Goal: Communication & Community: Answer question/provide support

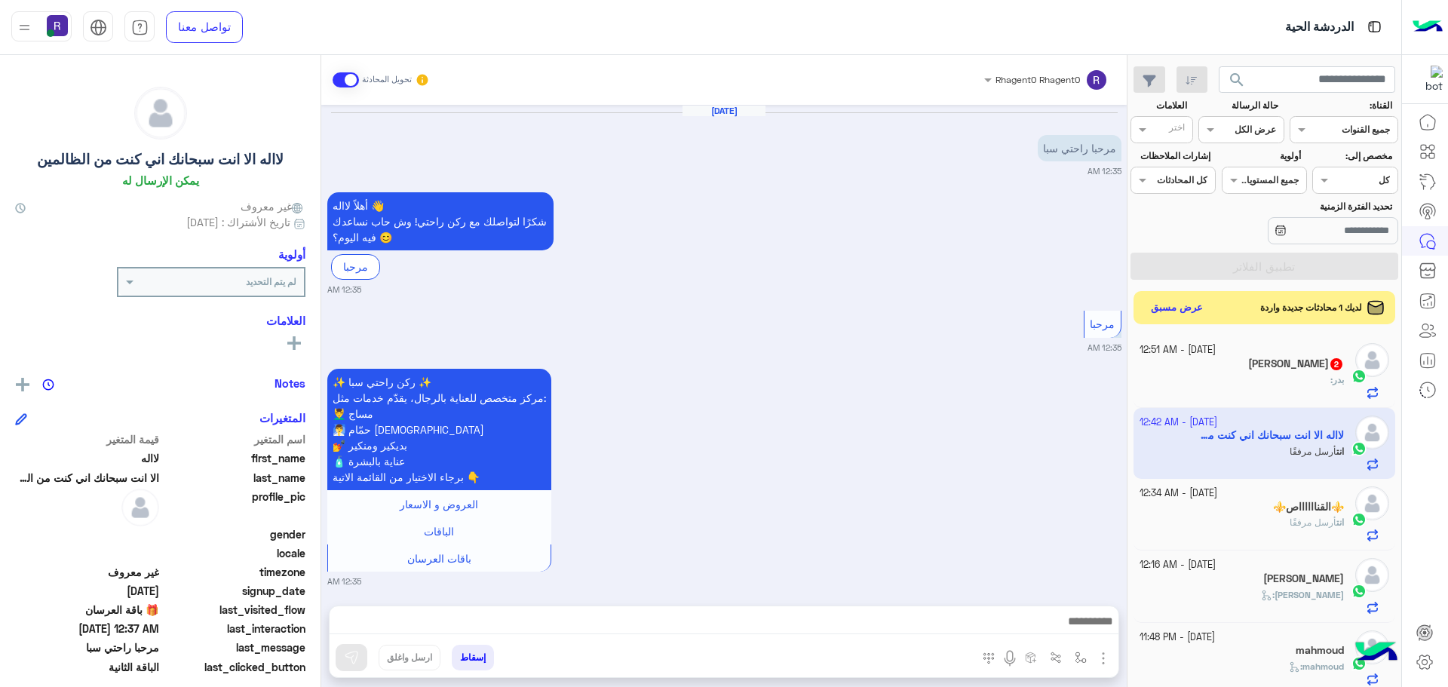
scroll to position [568, 0]
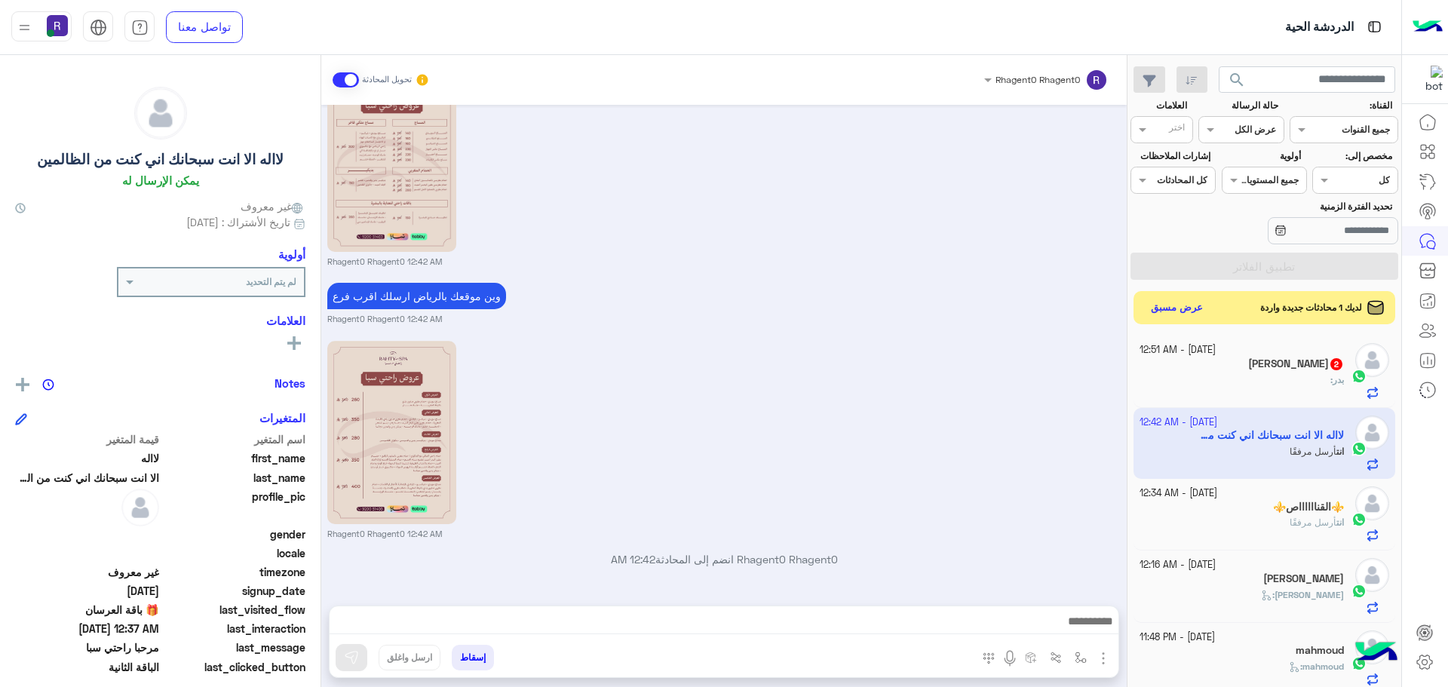
click at [1307, 378] on div "بدر :" at bounding box center [1241, 386] width 205 height 26
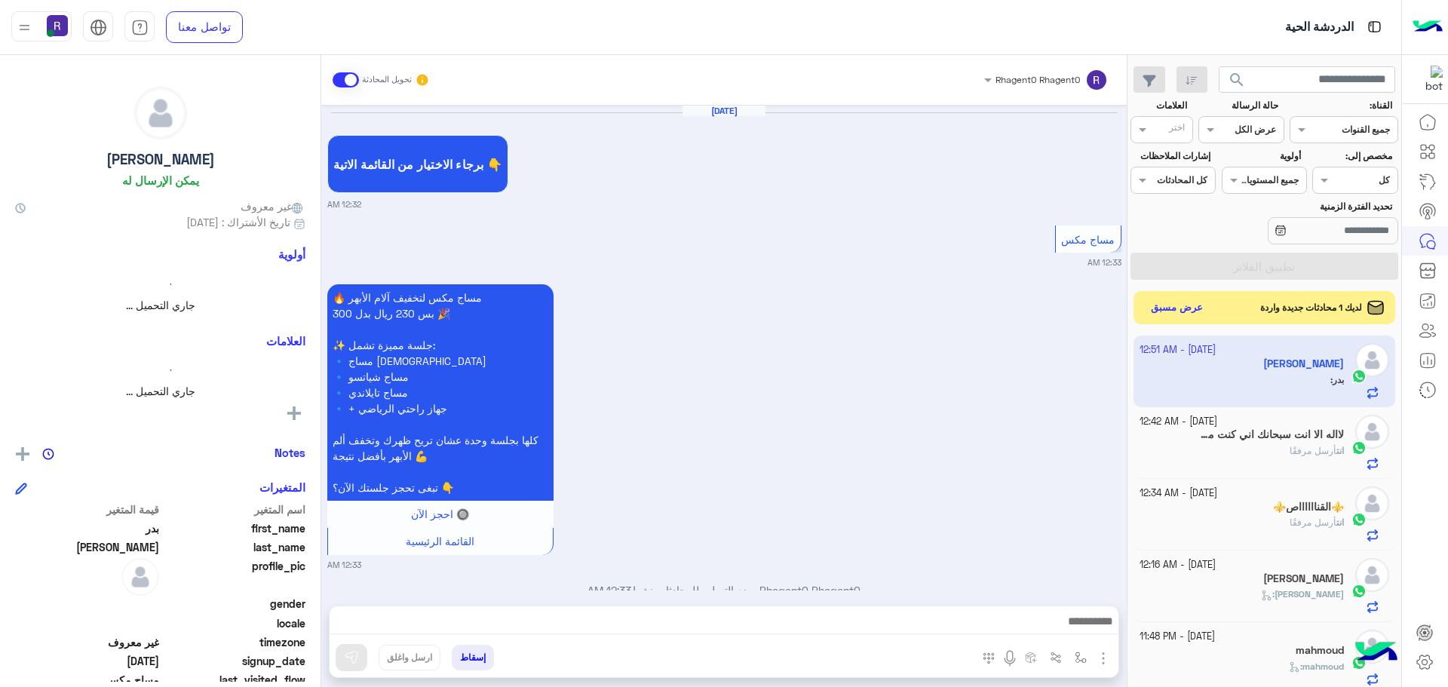
scroll to position [1558, 0]
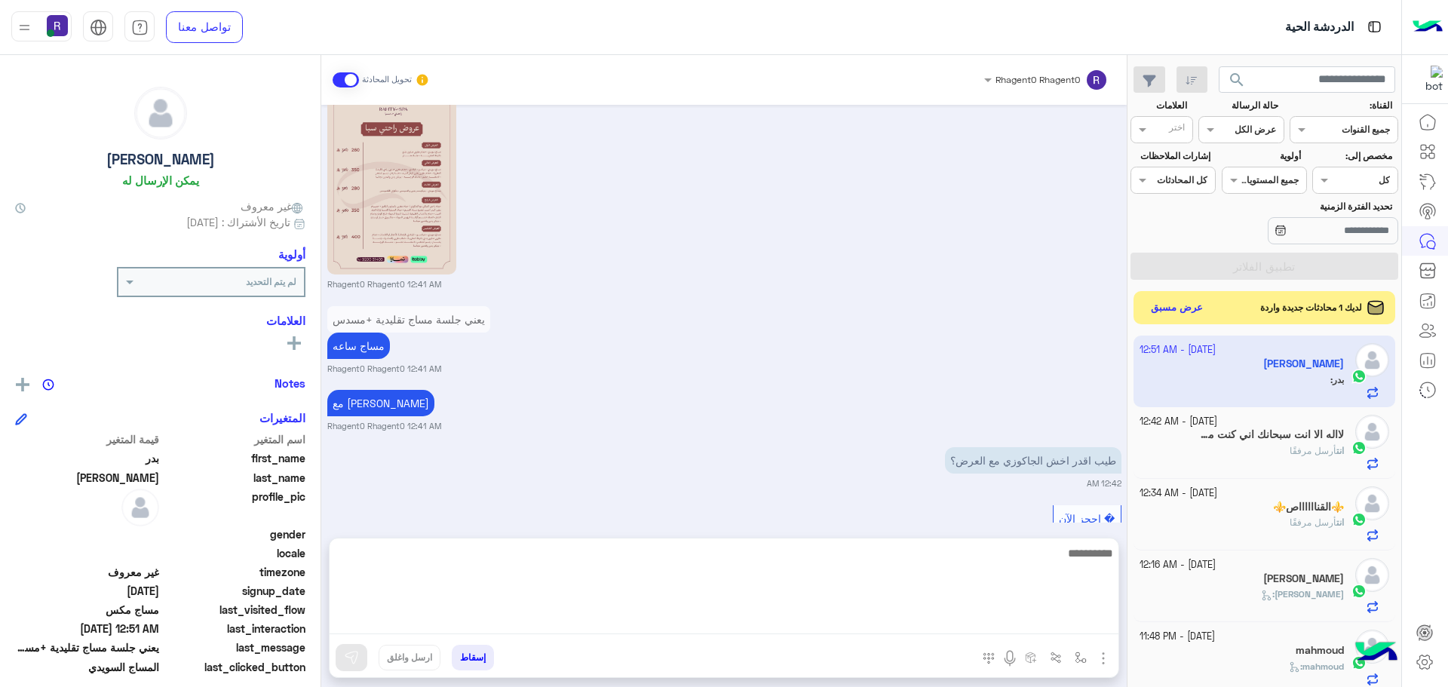
click at [993, 617] on textarea at bounding box center [723, 589] width 789 height 90
type textarea "**********"
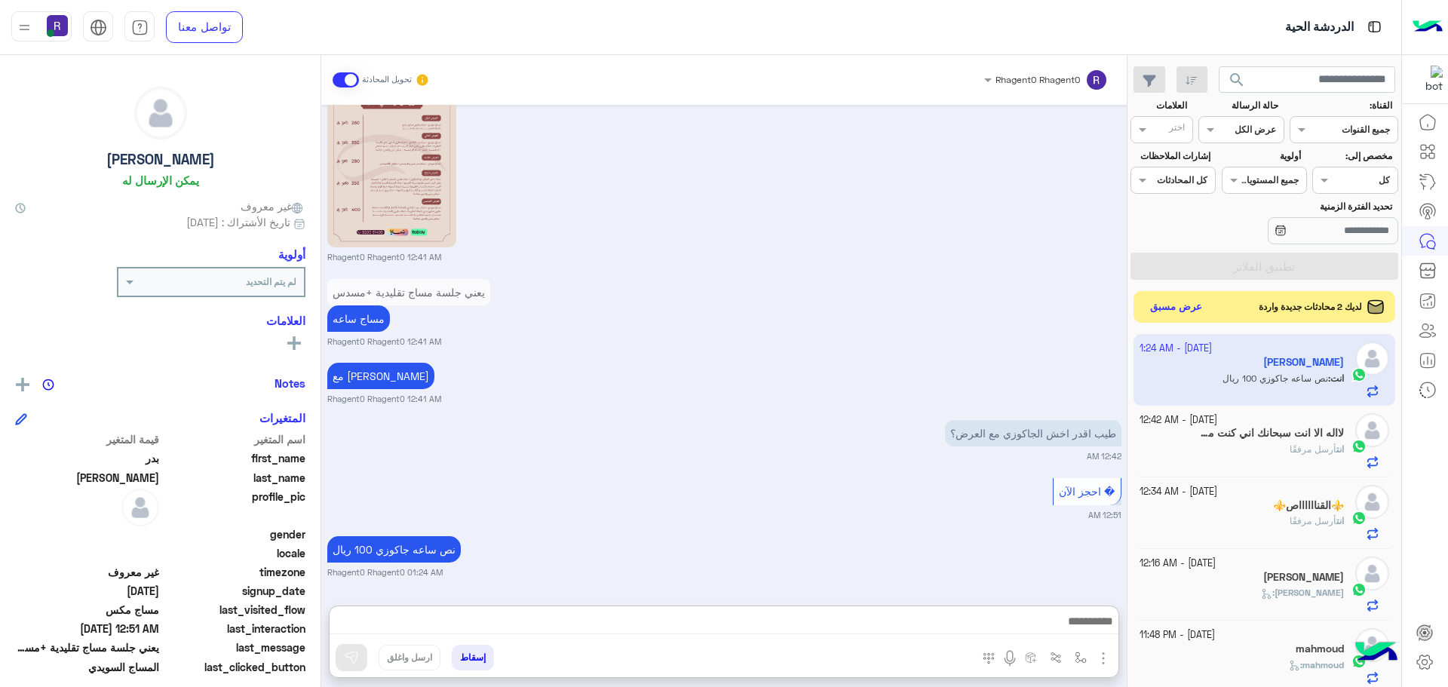
click at [1192, 311] on button "عرض مسبق" at bounding box center [1175, 307] width 63 height 20
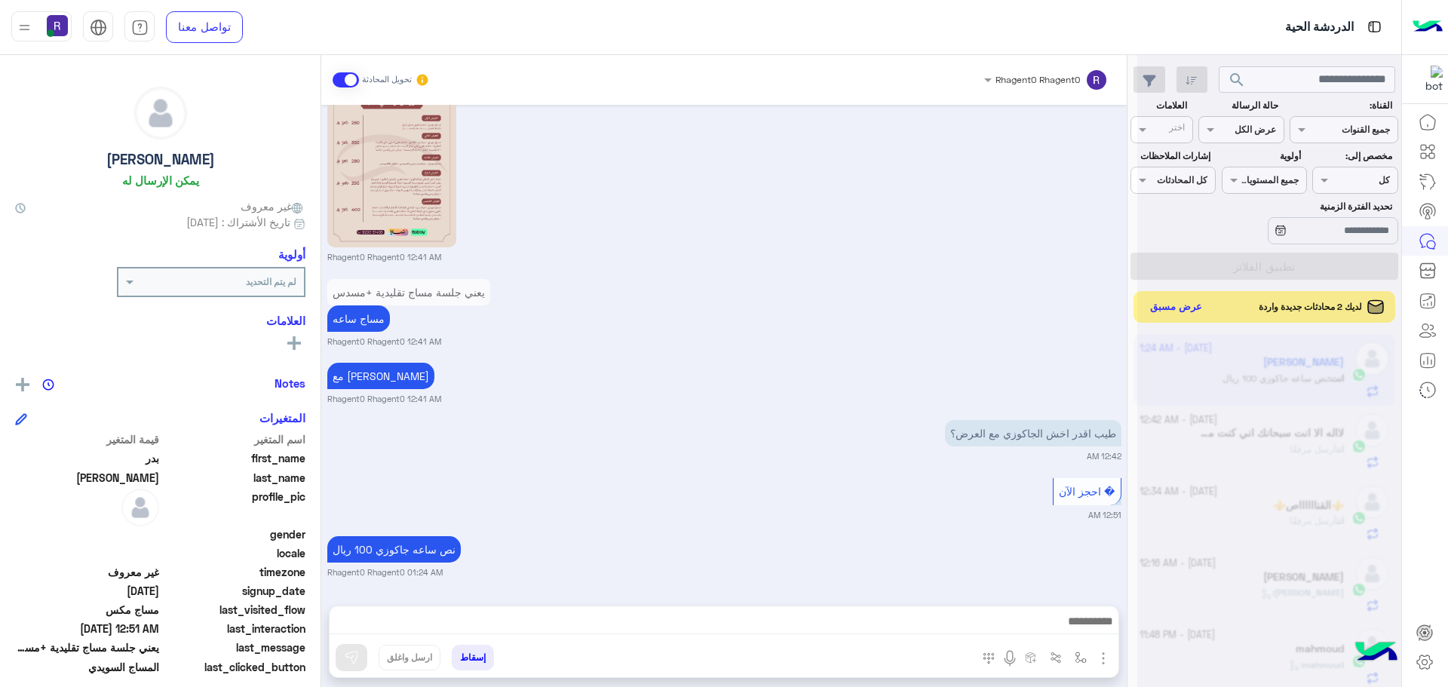
scroll to position [1616, 0]
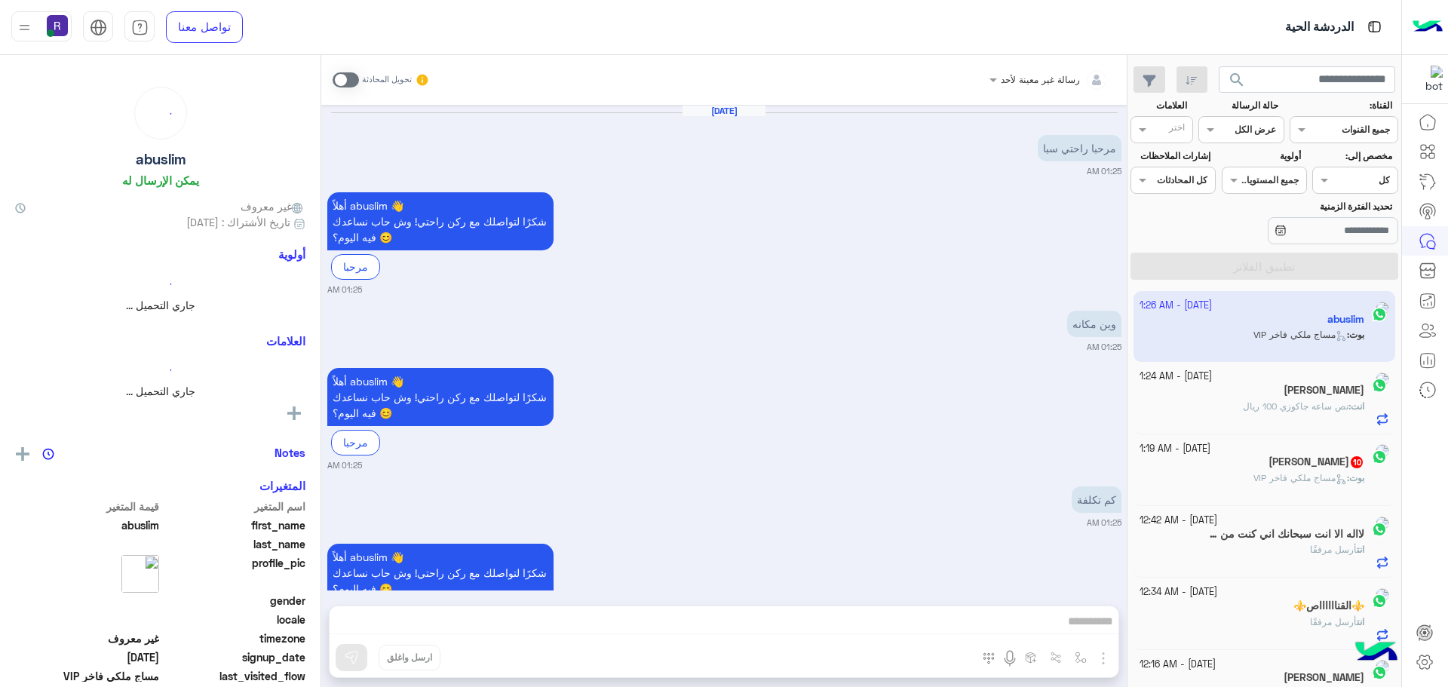
scroll to position [795, 0]
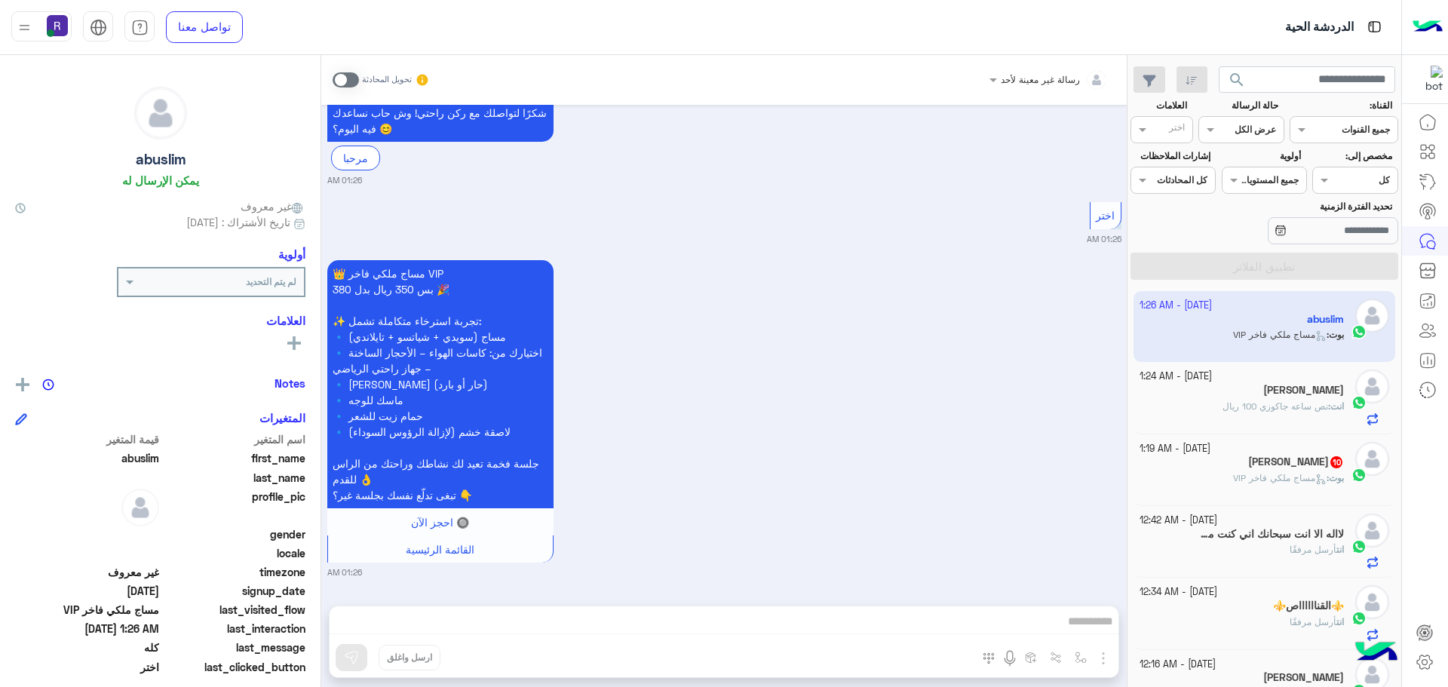
click at [354, 84] on span at bounding box center [345, 79] width 26 height 15
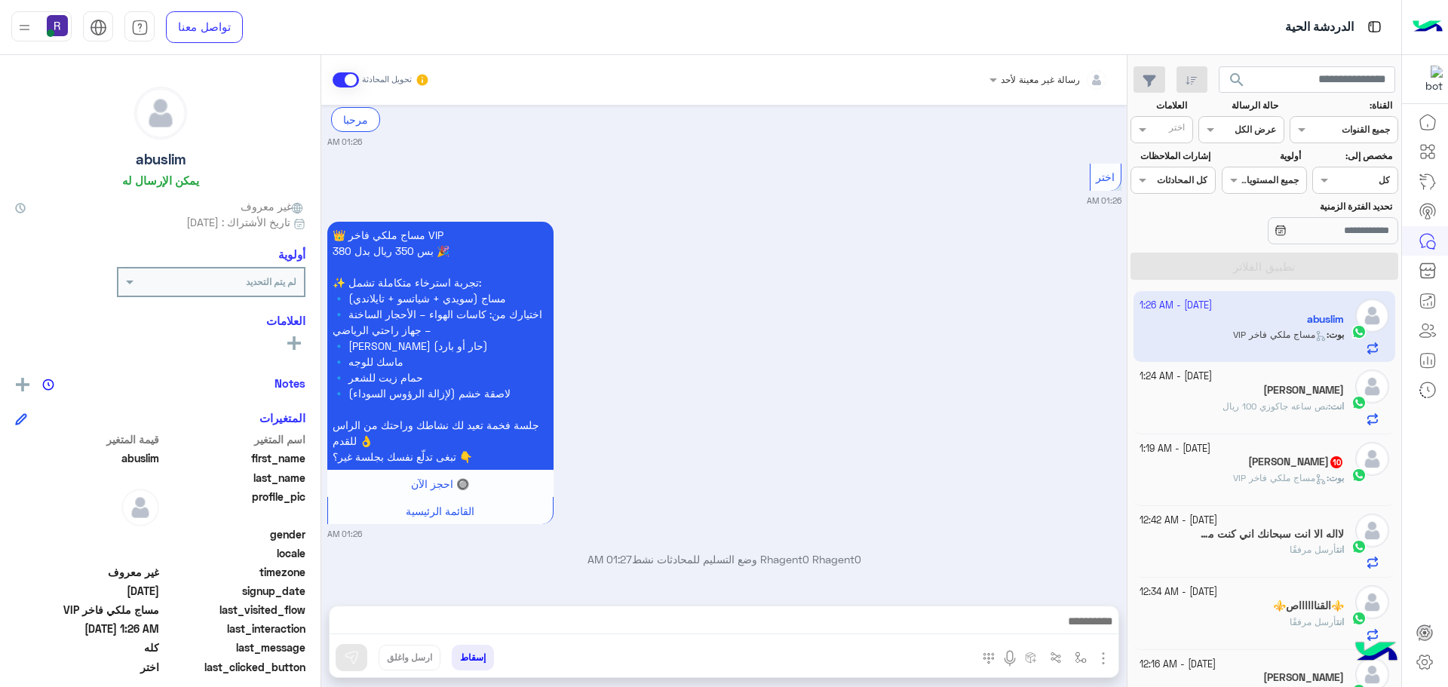
click at [1105, 656] on img "button" at bounding box center [1103, 658] width 18 height 18
click at [1079, 633] on span "الصور" at bounding box center [1074, 625] width 28 height 17
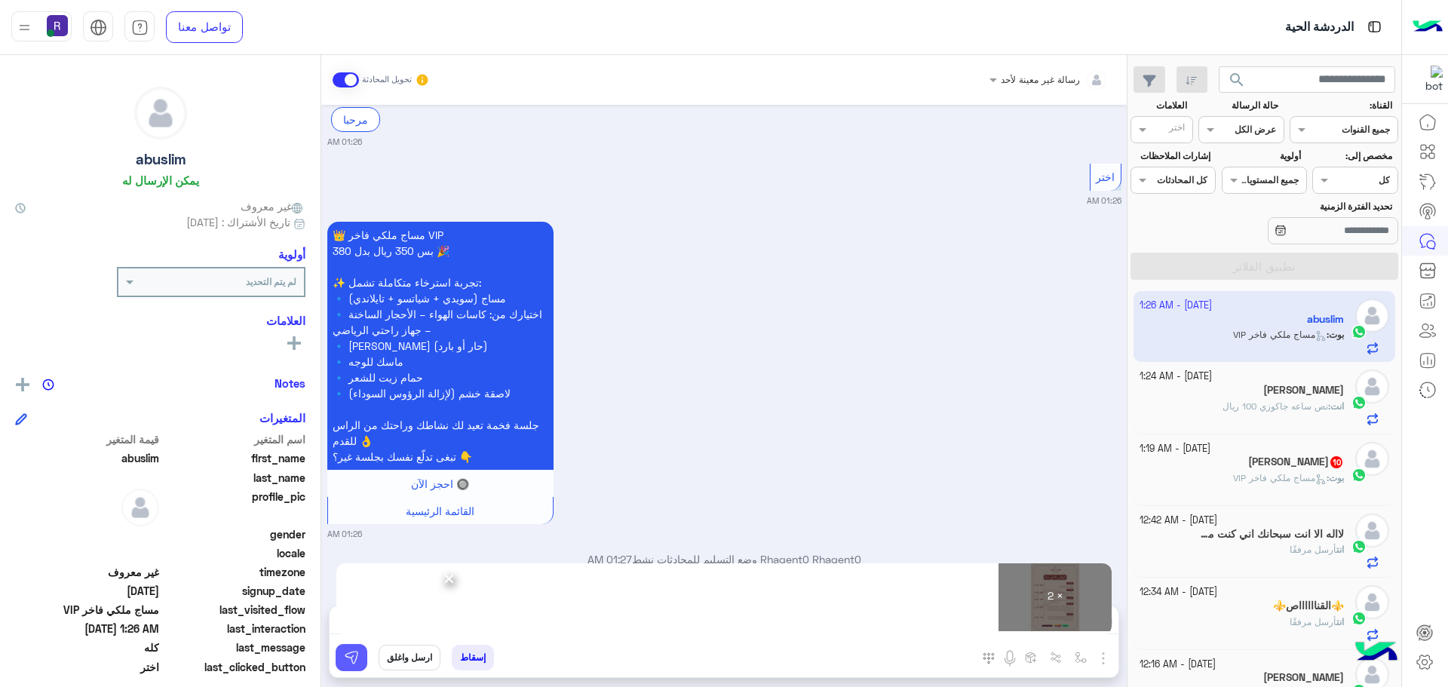
click at [353, 651] on img at bounding box center [351, 657] width 15 height 15
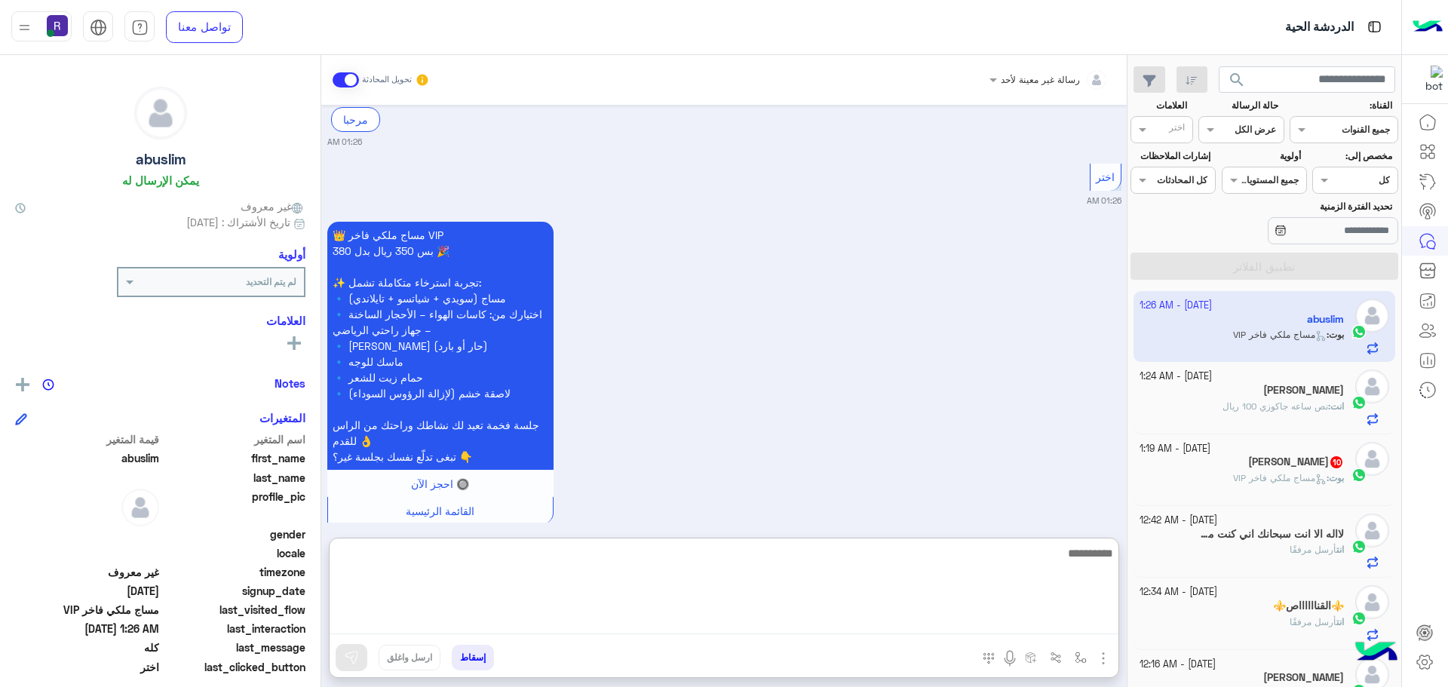
paste textarea "**********"
type textarea "**********"
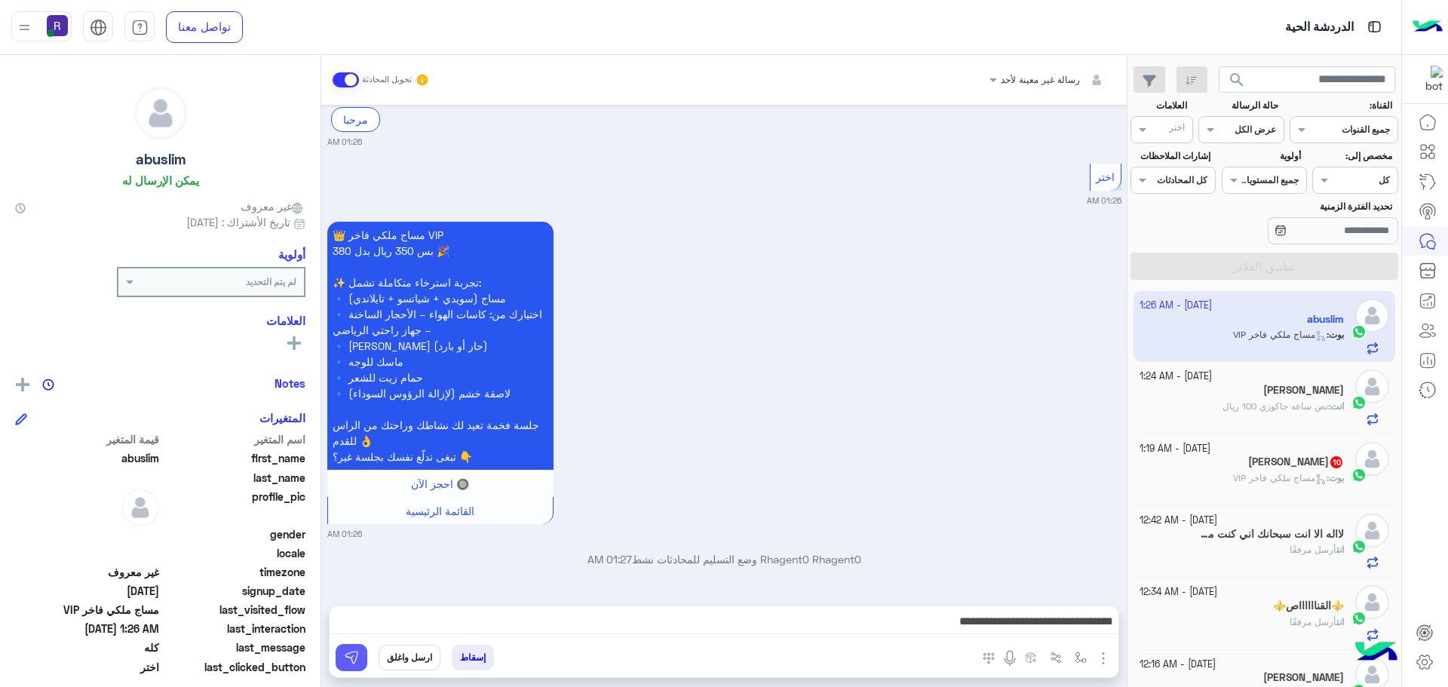
click at [360, 662] on button at bounding box center [351, 657] width 32 height 27
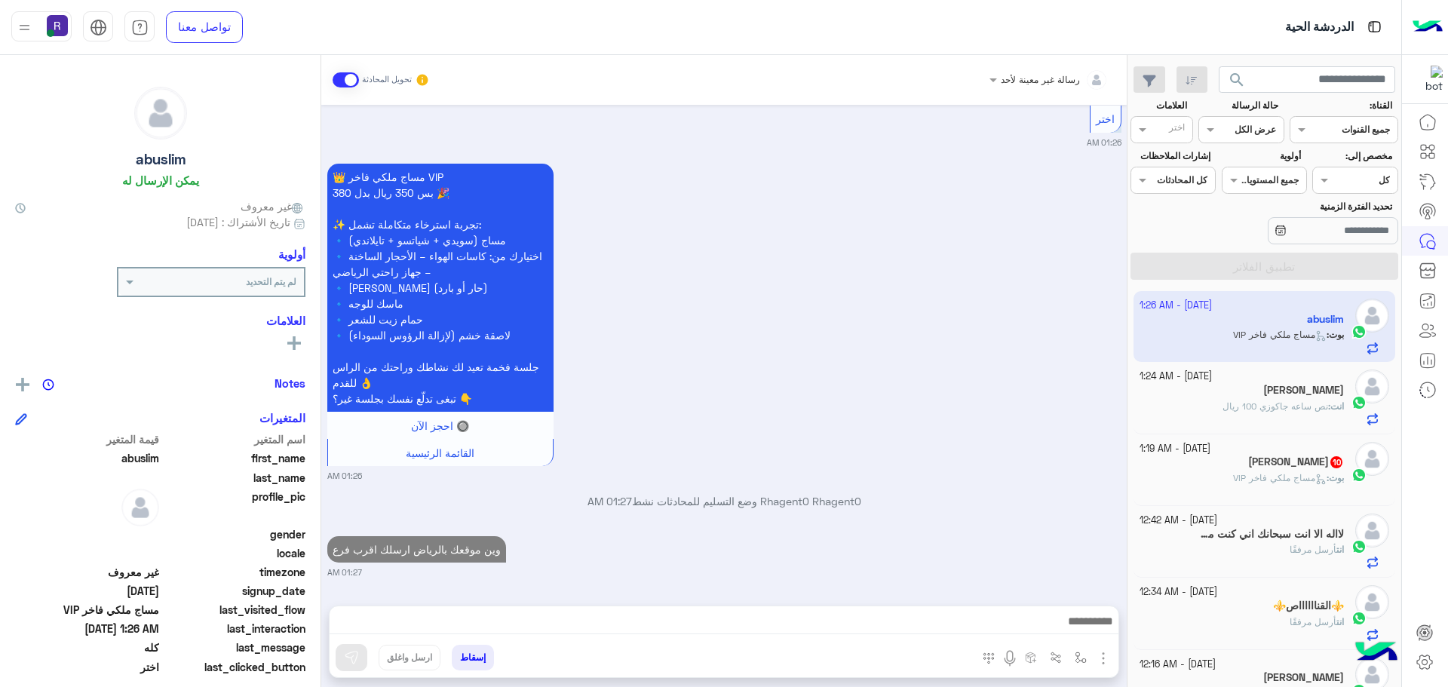
click at [1315, 479] on icon at bounding box center [1320, 478] width 11 height 11
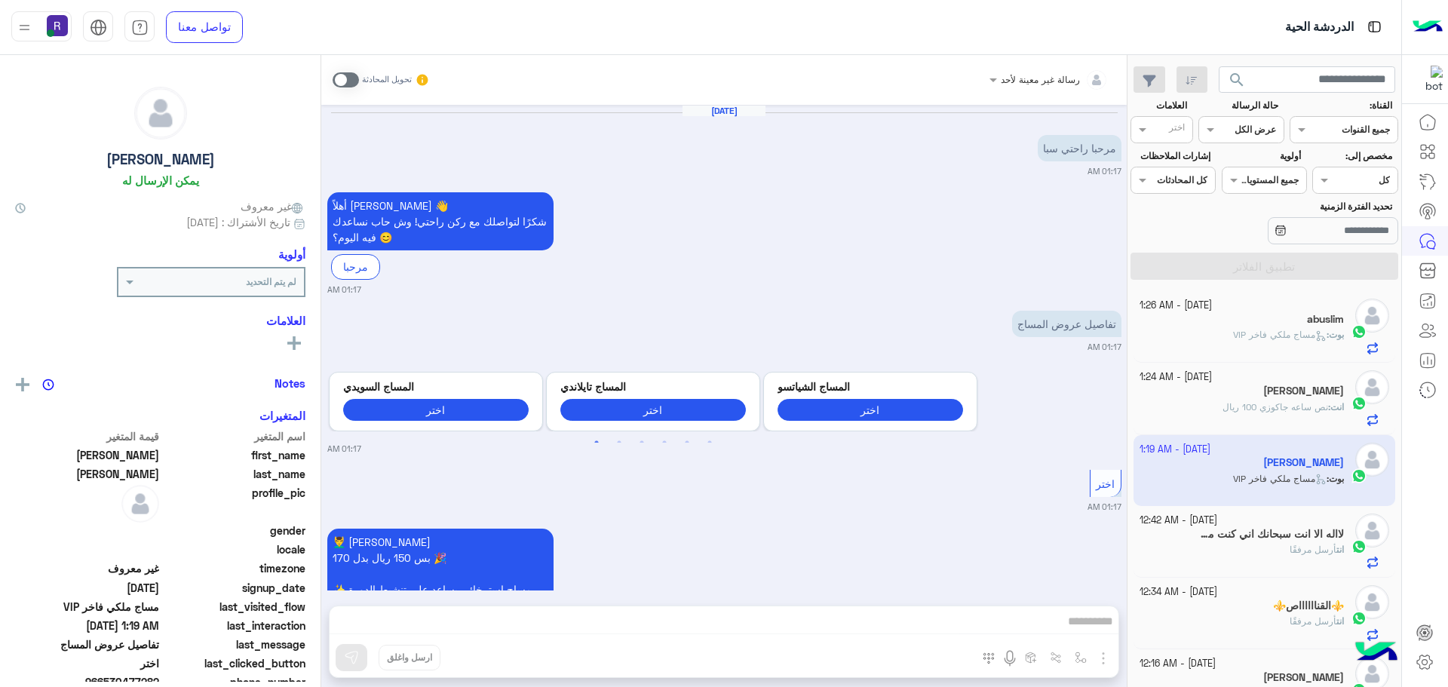
scroll to position [2615, 0]
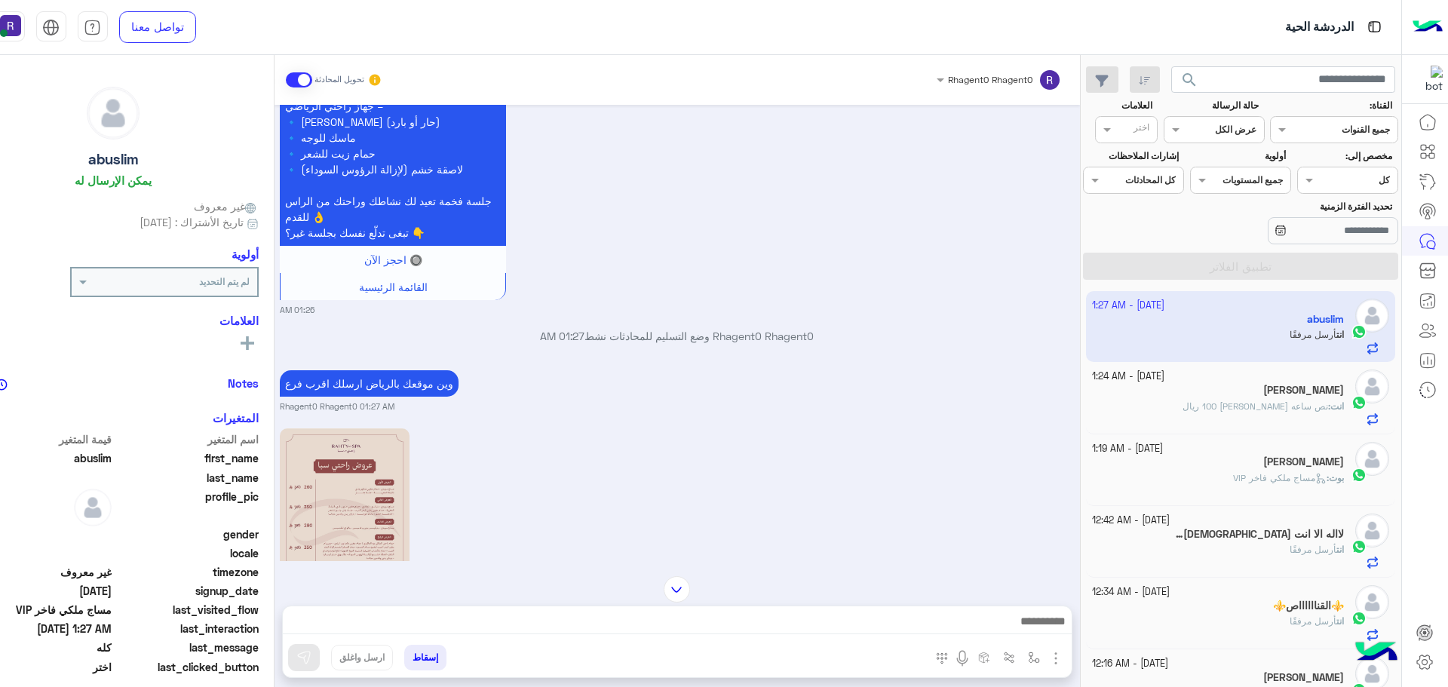
scroll to position [4433, 0]
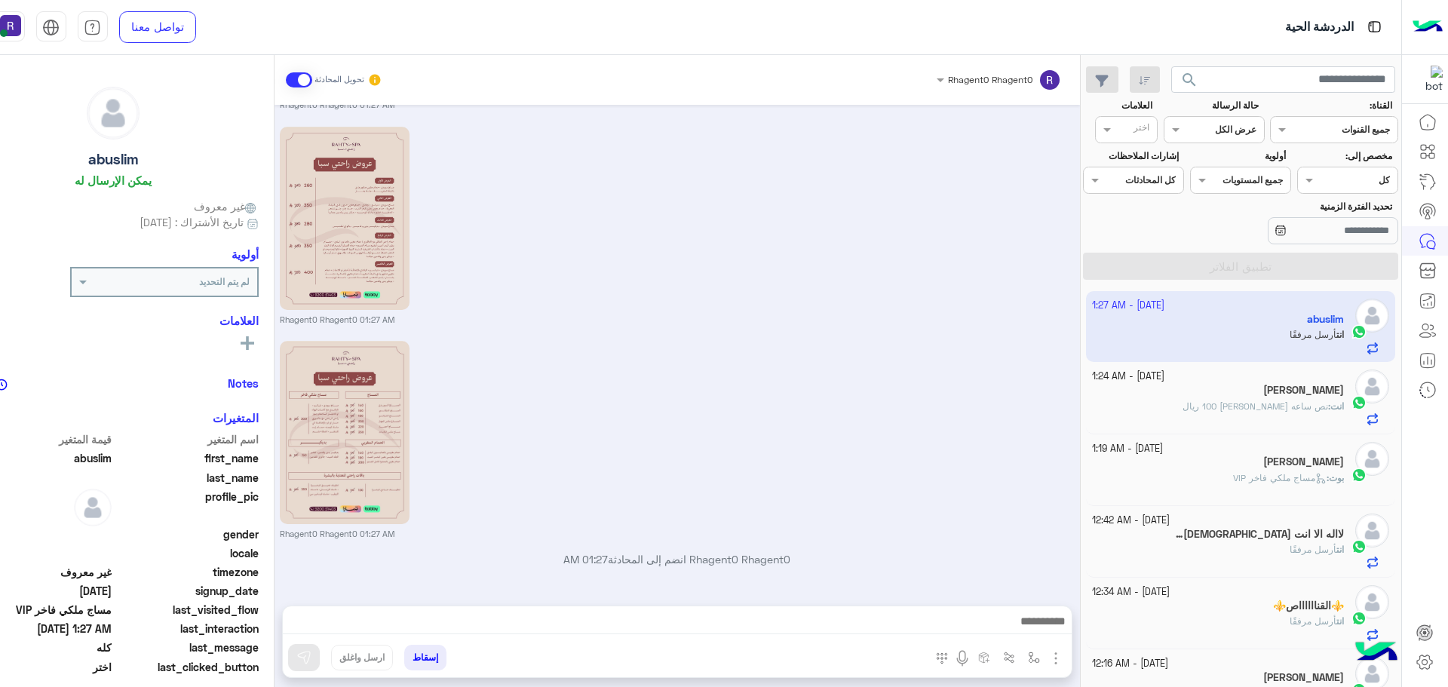
drag, startPoint x: 1311, startPoint y: 415, endPoint x: 1417, endPoint y: 37, distance: 392.2
click at [1311, 415] on div "انت : نص ساعه جاكوزي 100 ريال" at bounding box center [1218, 413] width 252 height 26
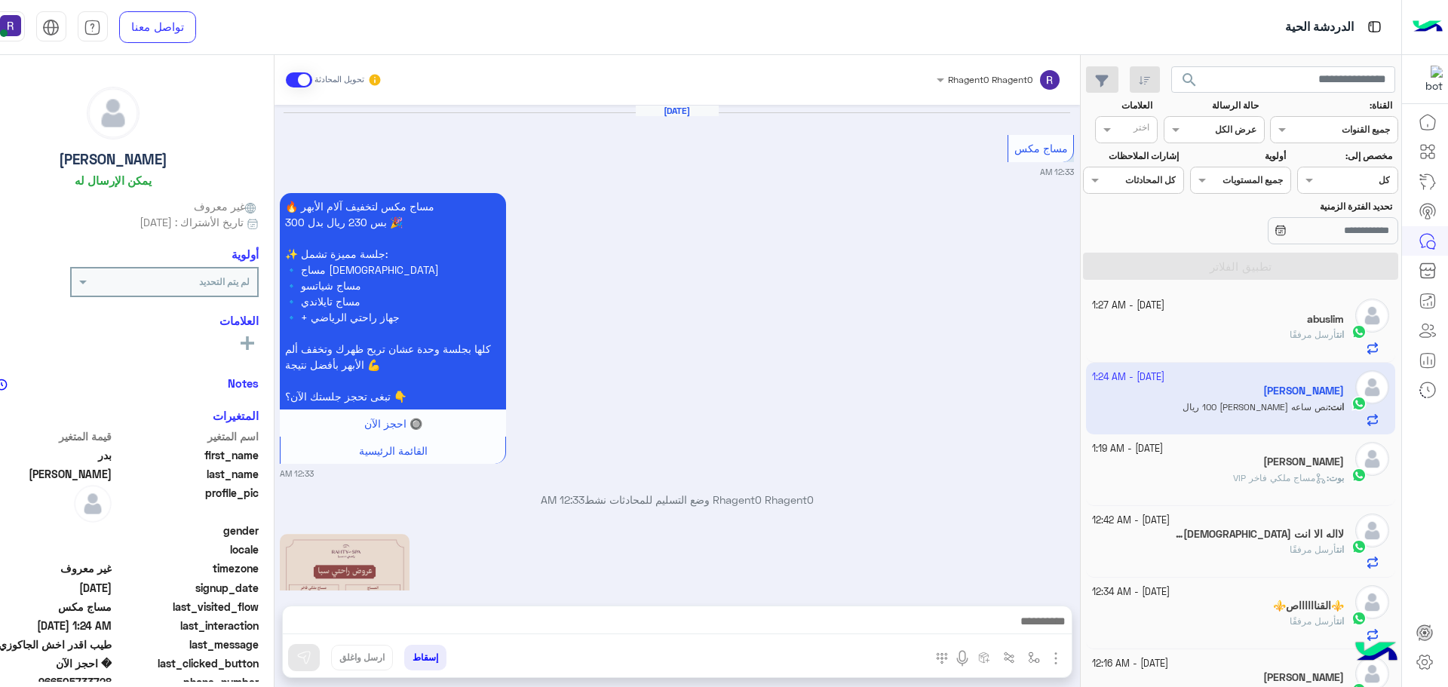
scroll to position [1511, 0]
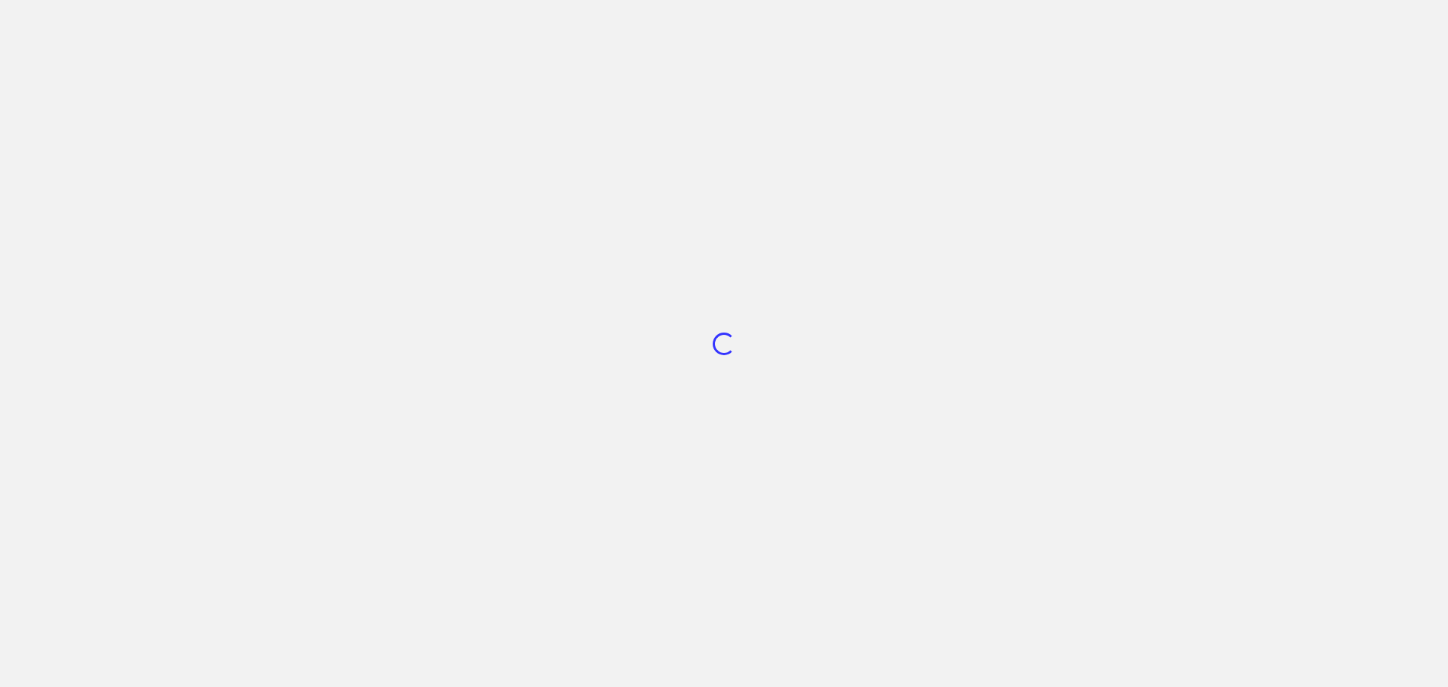
scroll to position [568, 0]
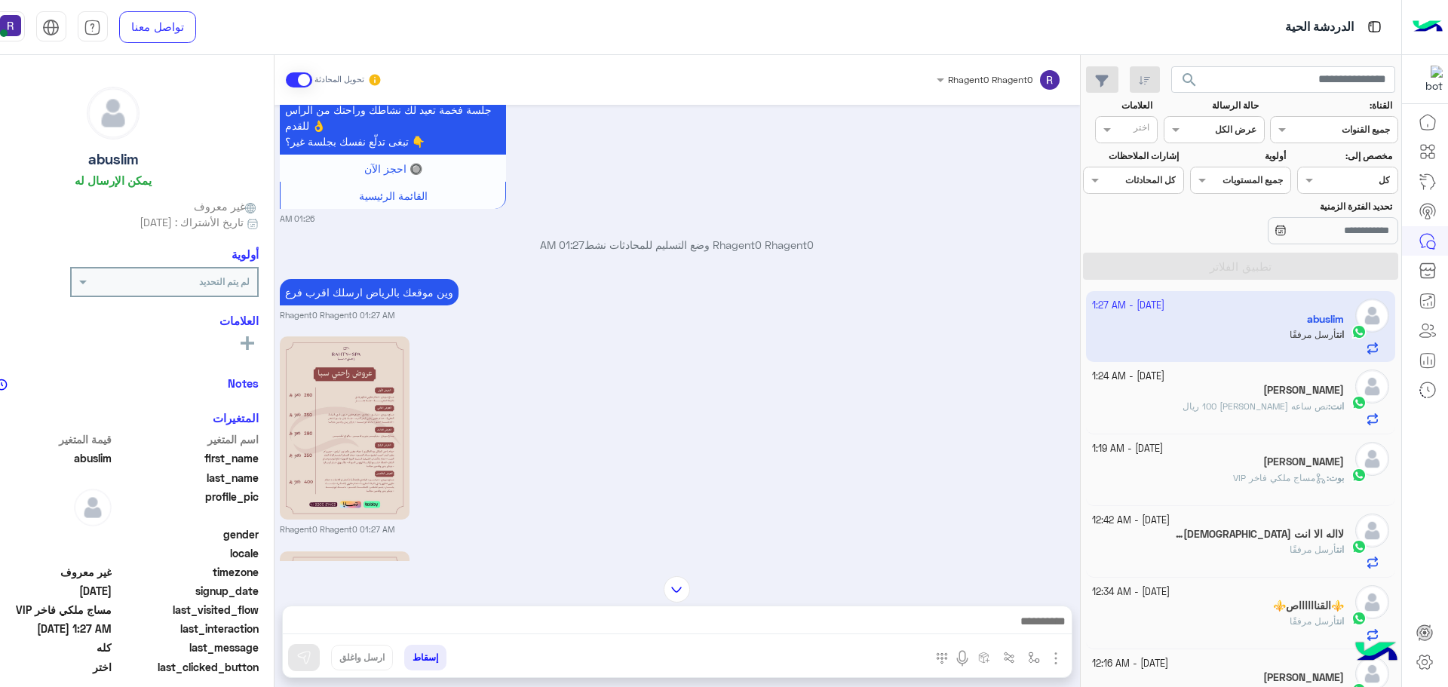
scroll to position [3329, 0]
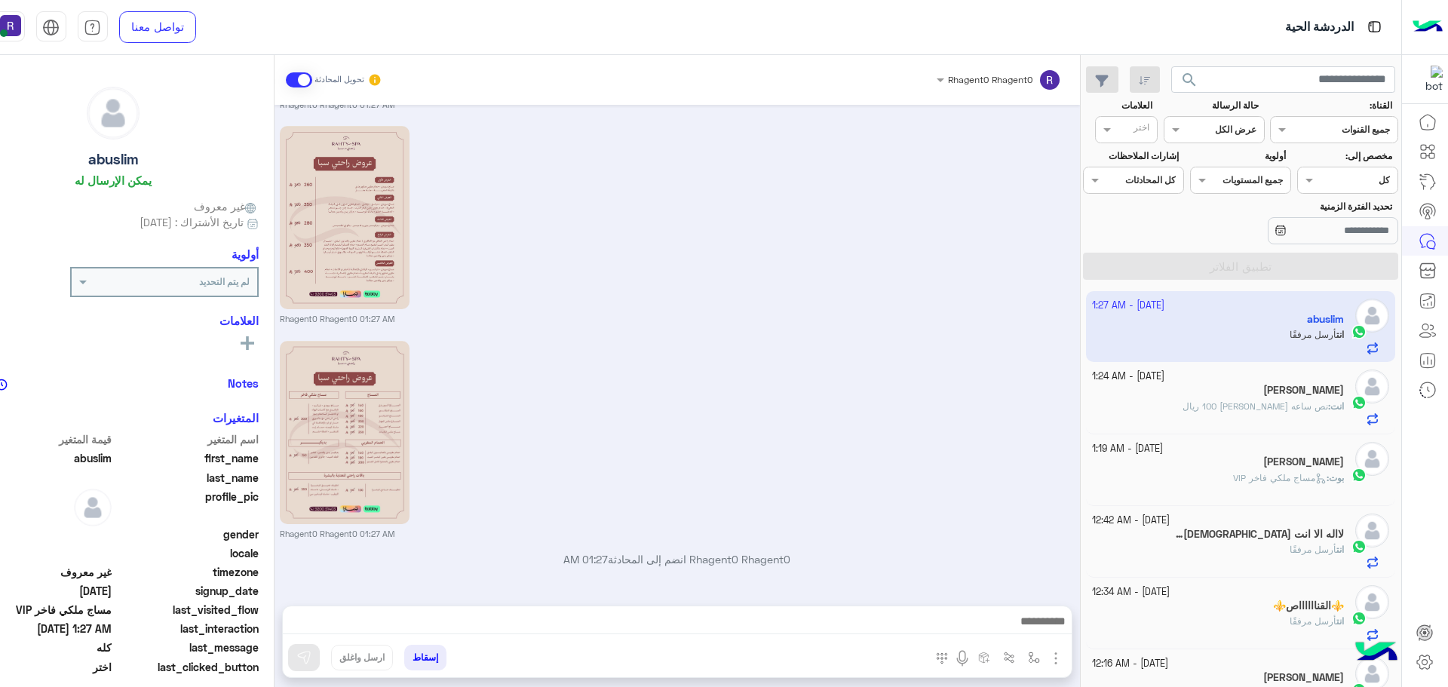
click at [1247, 396] on div "[PERSON_NAME]" at bounding box center [1218, 392] width 252 height 16
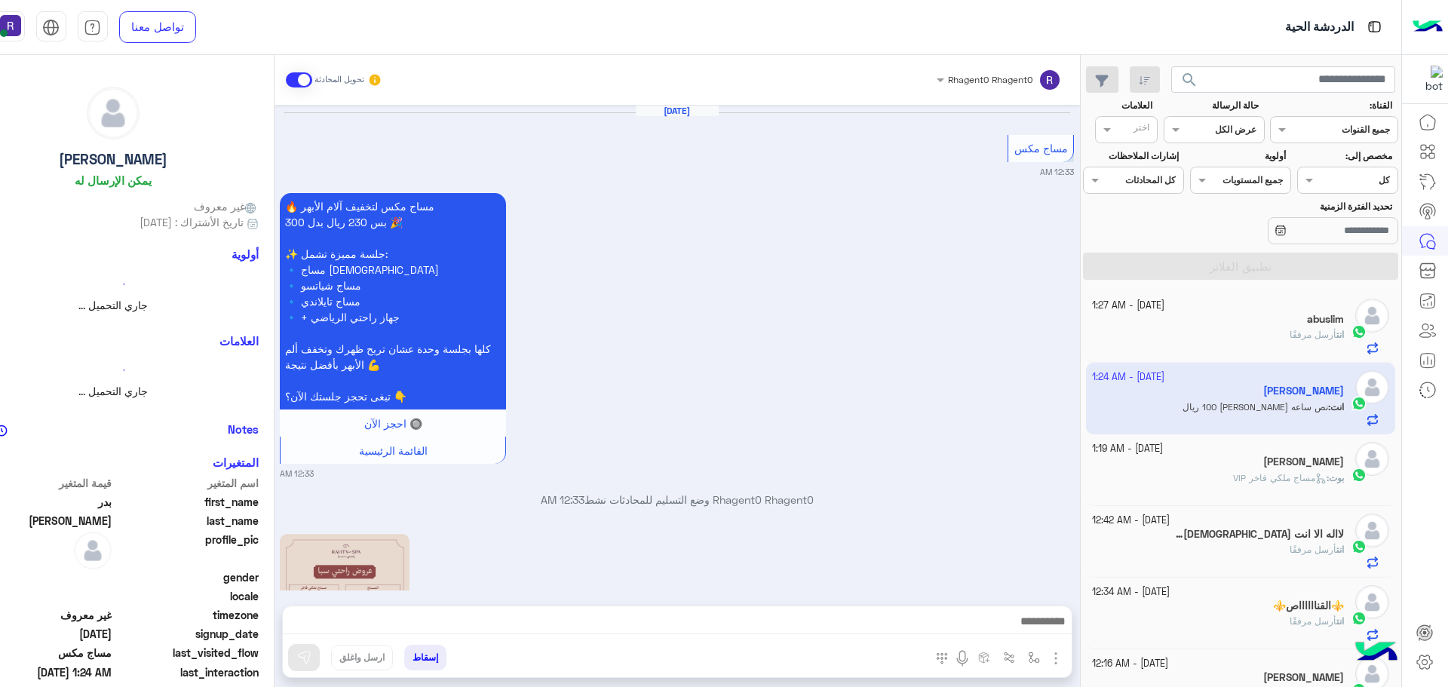
scroll to position [1511, 0]
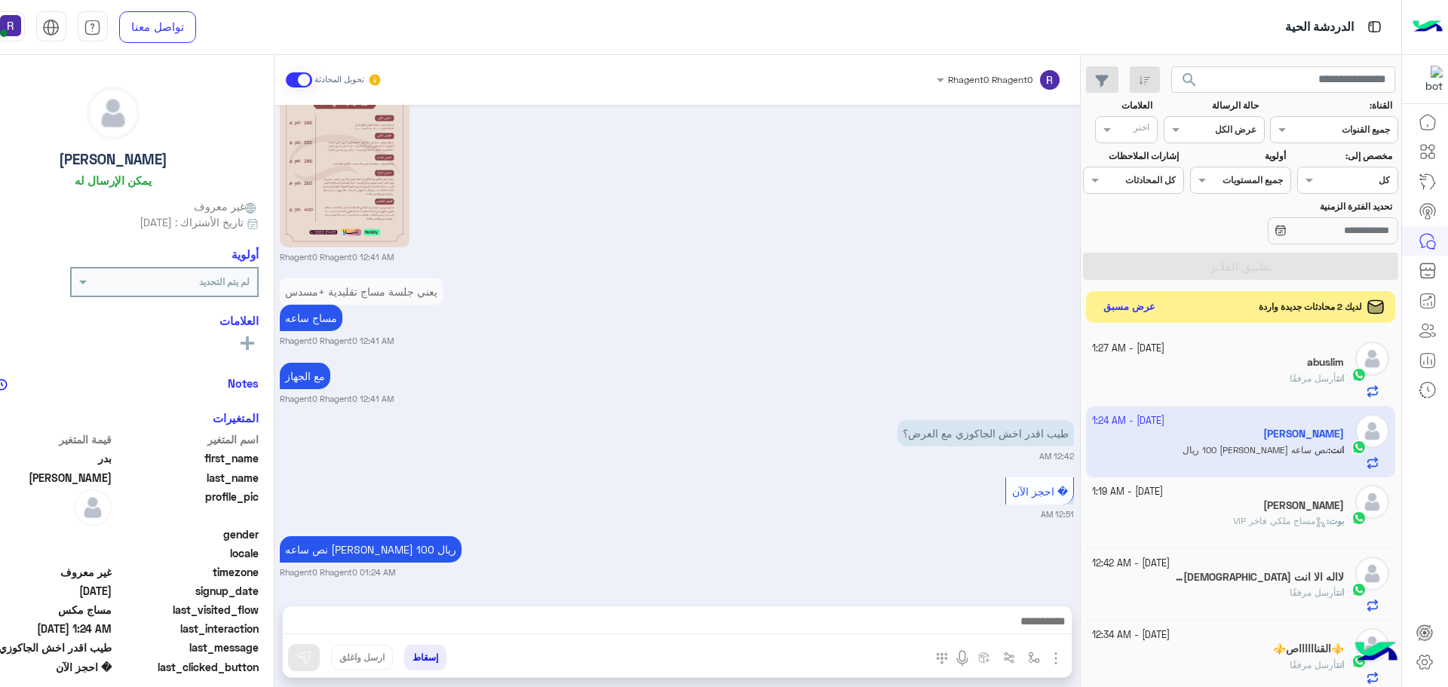
click at [1160, 312] on button "عرض مسبق" at bounding box center [1128, 307] width 63 height 20
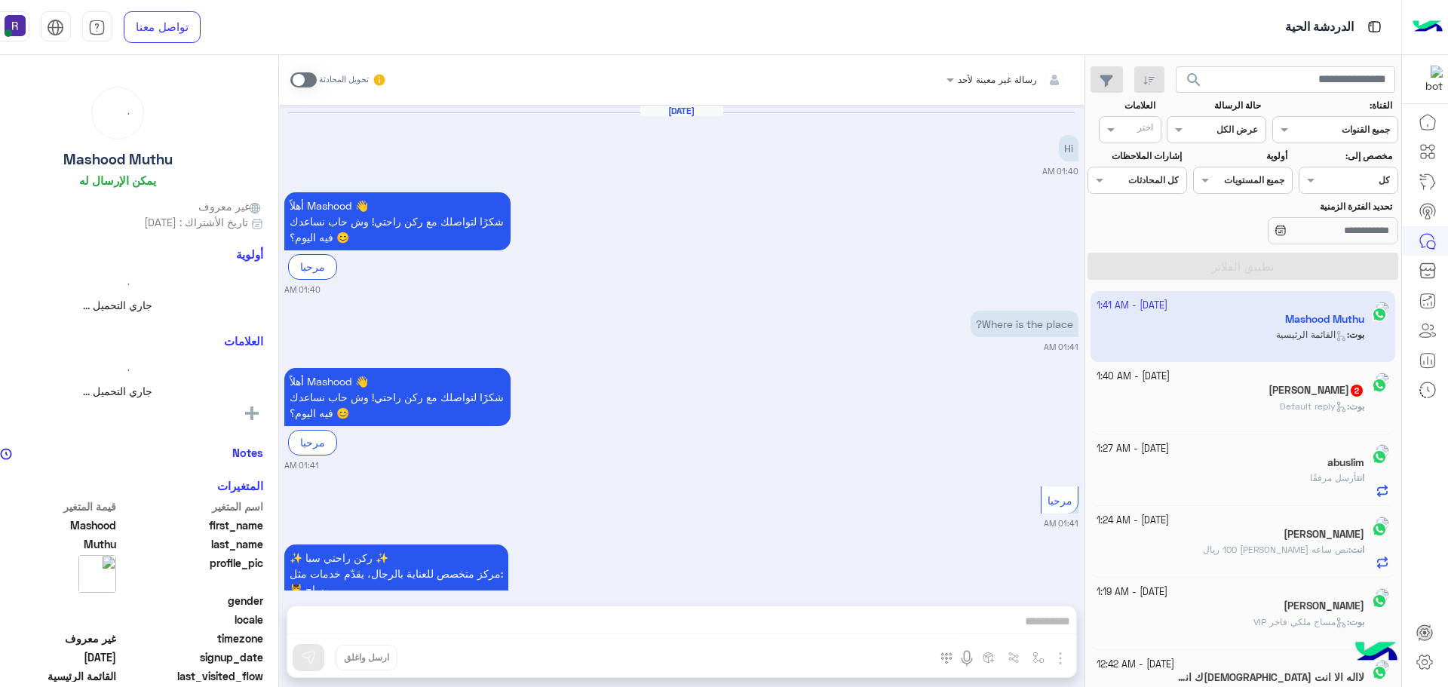
scroll to position [185, 0]
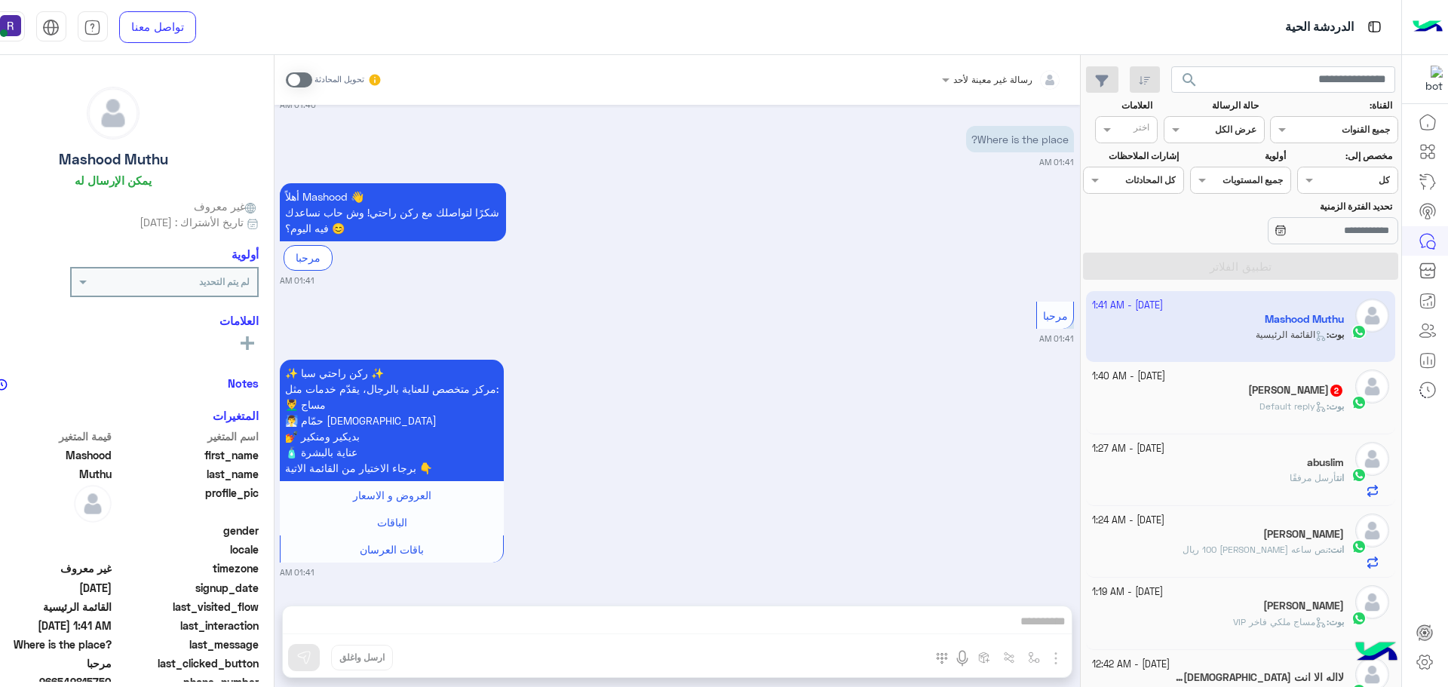
click at [1307, 402] on span "Default reply" at bounding box center [1292, 405] width 67 height 11
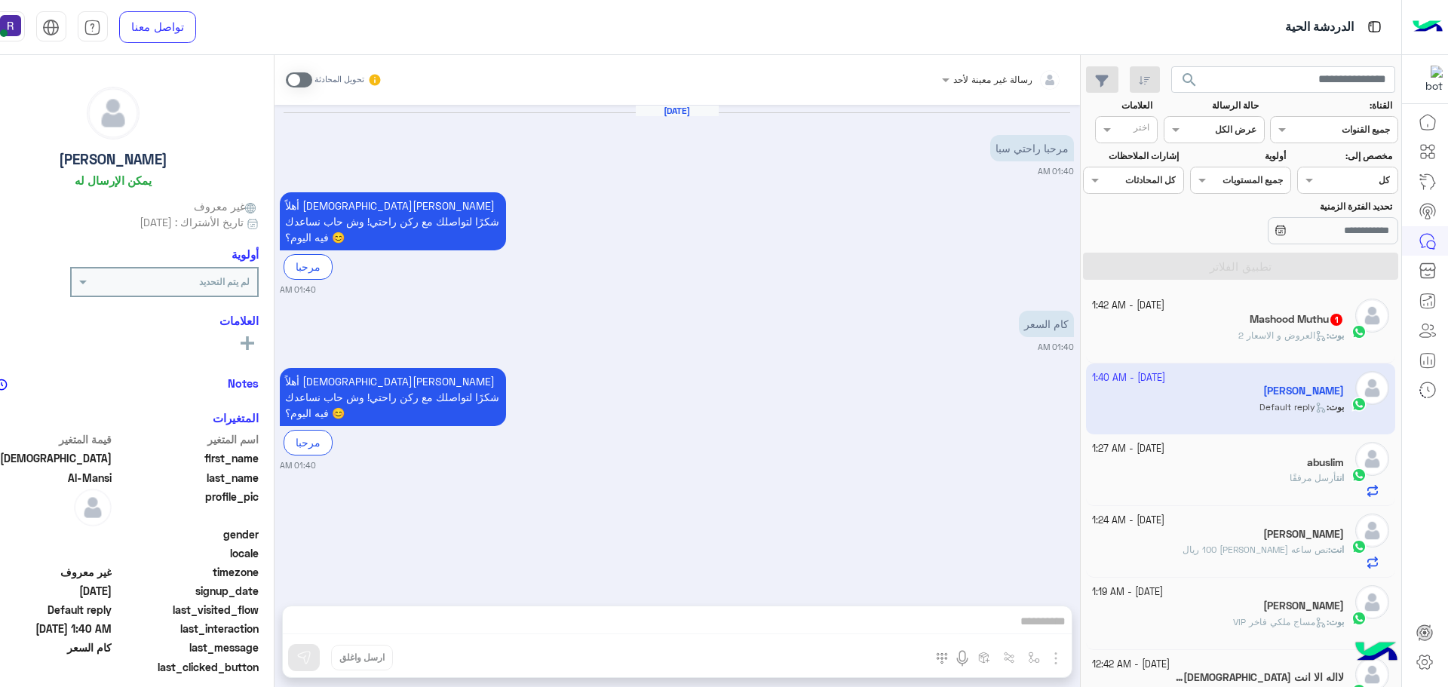
click at [1272, 313] on h5 "Mashood Muthu 1" at bounding box center [1296, 319] width 94 height 13
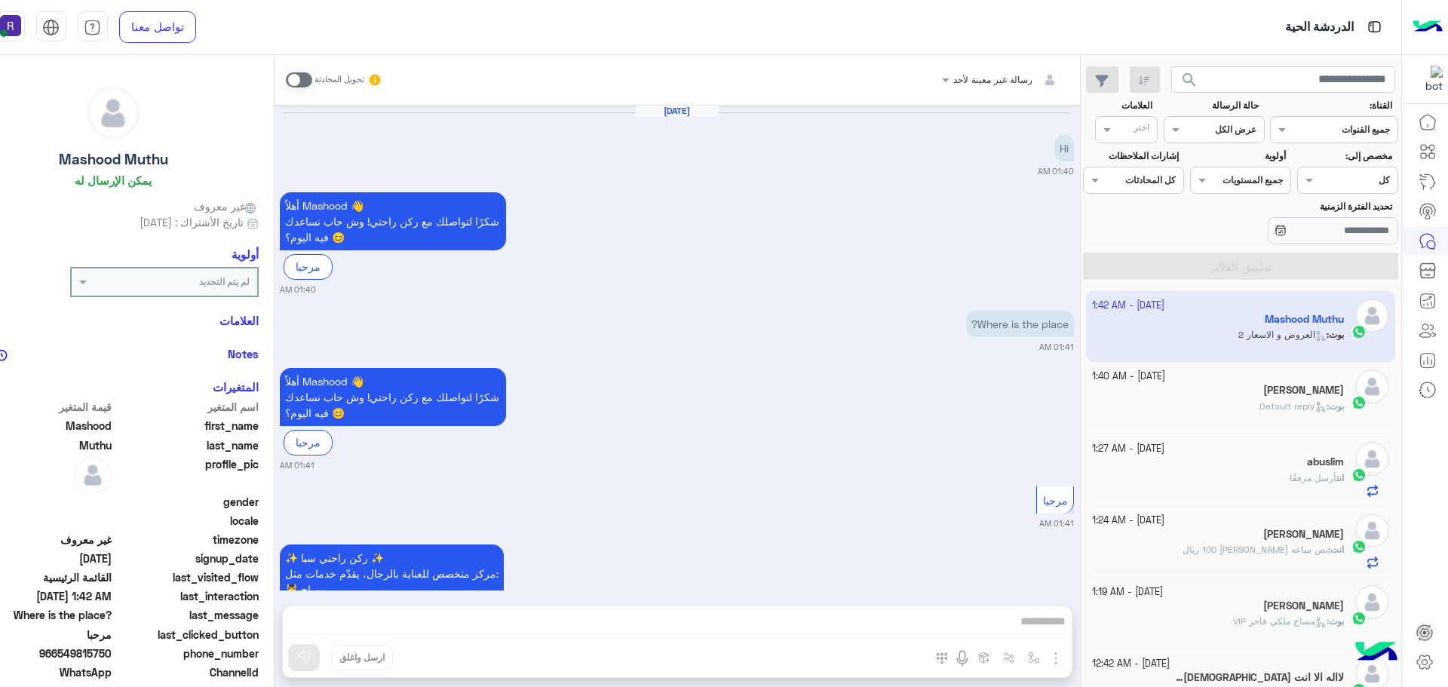
scroll to position [348, 0]
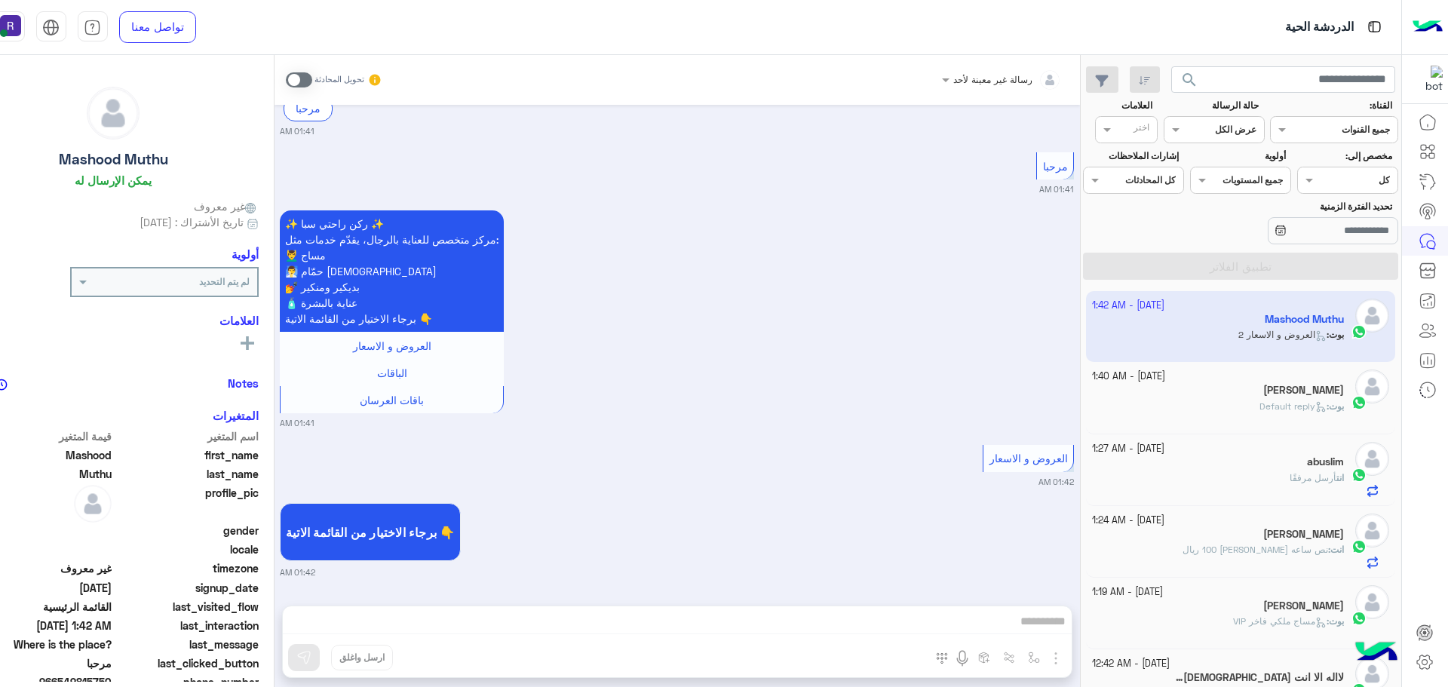
click at [312, 80] on span at bounding box center [299, 79] width 26 height 15
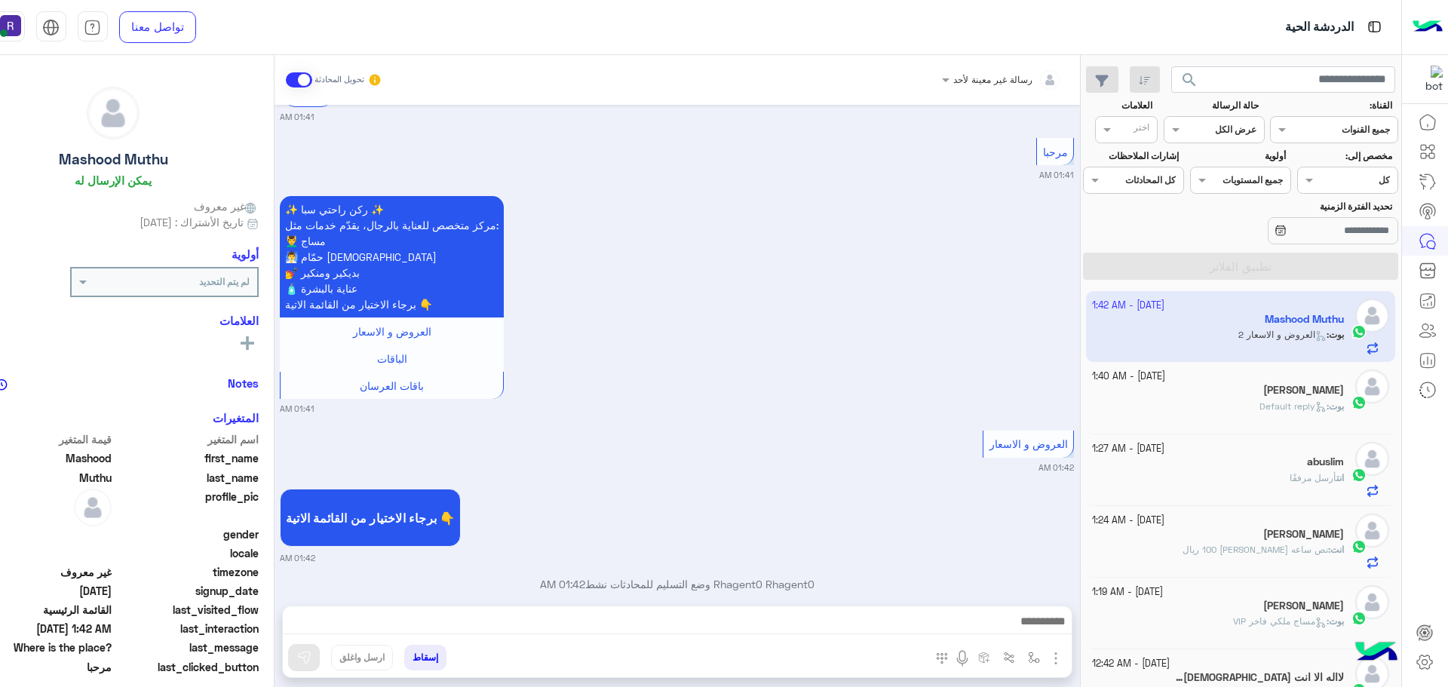
scroll to position [387, 0]
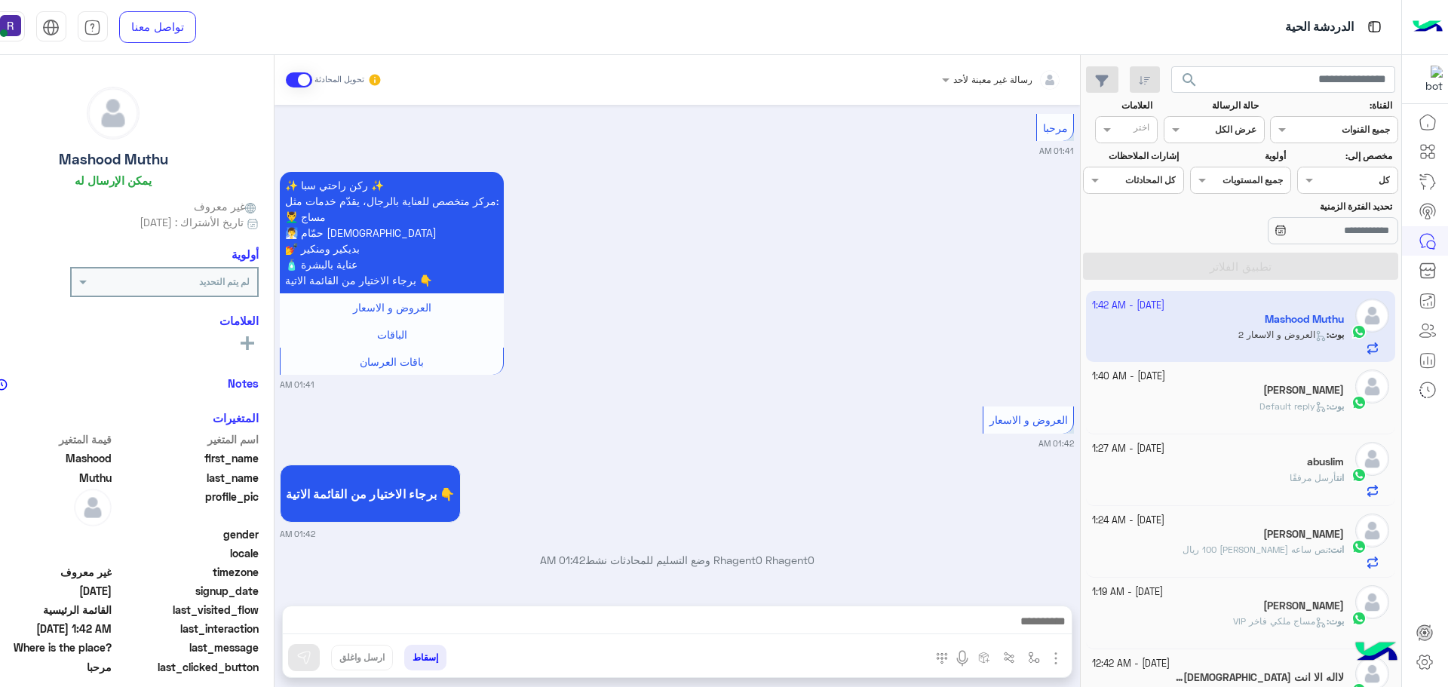
click at [1065, 660] on img "button" at bounding box center [1055, 658] width 18 height 18
click at [1040, 633] on span "الصور" at bounding box center [1027, 625] width 28 height 17
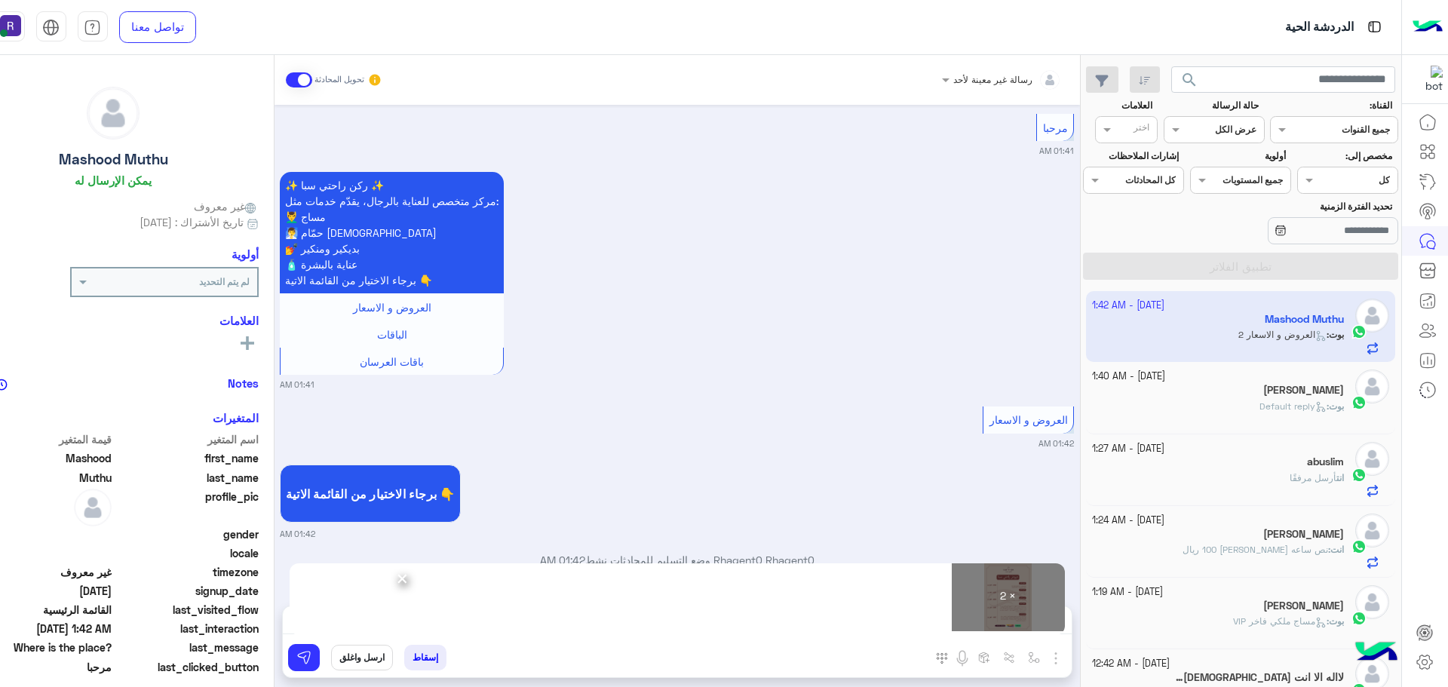
click at [393, 656] on button "ارسل واغلق" at bounding box center [362, 658] width 62 height 26
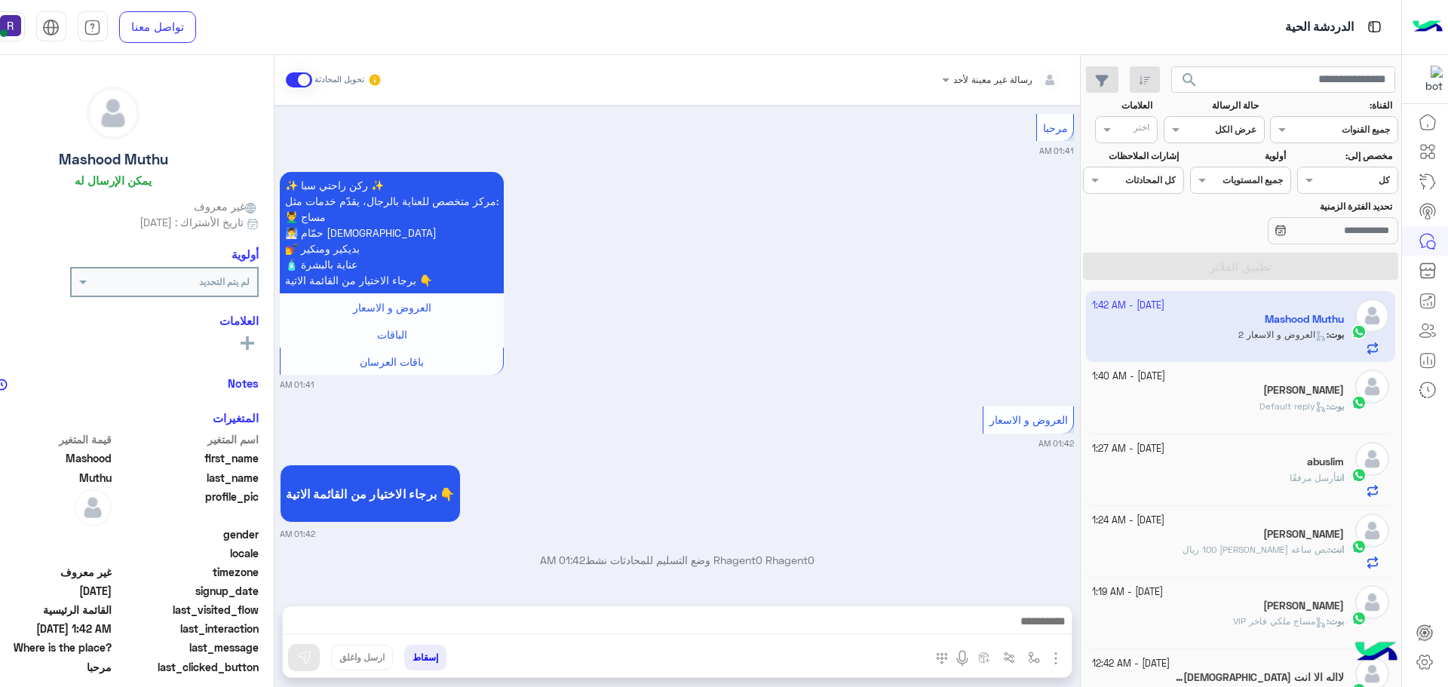
scroll to position [426, 0]
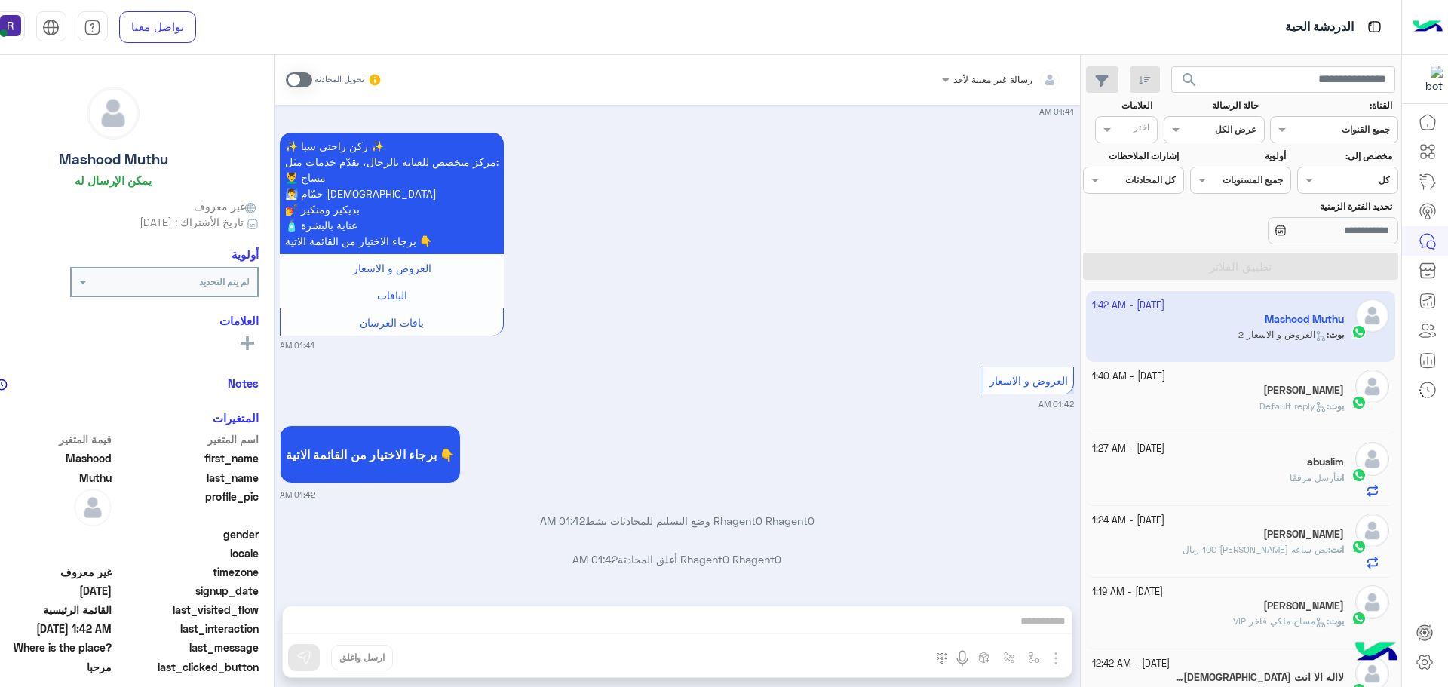
click at [312, 80] on span at bounding box center [299, 79] width 26 height 15
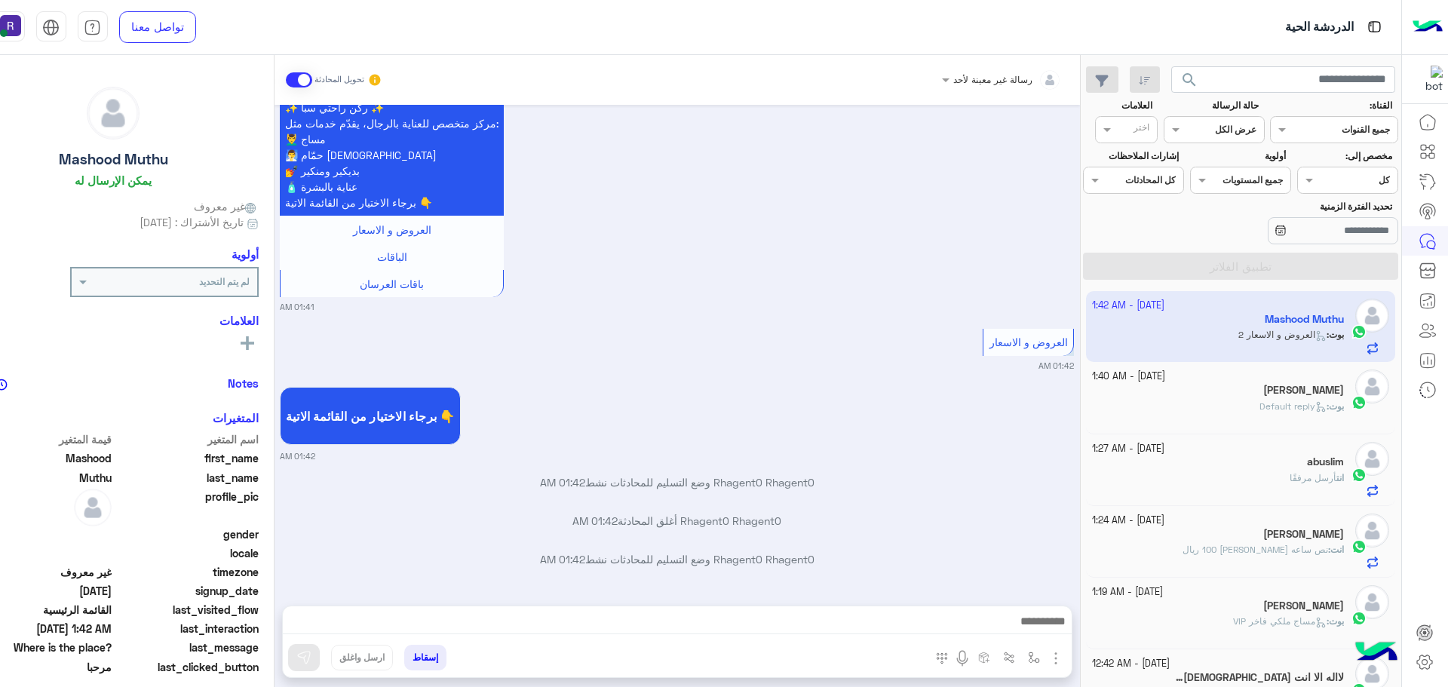
drag, startPoint x: 1105, startPoint y: 654, endPoint x: 1098, endPoint y: 646, distance: 10.1
click at [1065, 653] on img "button" at bounding box center [1055, 658] width 18 height 18
click at [1040, 620] on span "الصور" at bounding box center [1027, 625] width 28 height 17
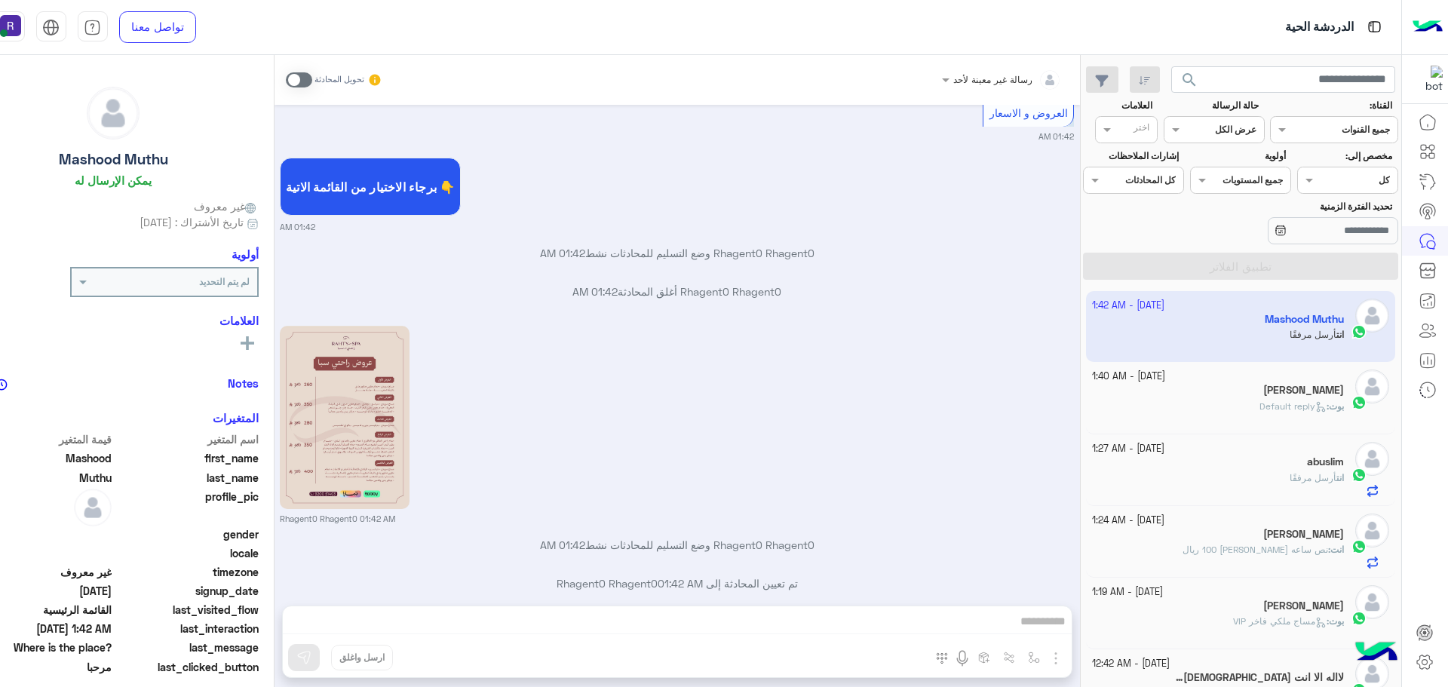
scroll to position [932, 0]
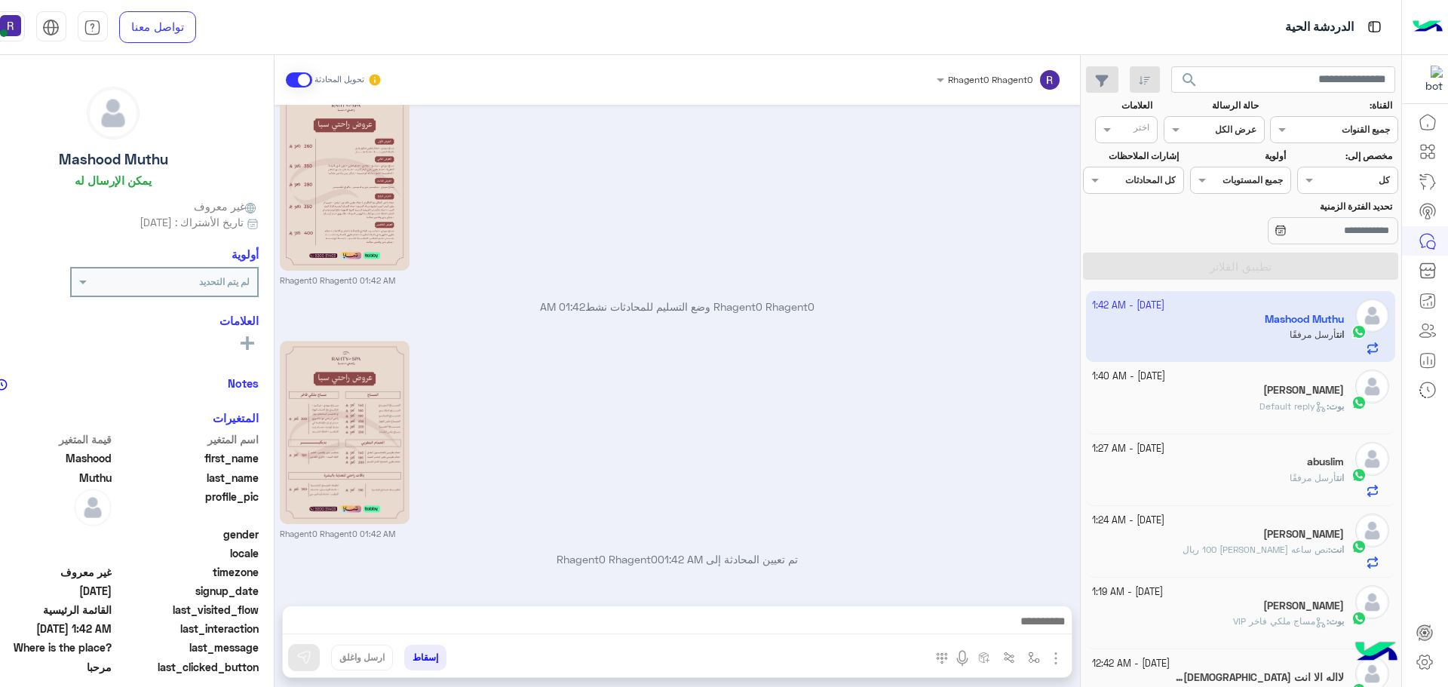
click at [1278, 410] on span "Default reply" at bounding box center [1292, 405] width 67 height 11
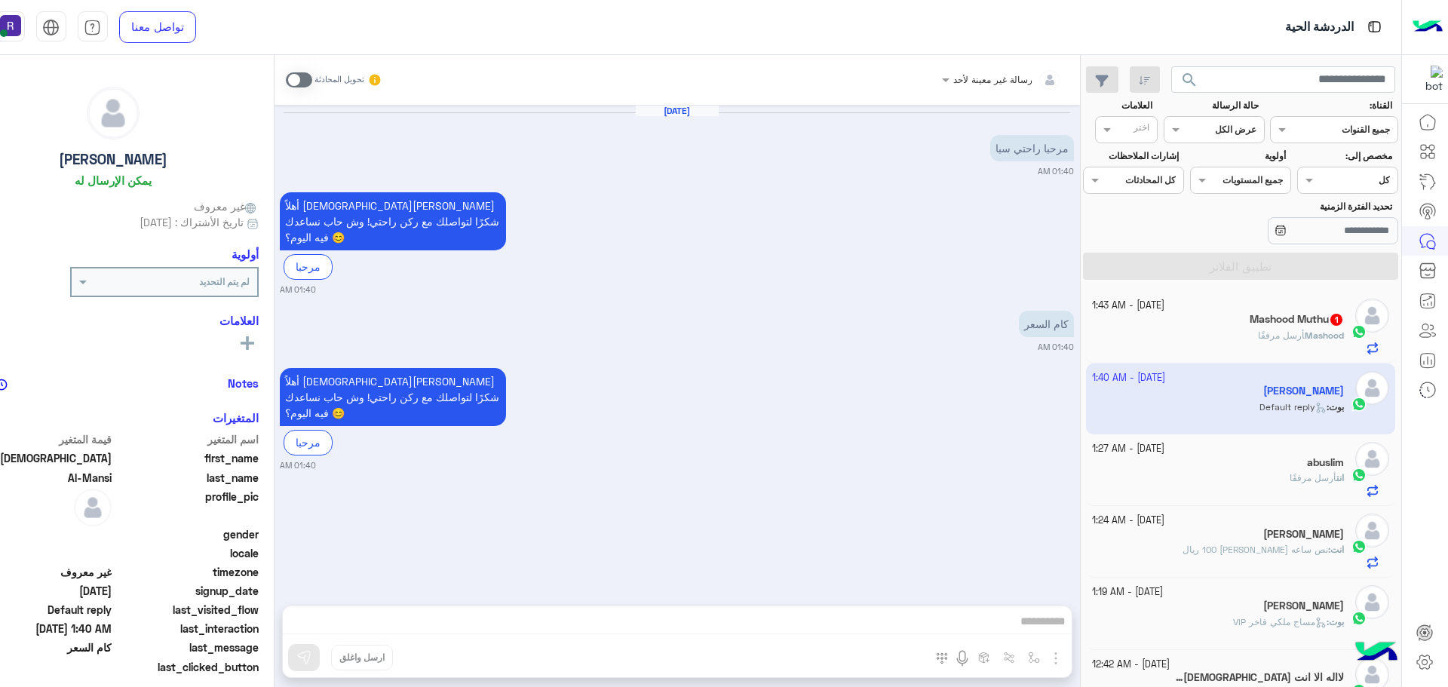
click at [1252, 332] on div "Mashood أرسل مرفقًا" at bounding box center [1218, 342] width 252 height 26
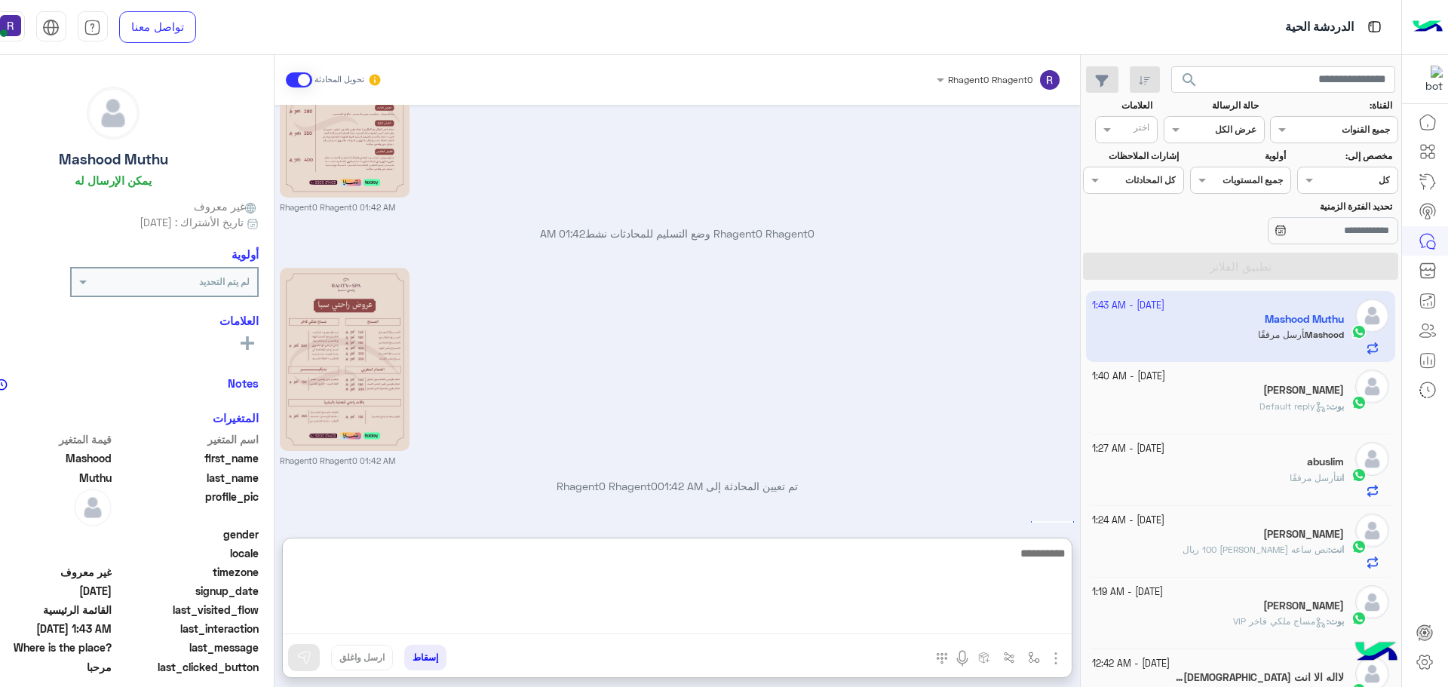
scroll to position [1082, 0]
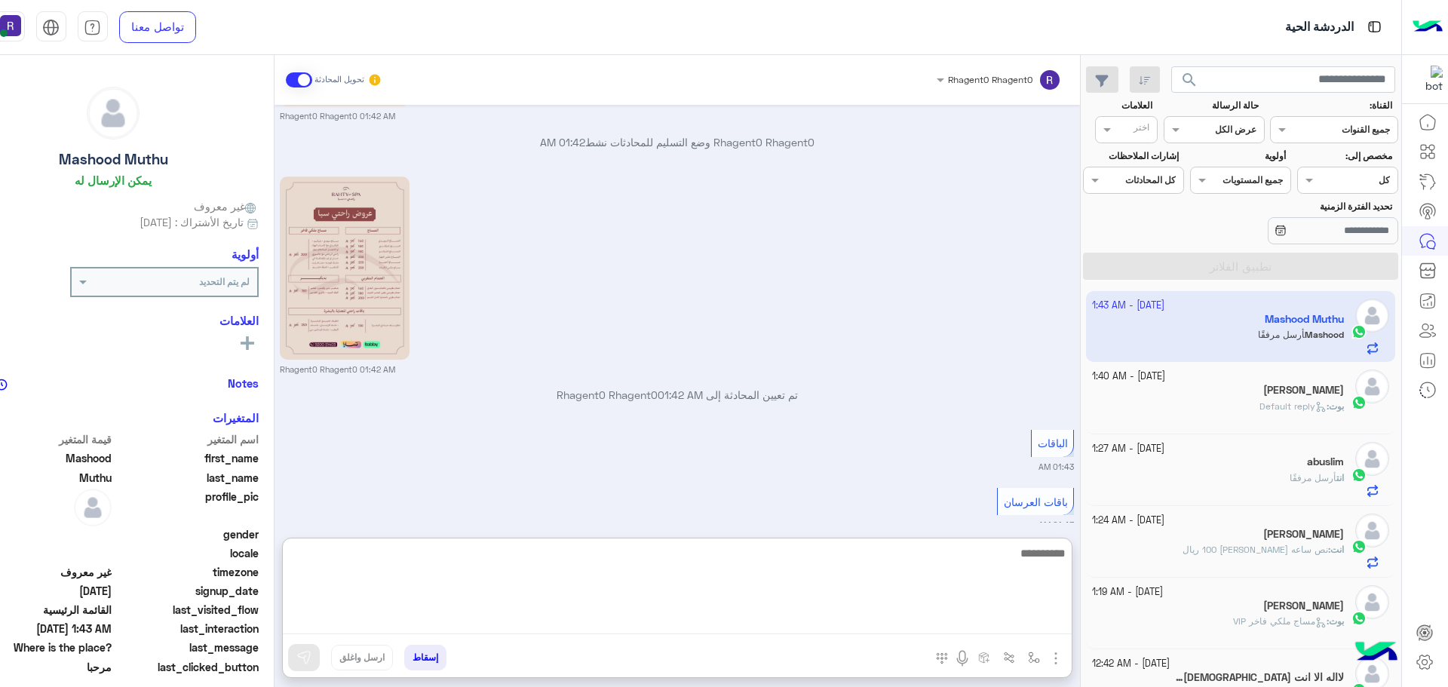
paste textarea "**********"
type textarea "**********"
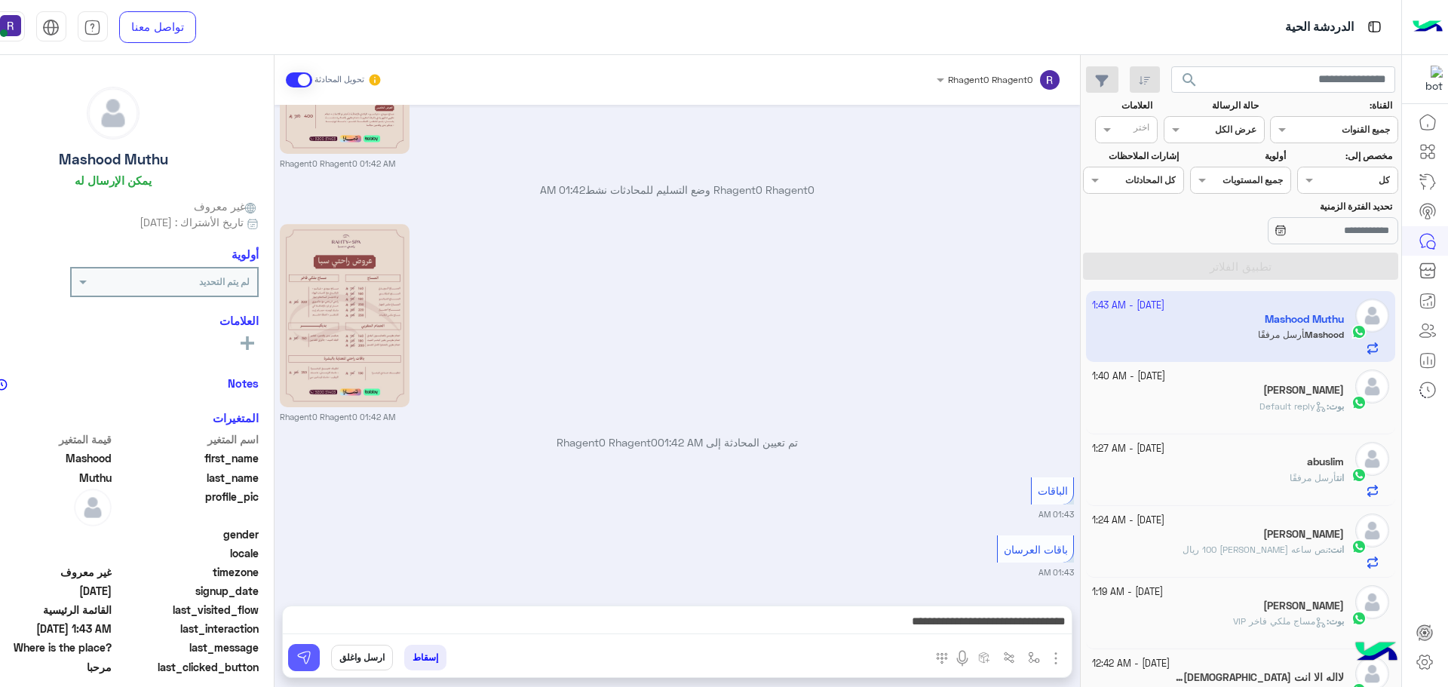
click at [311, 656] on img at bounding box center [303, 657] width 15 height 15
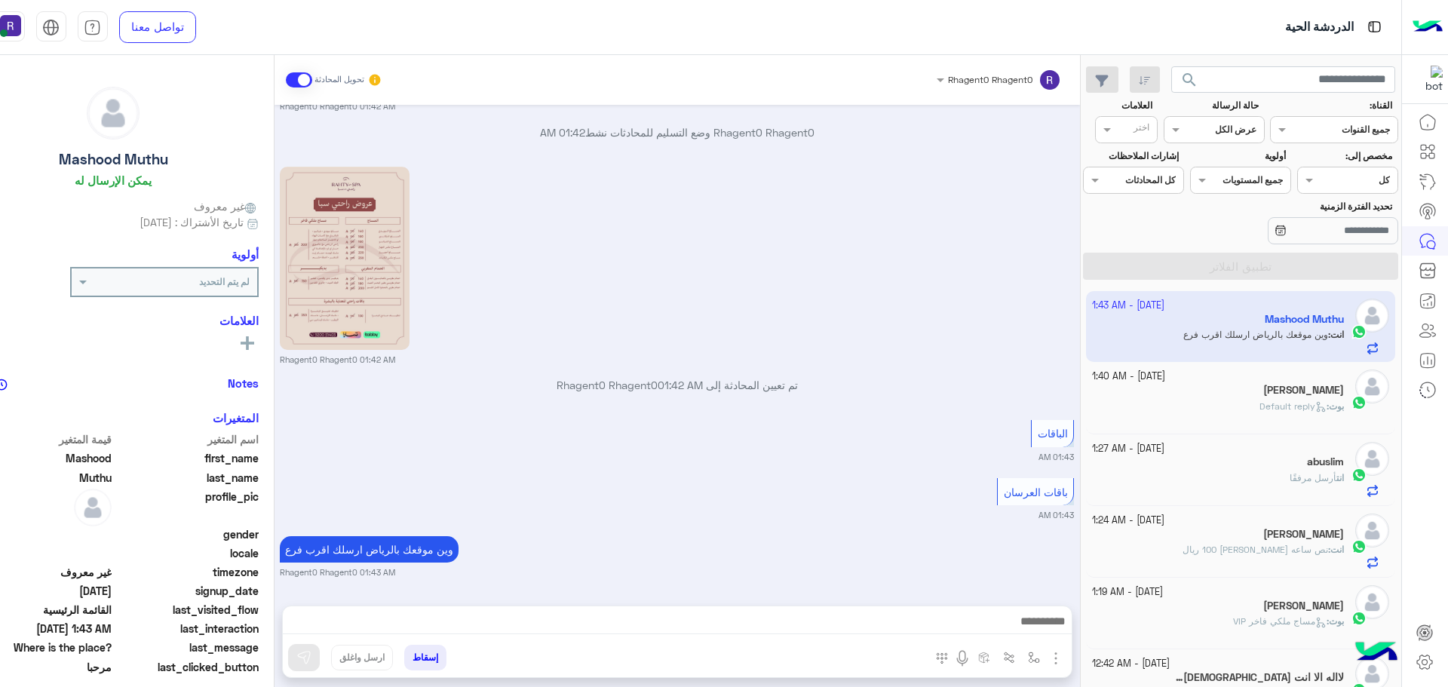
scroll to position [1164, 0]
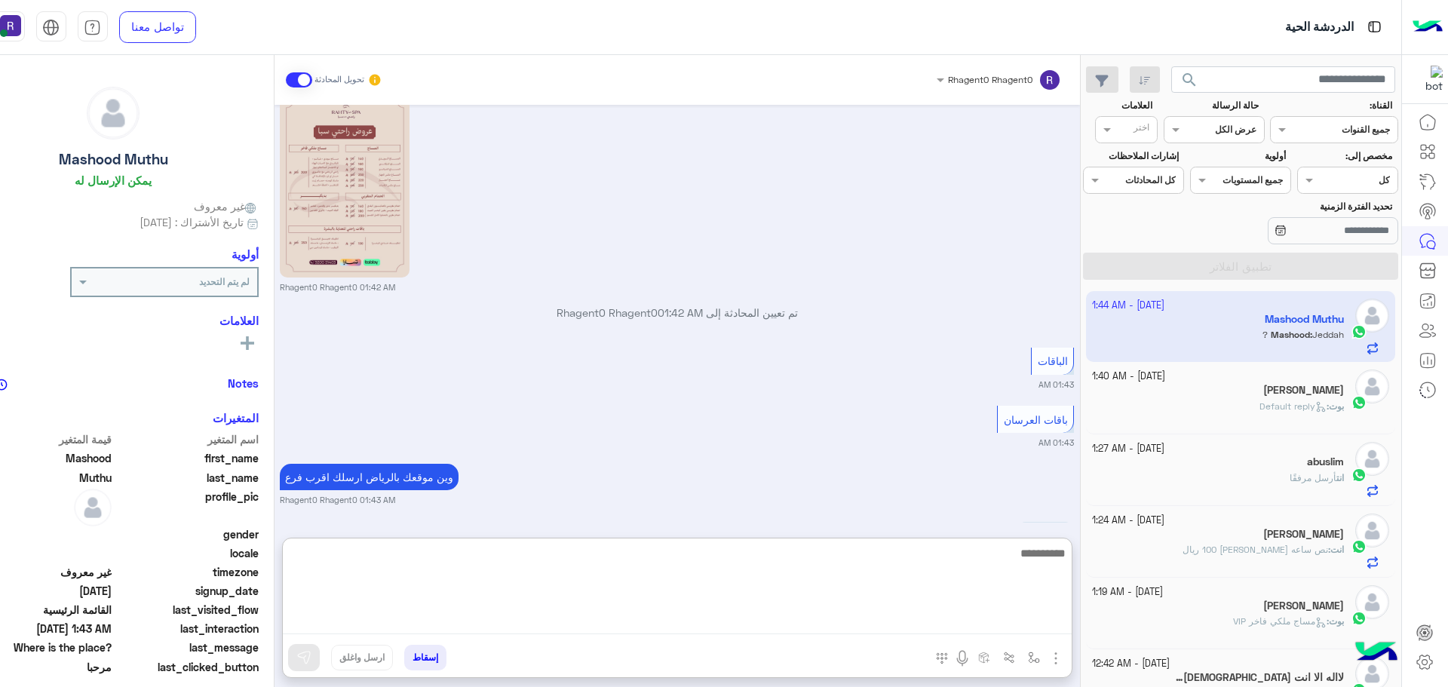
click at [770, 630] on textarea at bounding box center [677, 589] width 789 height 90
type textarea "**"
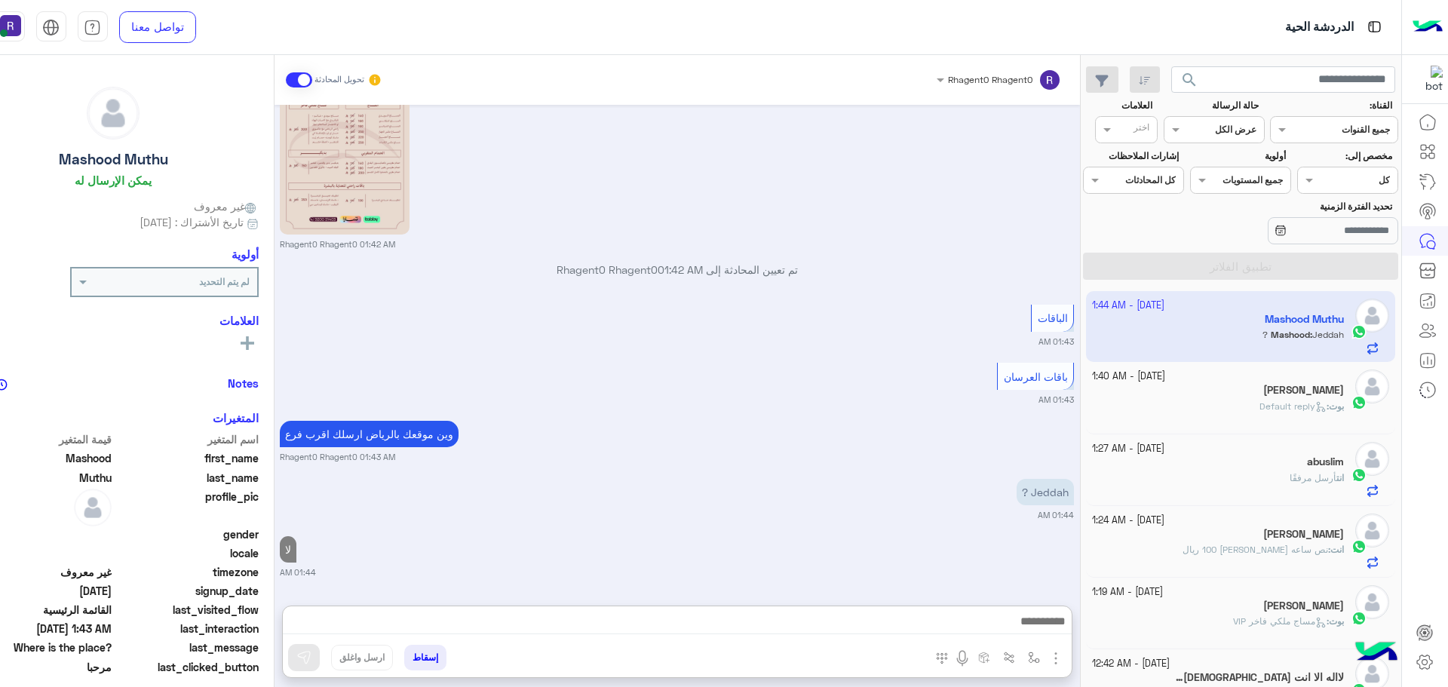
click at [1283, 404] on span "Default reply" at bounding box center [1292, 405] width 67 height 11
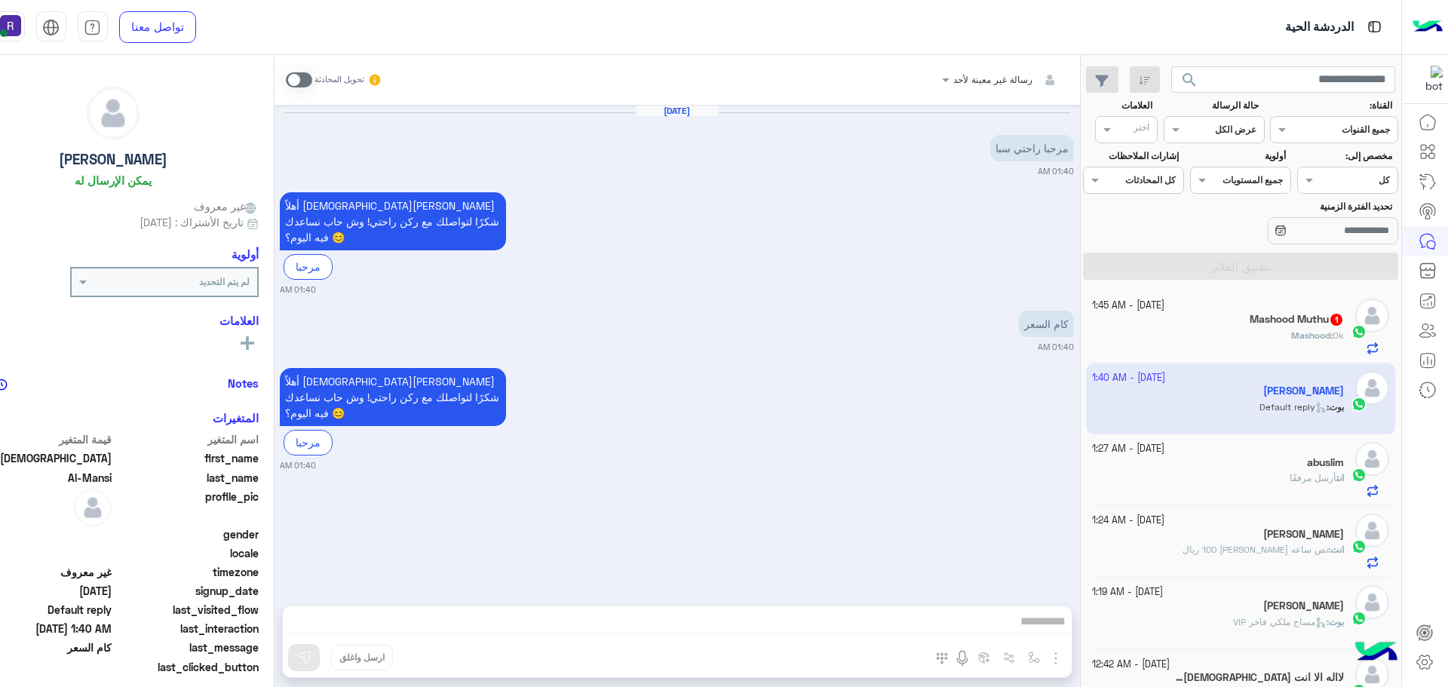
click at [1271, 320] on h5 "Mashood Muthu 1" at bounding box center [1296, 319] width 94 height 13
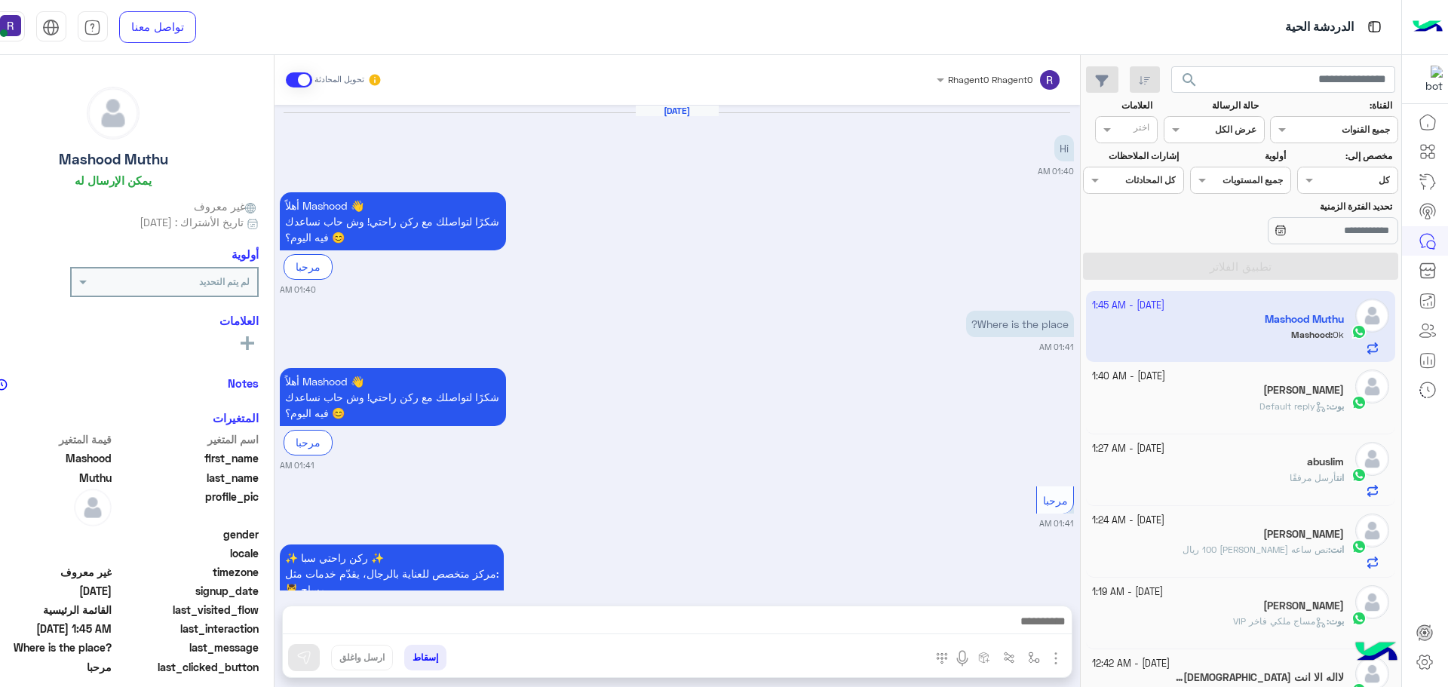
scroll to position [1279, 0]
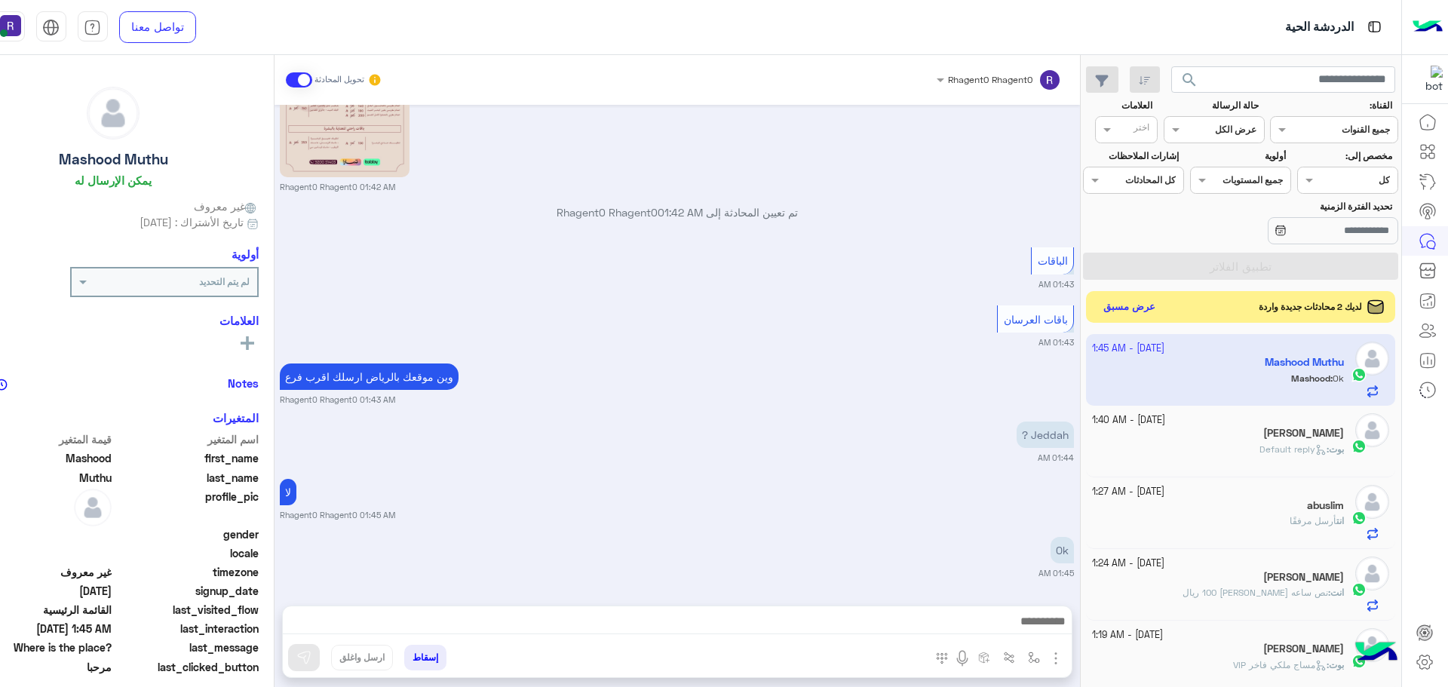
click at [1160, 309] on button "عرض مسبق" at bounding box center [1128, 307] width 63 height 20
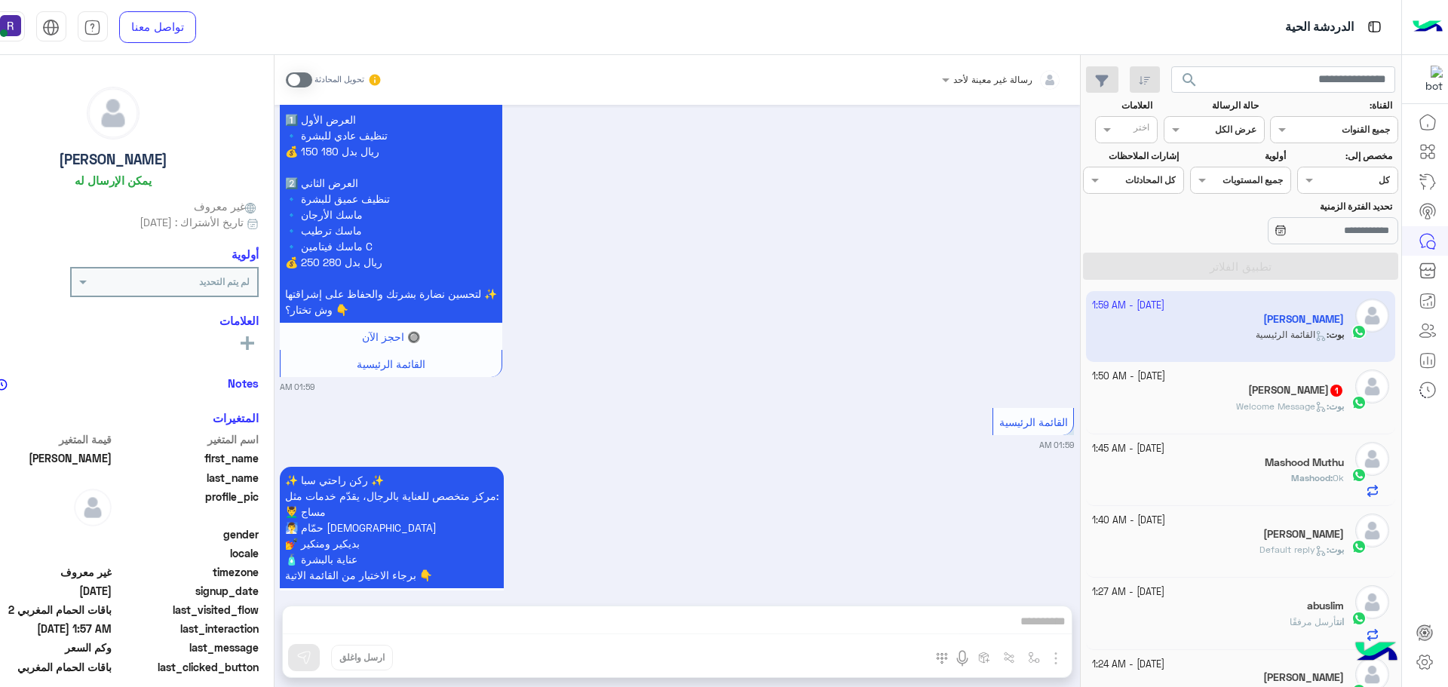
scroll to position [3611, 0]
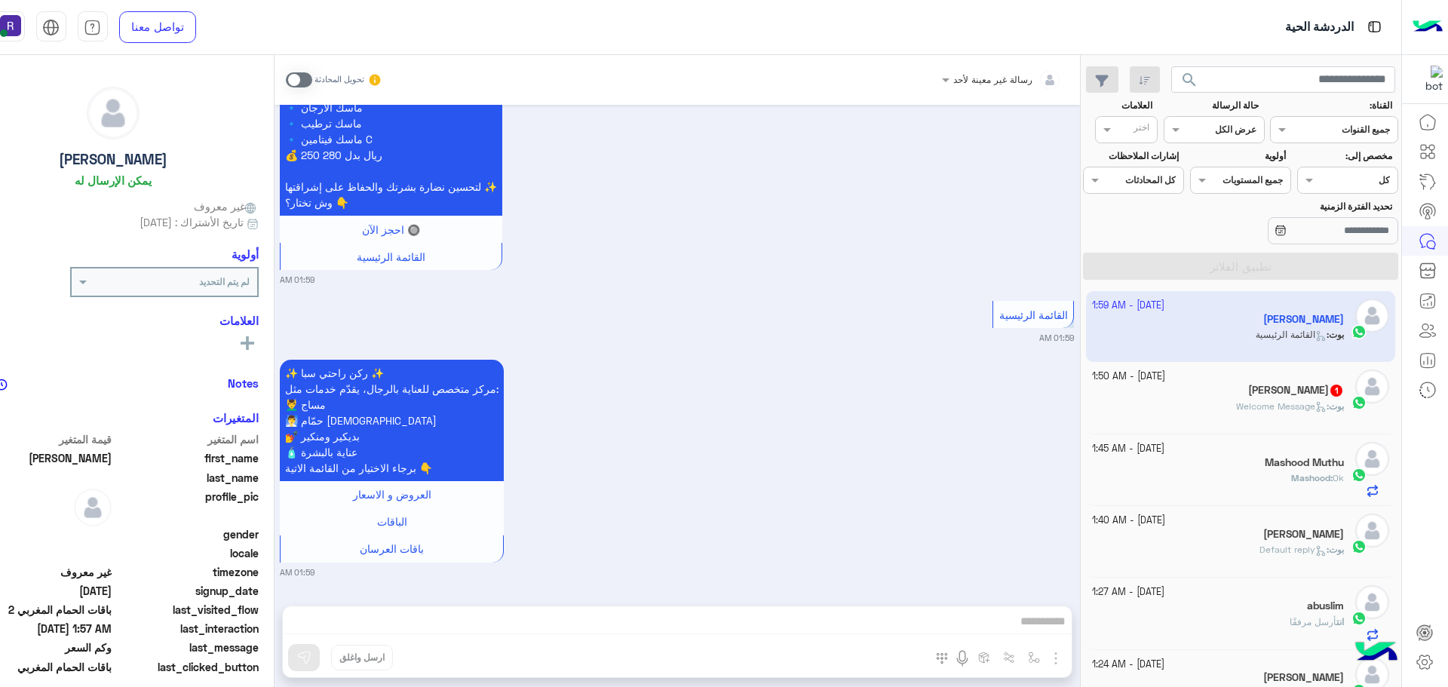
click at [312, 77] on span at bounding box center [299, 79] width 26 height 15
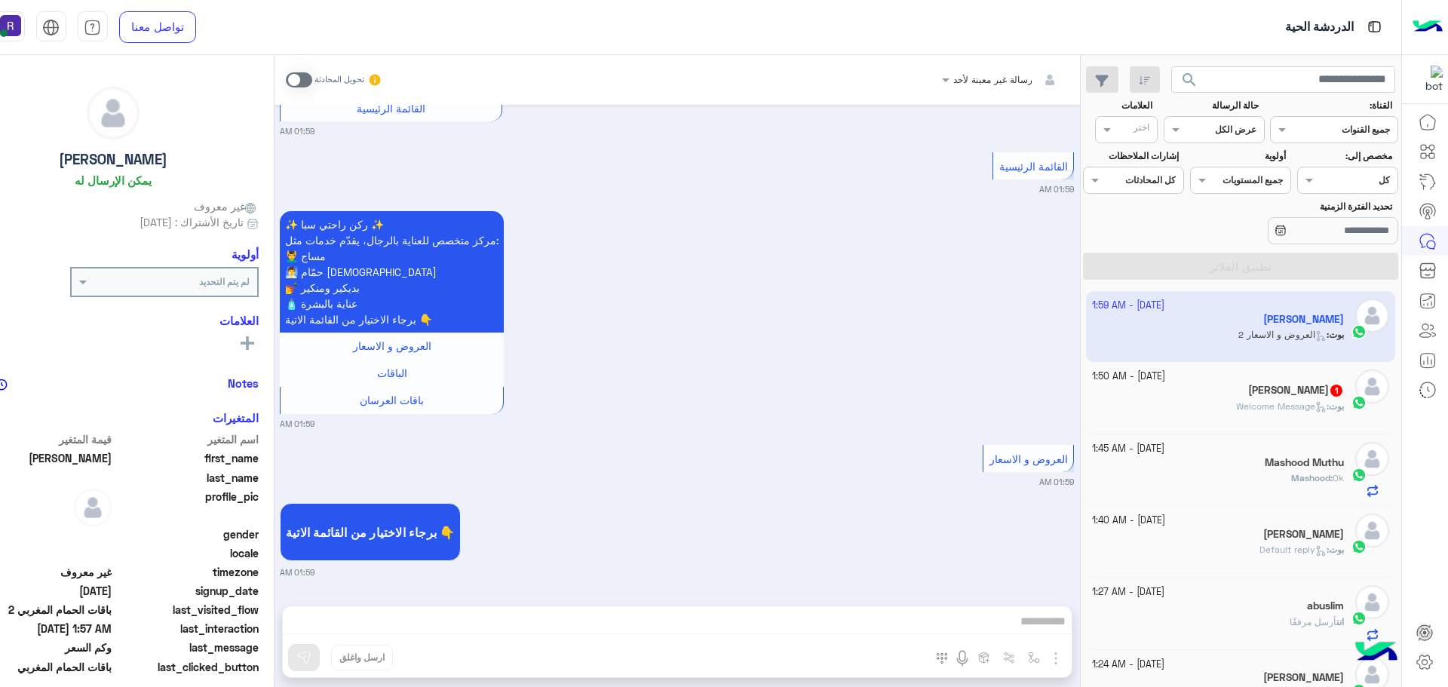
scroll to position [3814, 0]
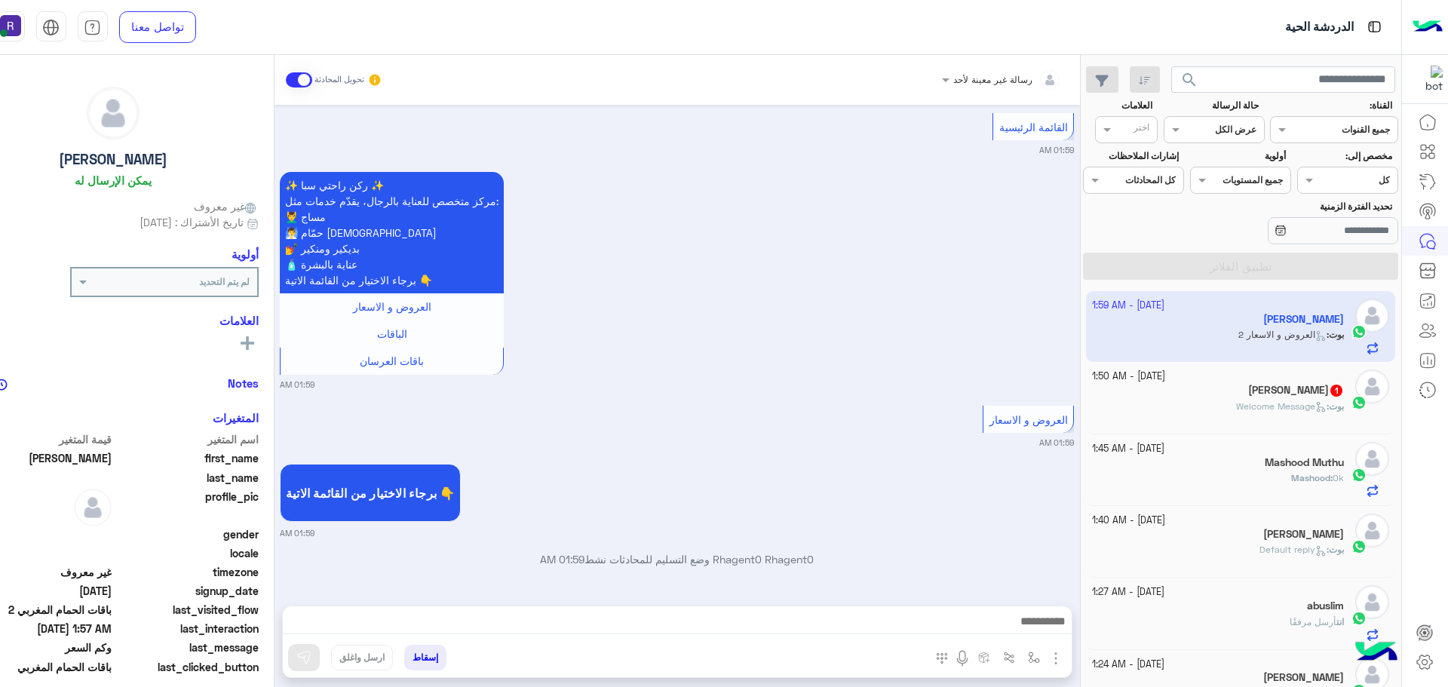
click at [1065, 655] on img "button" at bounding box center [1055, 658] width 18 height 18
click at [1065, 630] on button "الصور" at bounding box center [1032, 625] width 64 height 30
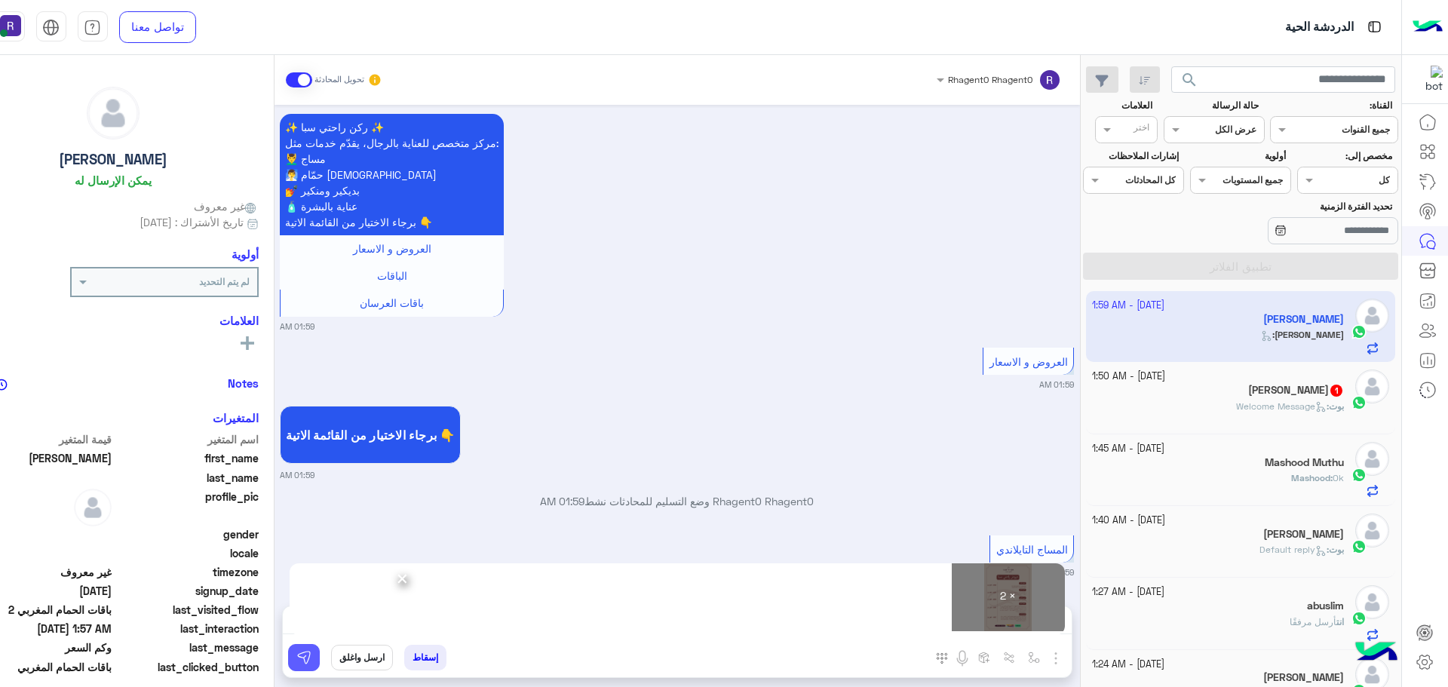
click at [311, 660] on img at bounding box center [303, 657] width 15 height 15
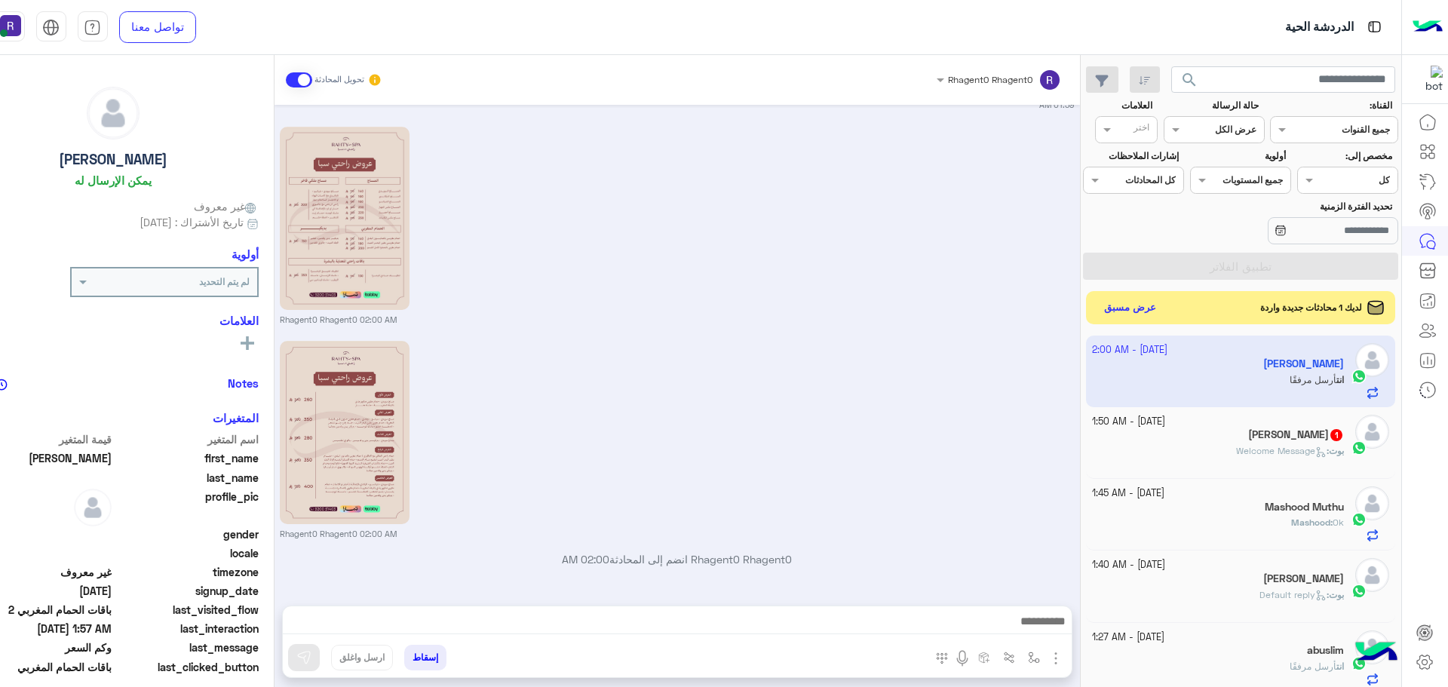
scroll to position [4413, 0]
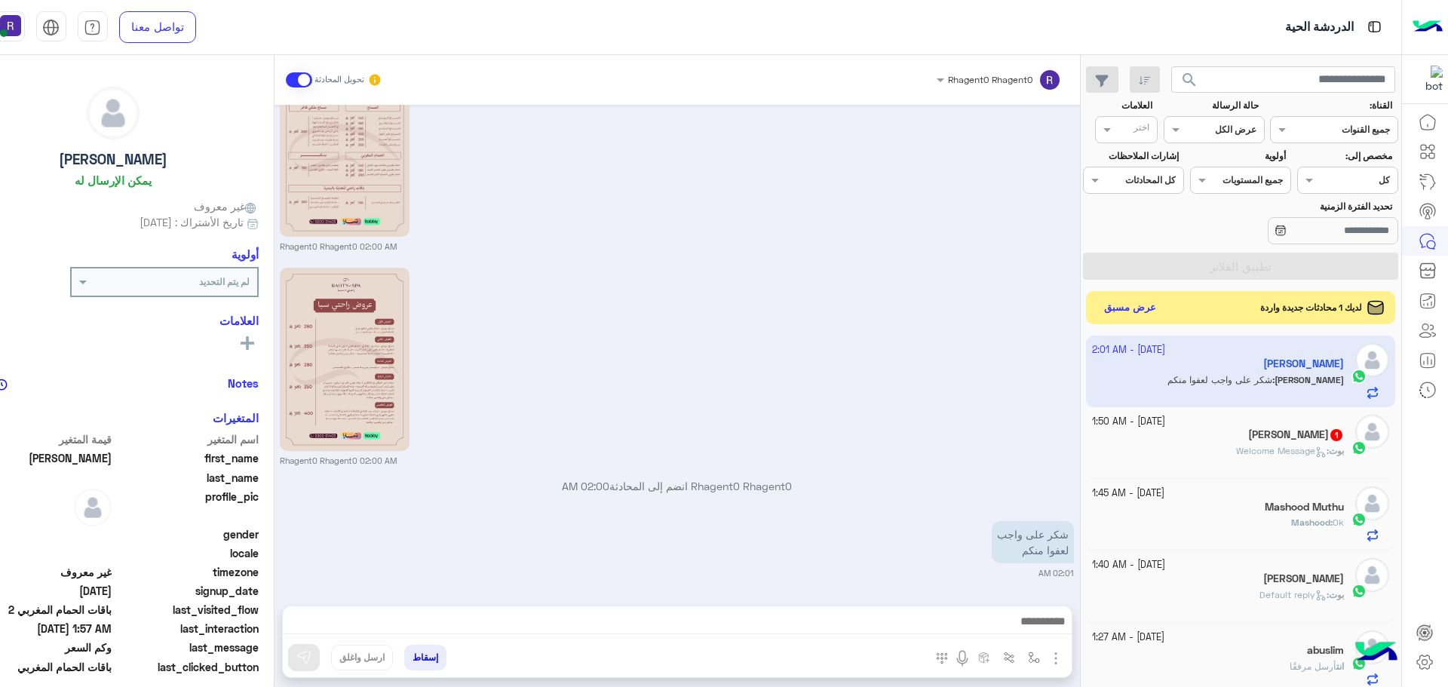
click at [1011, 437] on div "Rhagent0 Rhagent0 02:00 AM" at bounding box center [677, 365] width 794 height 203
click at [1255, 445] on span "Welcome Message" at bounding box center [1281, 450] width 90 height 11
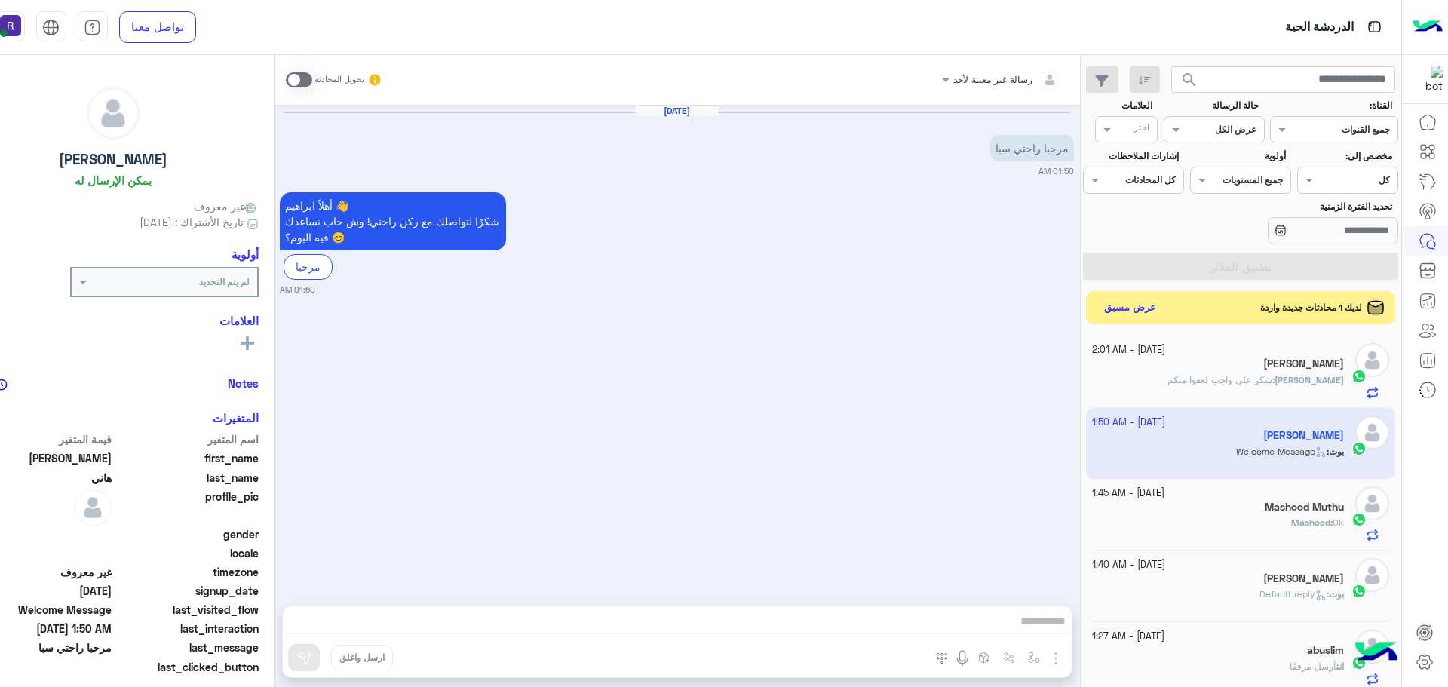
click at [312, 74] on span at bounding box center [299, 79] width 26 height 15
click at [1065, 656] on img "button" at bounding box center [1055, 658] width 18 height 18
click at [1040, 629] on span "الصور" at bounding box center [1027, 625] width 28 height 17
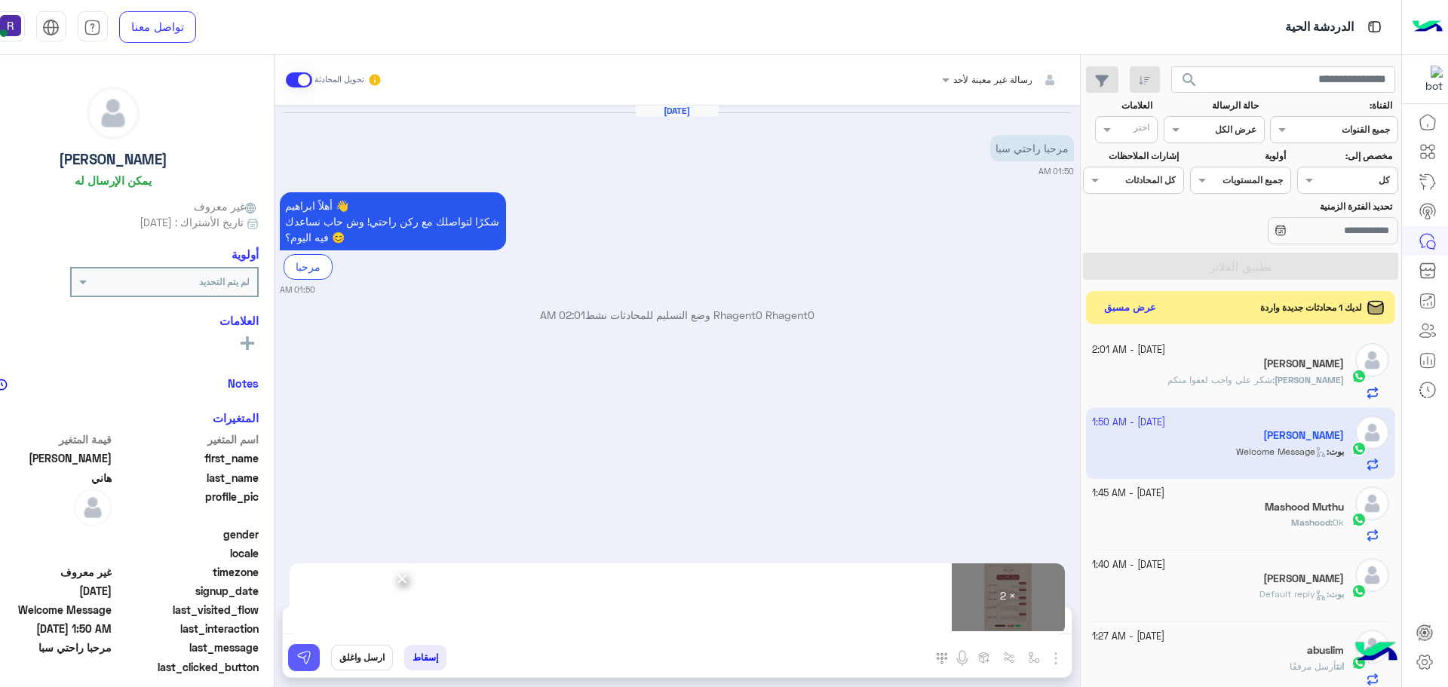
click at [320, 669] on button at bounding box center [304, 657] width 32 height 27
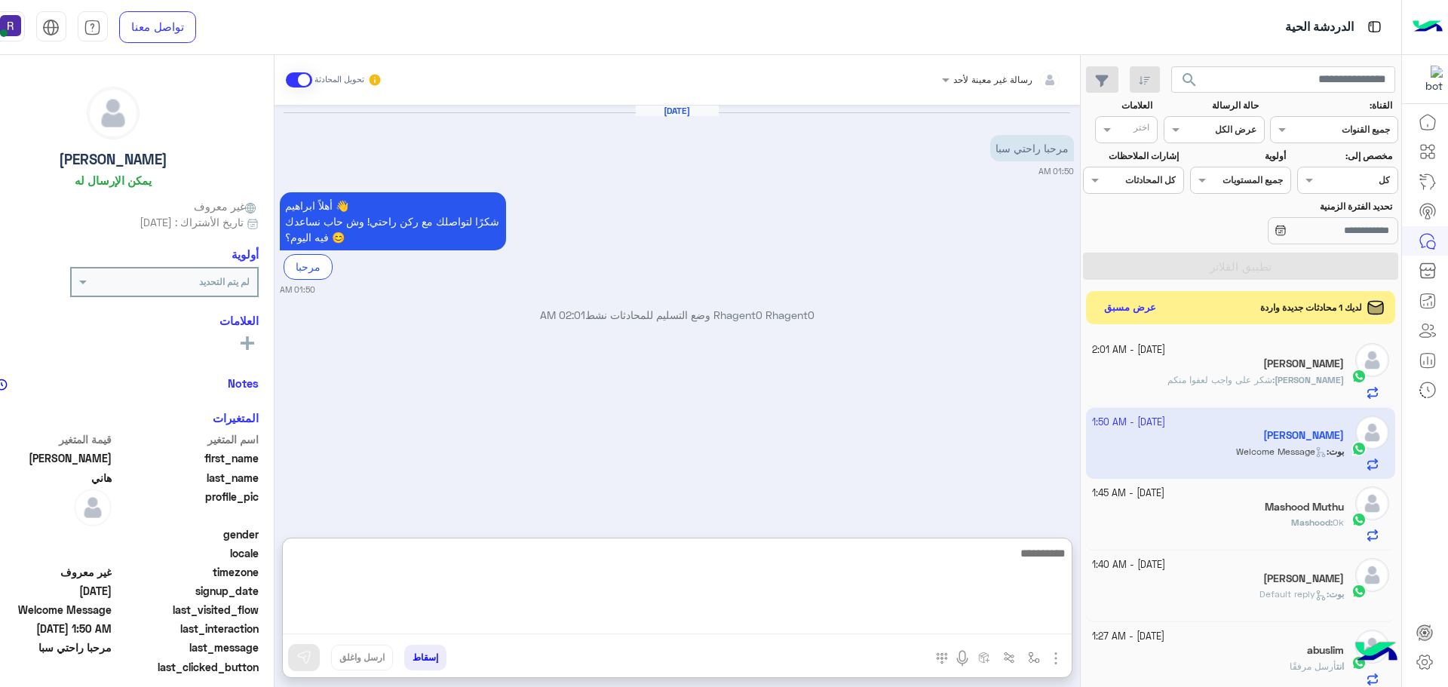
paste textarea "**********"
type textarea "**********"
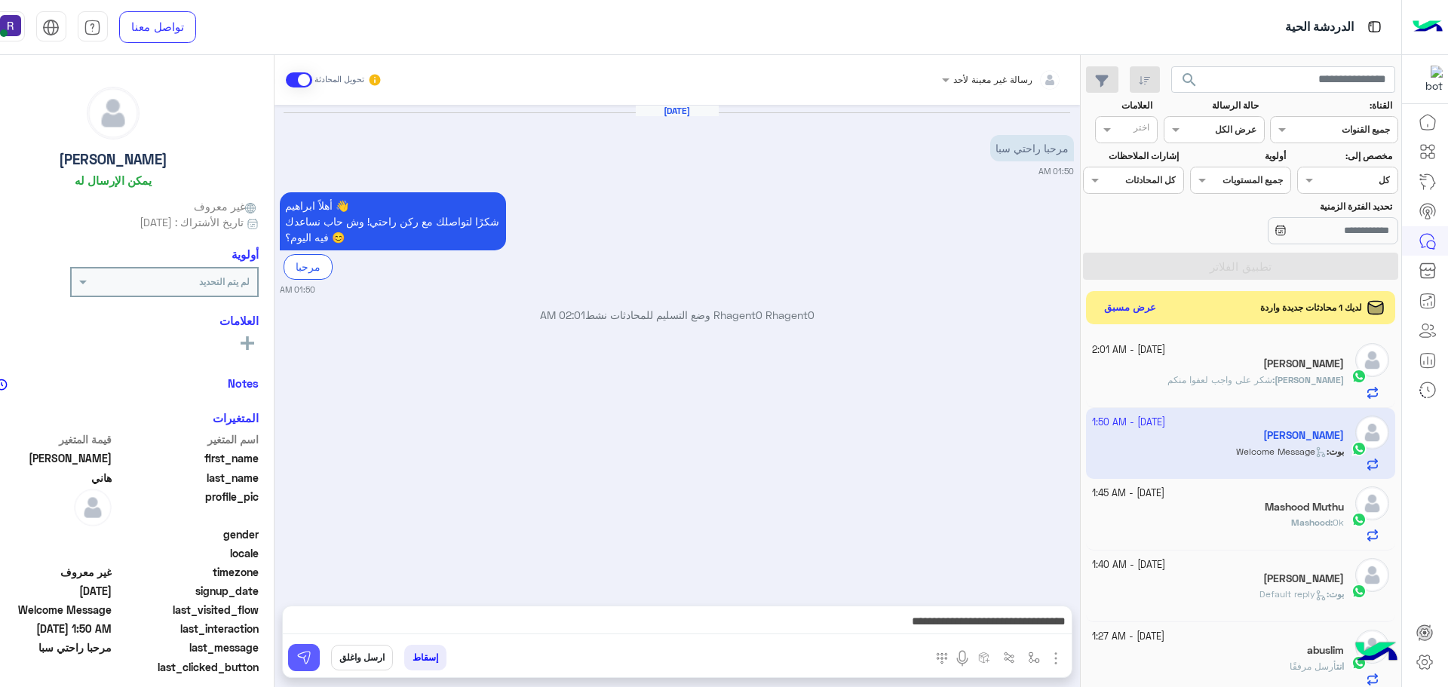
click at [311, 661] on img at bounding box center [303, 657] width 15 height 15
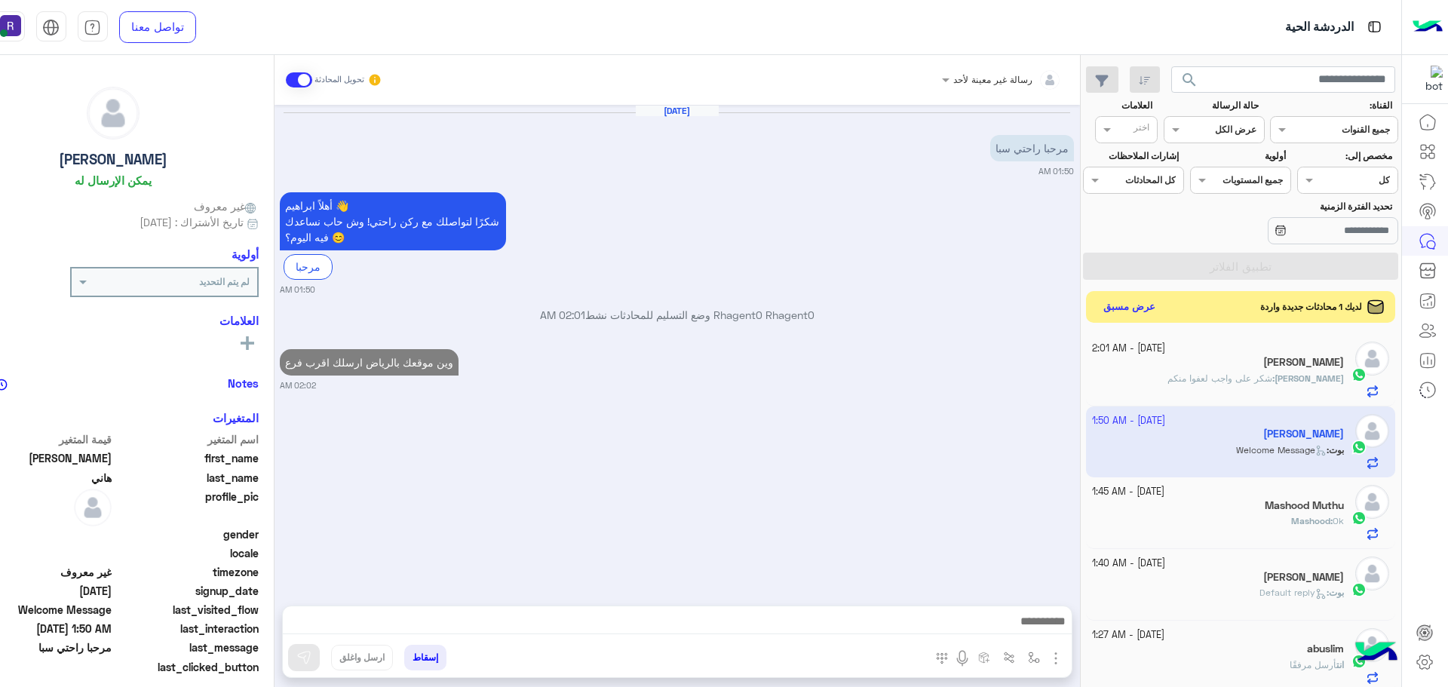
click at [1160, 309] on button "عرض مسبق" at bounding box center [1128, 307] width 63 height 20
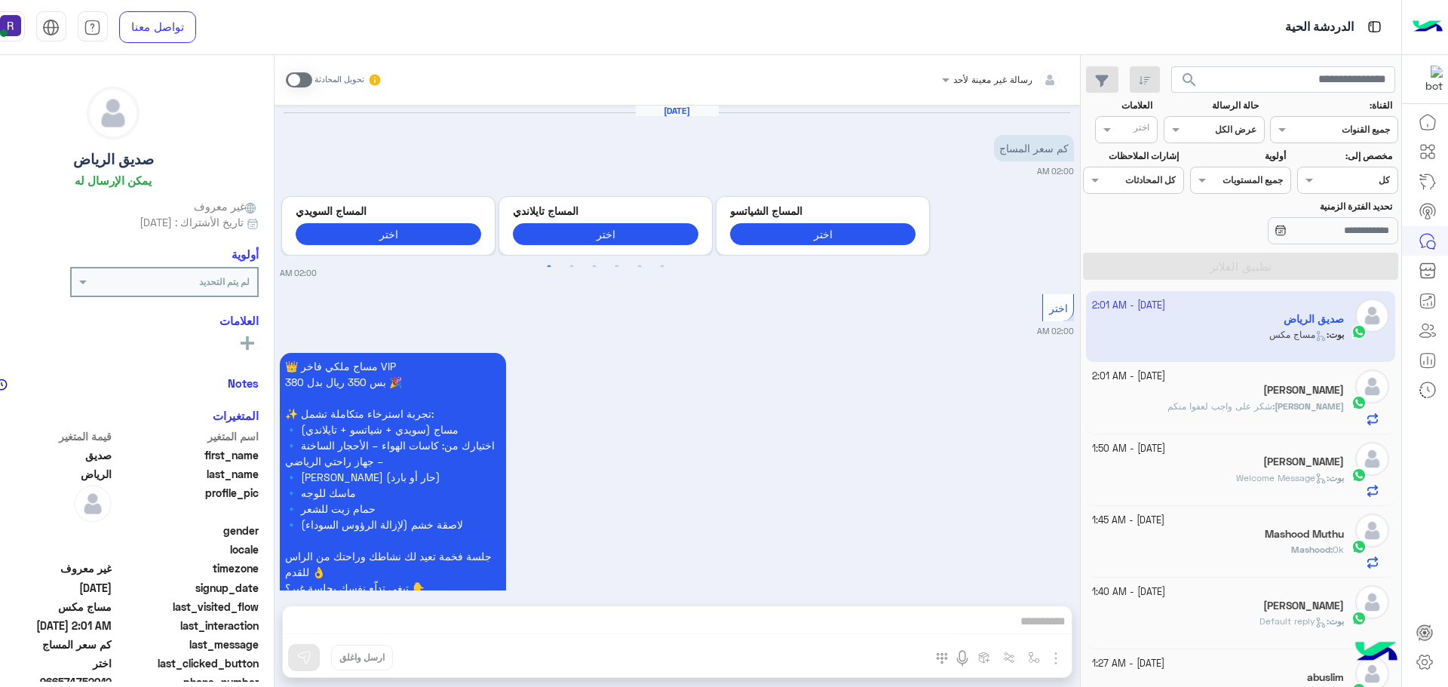
scroll to position [452, 0]
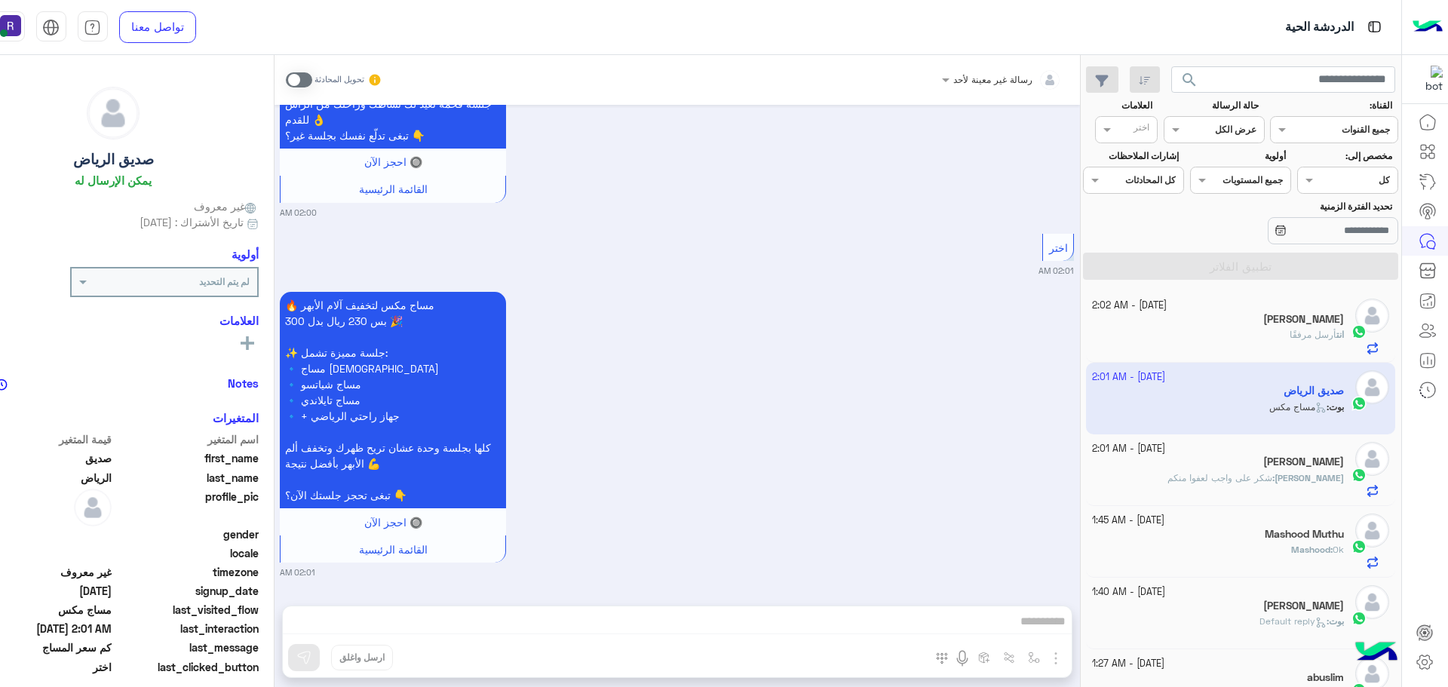
click at [312, 81] on span at bounding box center [299, 79] width 26 height 15
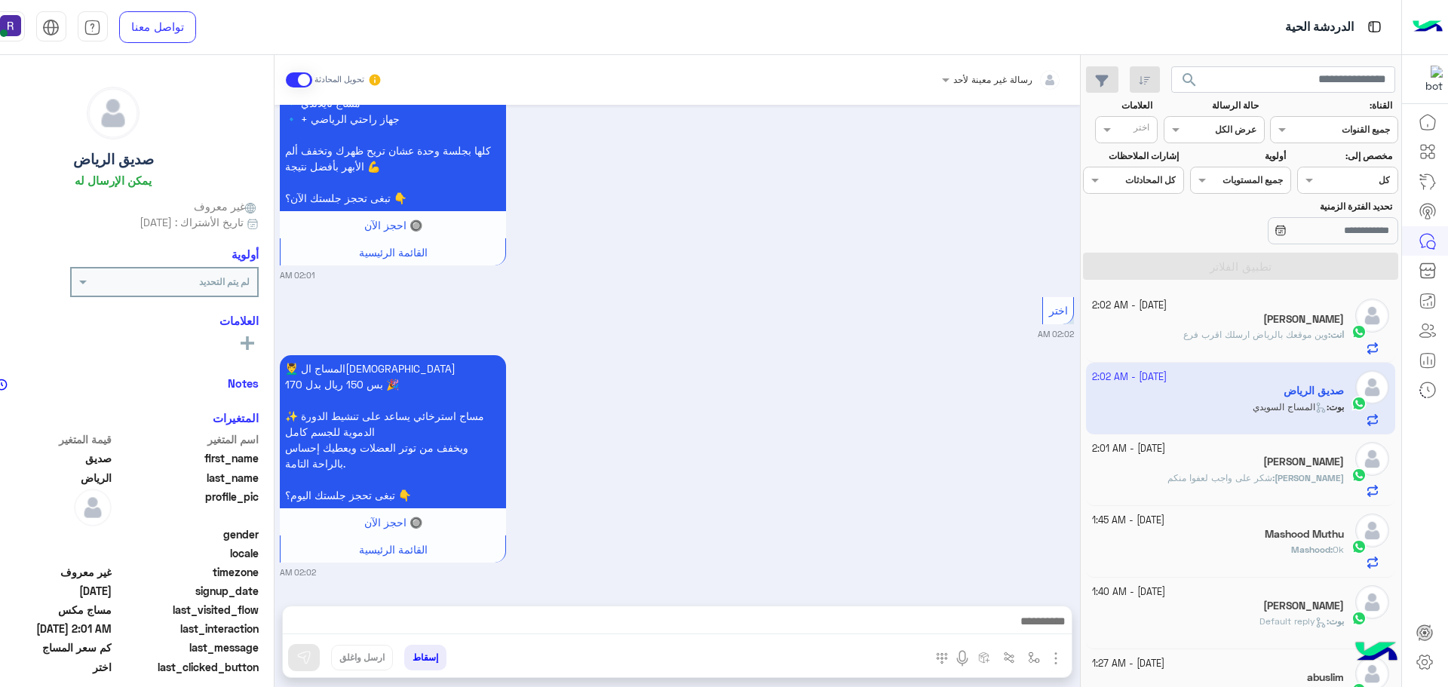
scroll to position [788, 0]
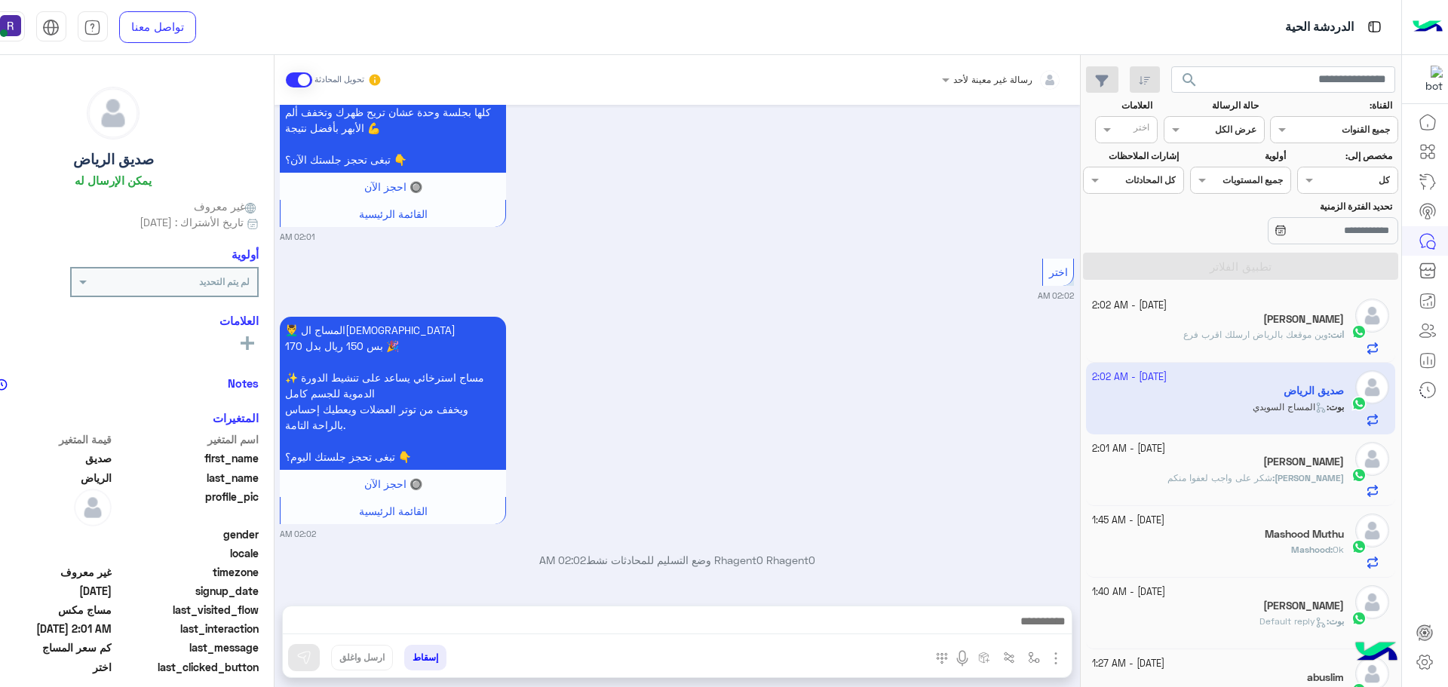
click at [1065, 657] on img "button" at bounding box center [1055, 658] width 18 height 18
click at [1040, 622] on span "الصور" at bounding box center [1027, 625] width 28 height 17
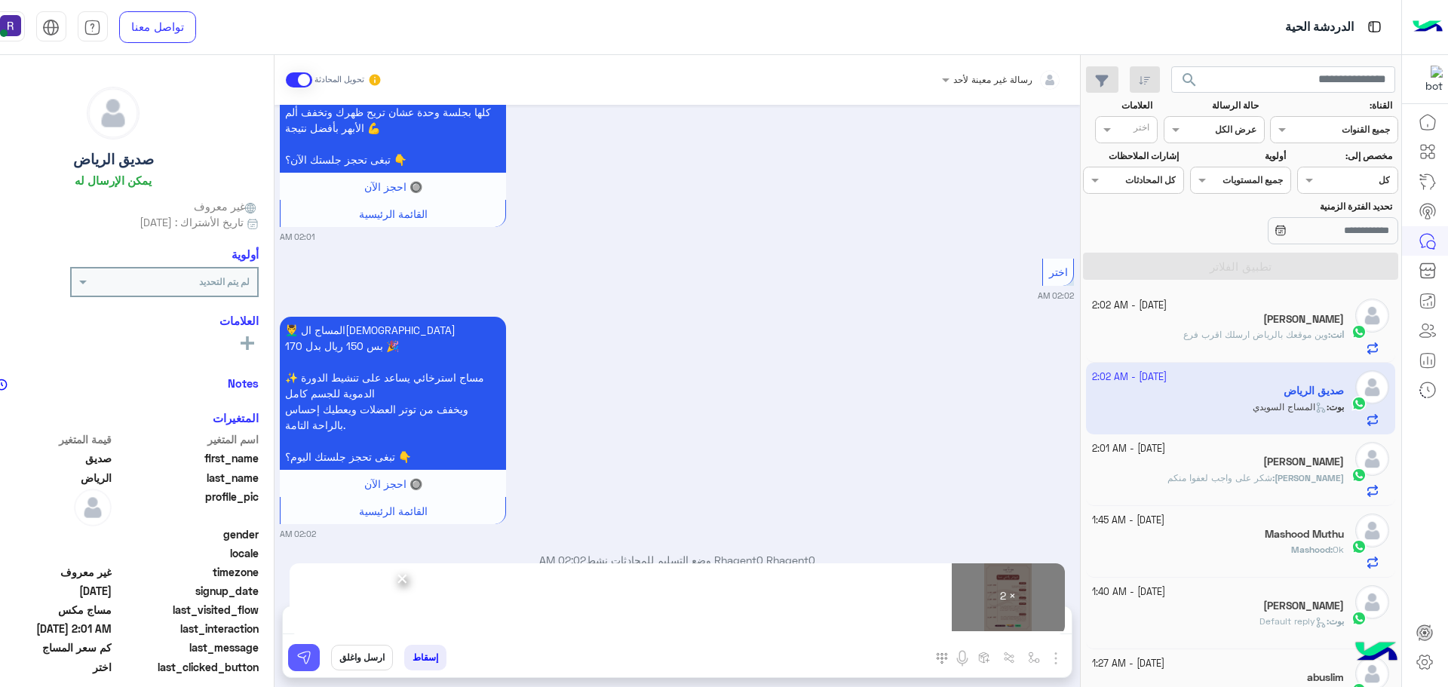
click at [320, 657] on button at bounding box center [304, 657] width 32 height 27
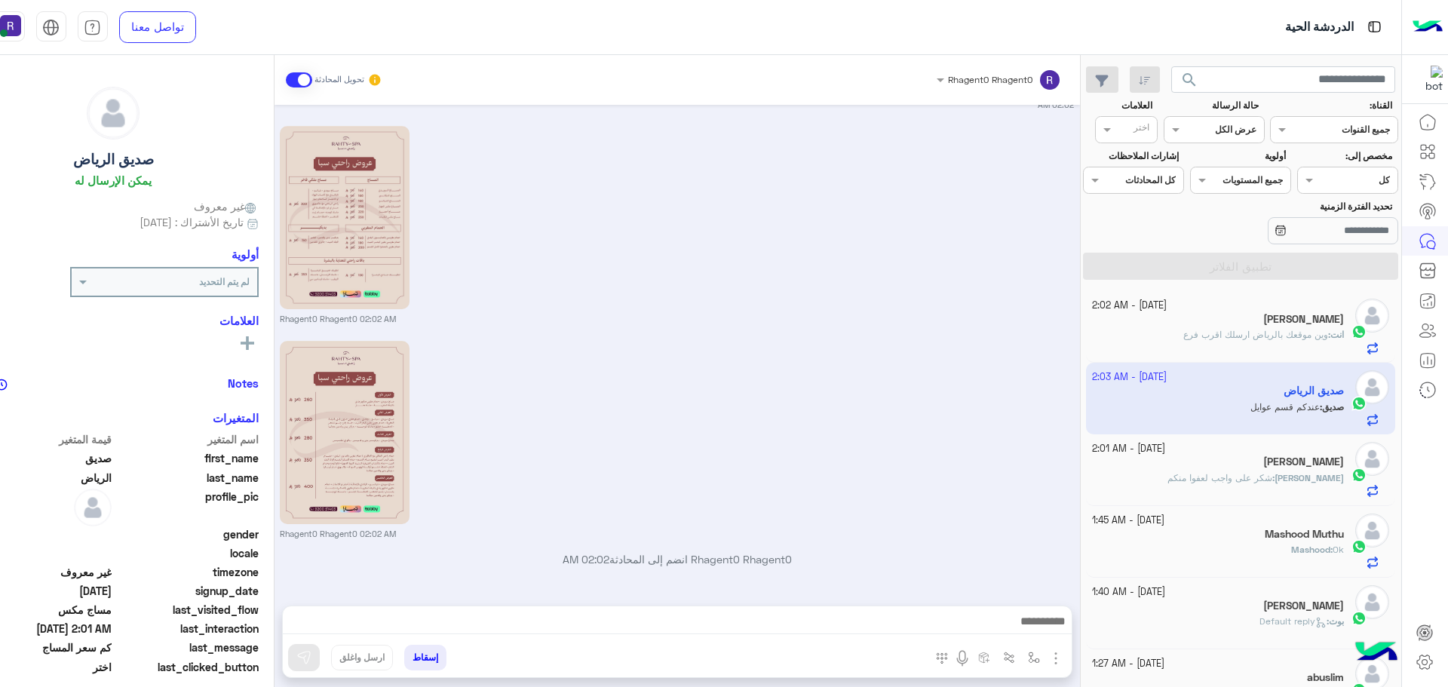
scroll to position [1371, 0]
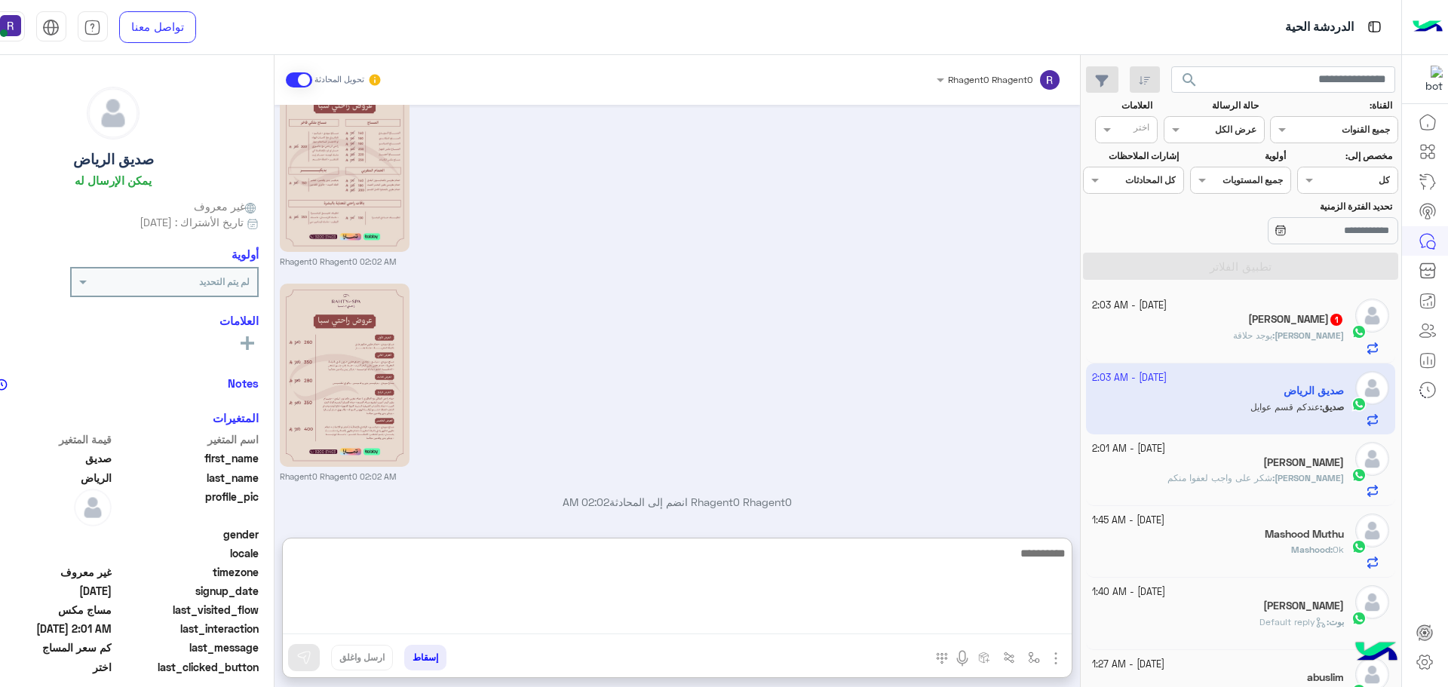
click at [813, 617] on textarea at bounding box center [677, 589] width 789 height 90
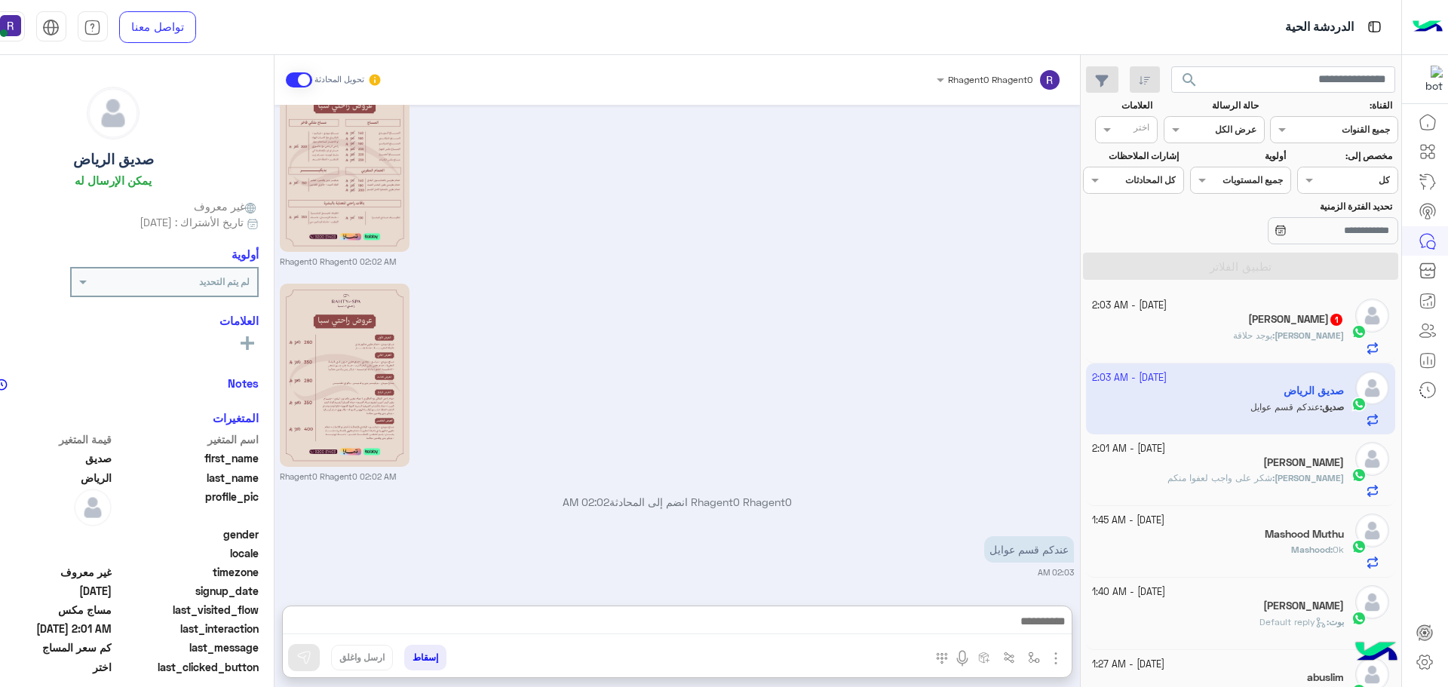
click at [862, 481] on small "Rhagent0 Rhagent0 02:02 AM" at bounding box center [677, 476] width 794 height 12
click at [950, 549] on img at bounding box center [941, 553] width 18 height 18
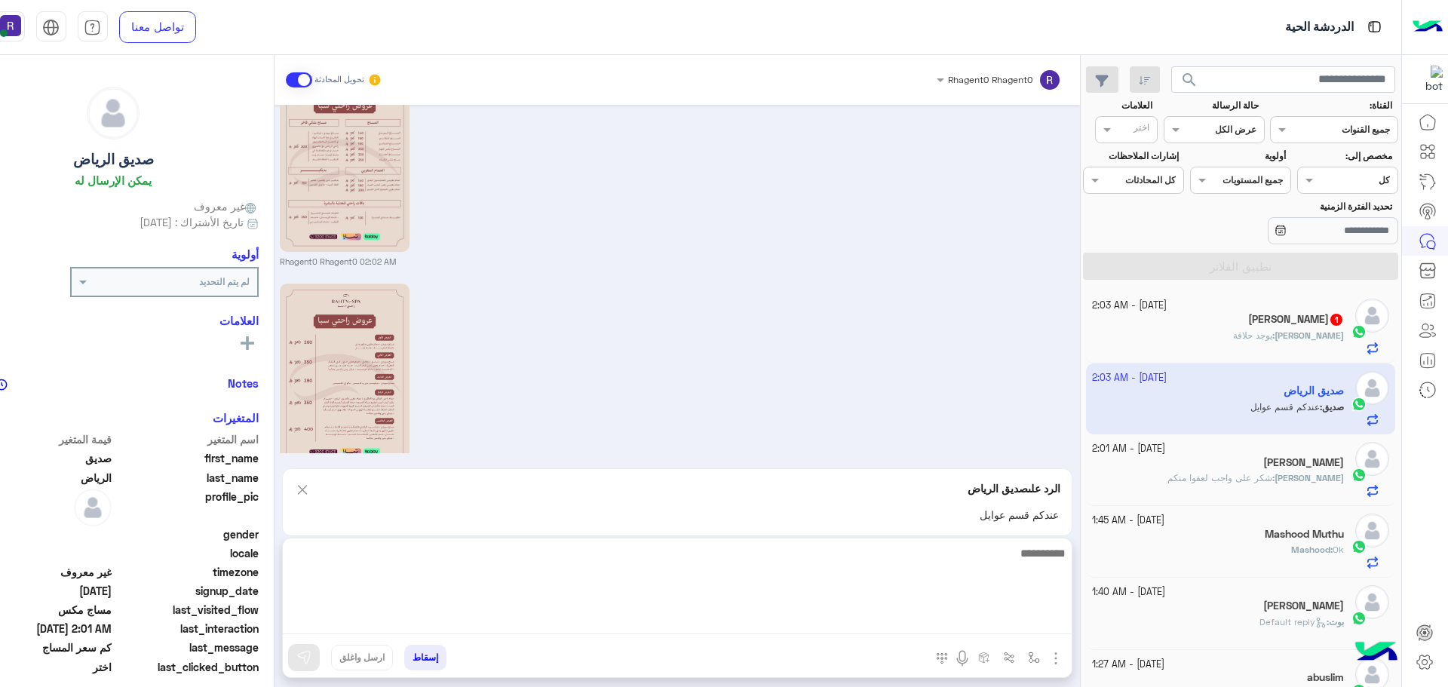
click at [848, 619] on textarea at bounding box center [677, 589] width 789 height 90
type textarea "**"
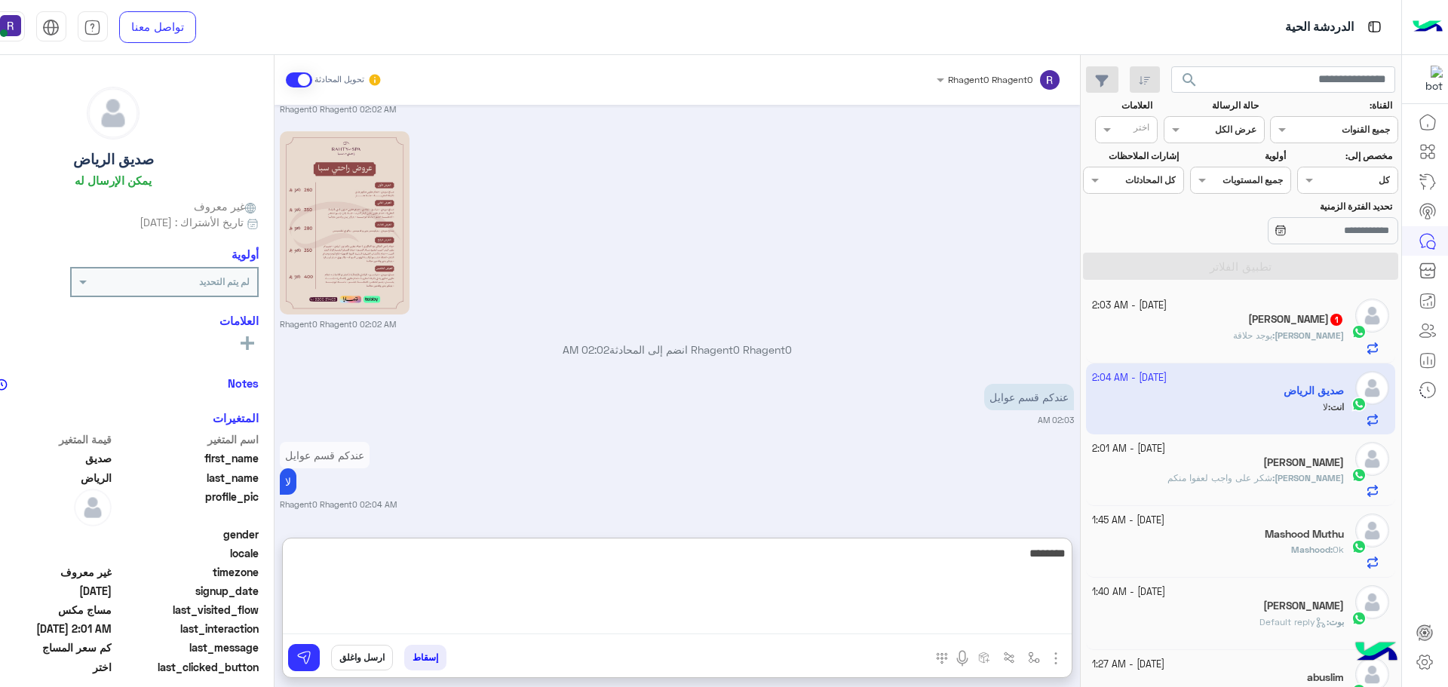
type textarea "*********"
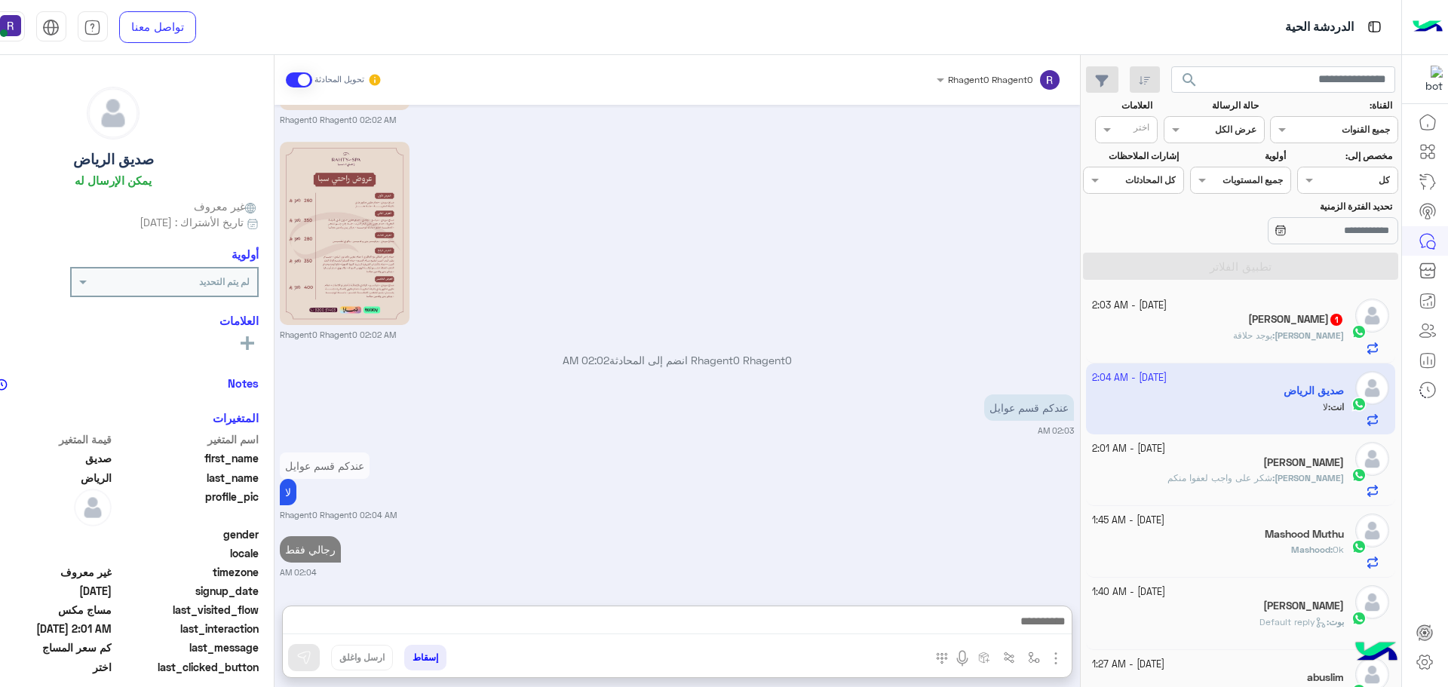
click at [1261, 333] on div "ابراهيم : يوجد حلاقة" at bounding box center [1218, 342] width 252 height 26
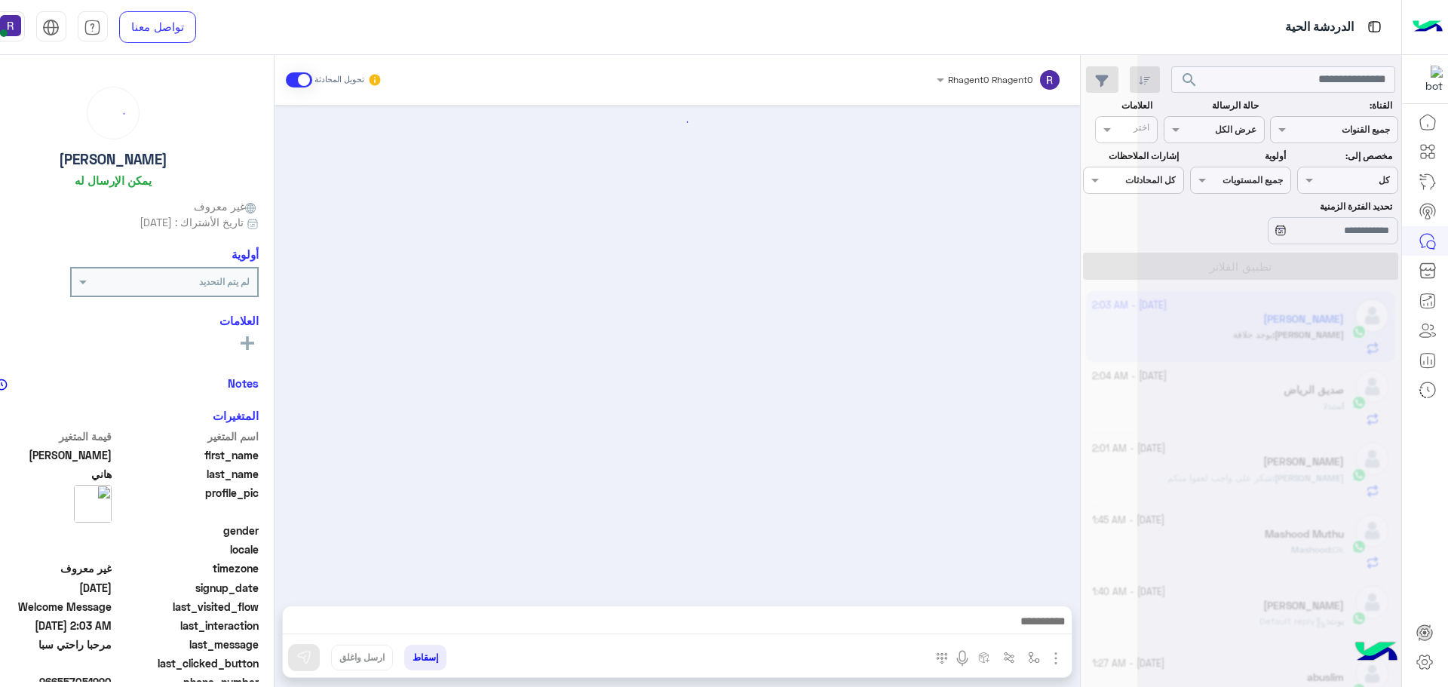
scroll to position [339, 0]
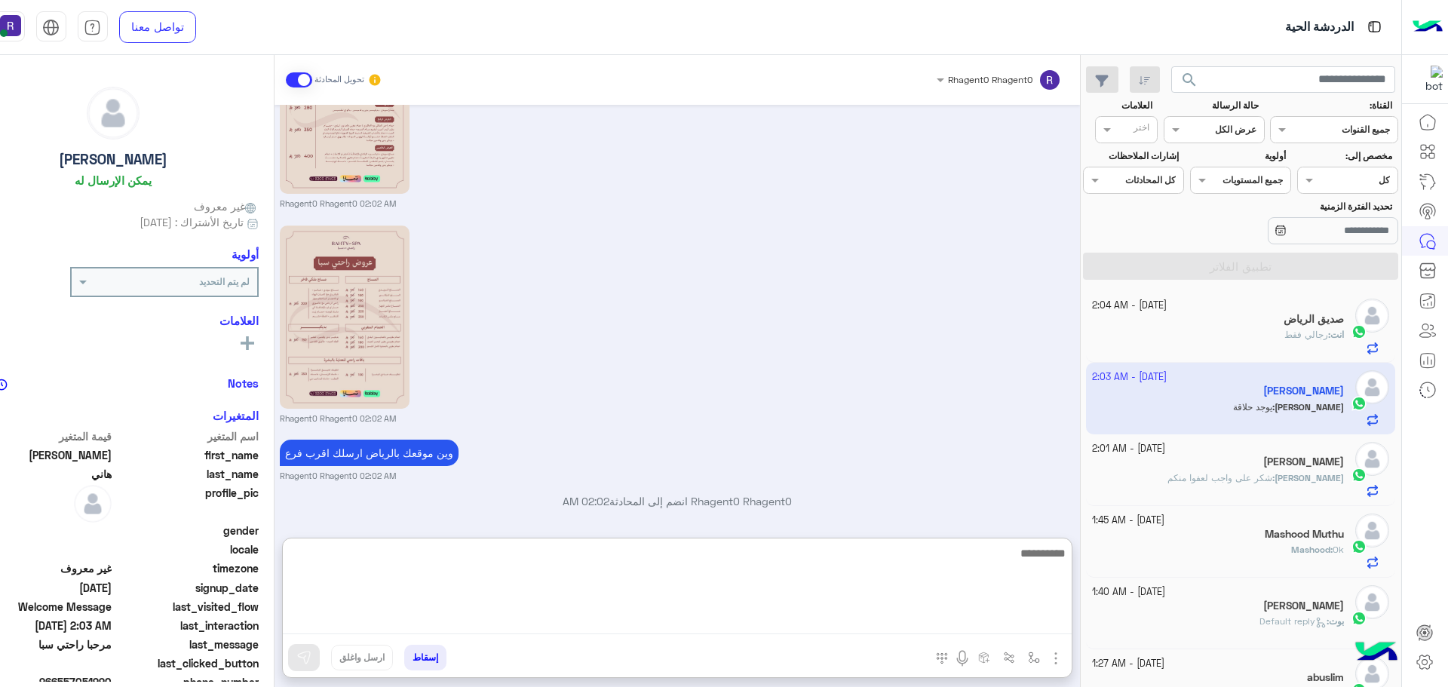
click at [743, 622] on textarea at bounding box center [677, 589] width 789 height 90
type textarea "**"
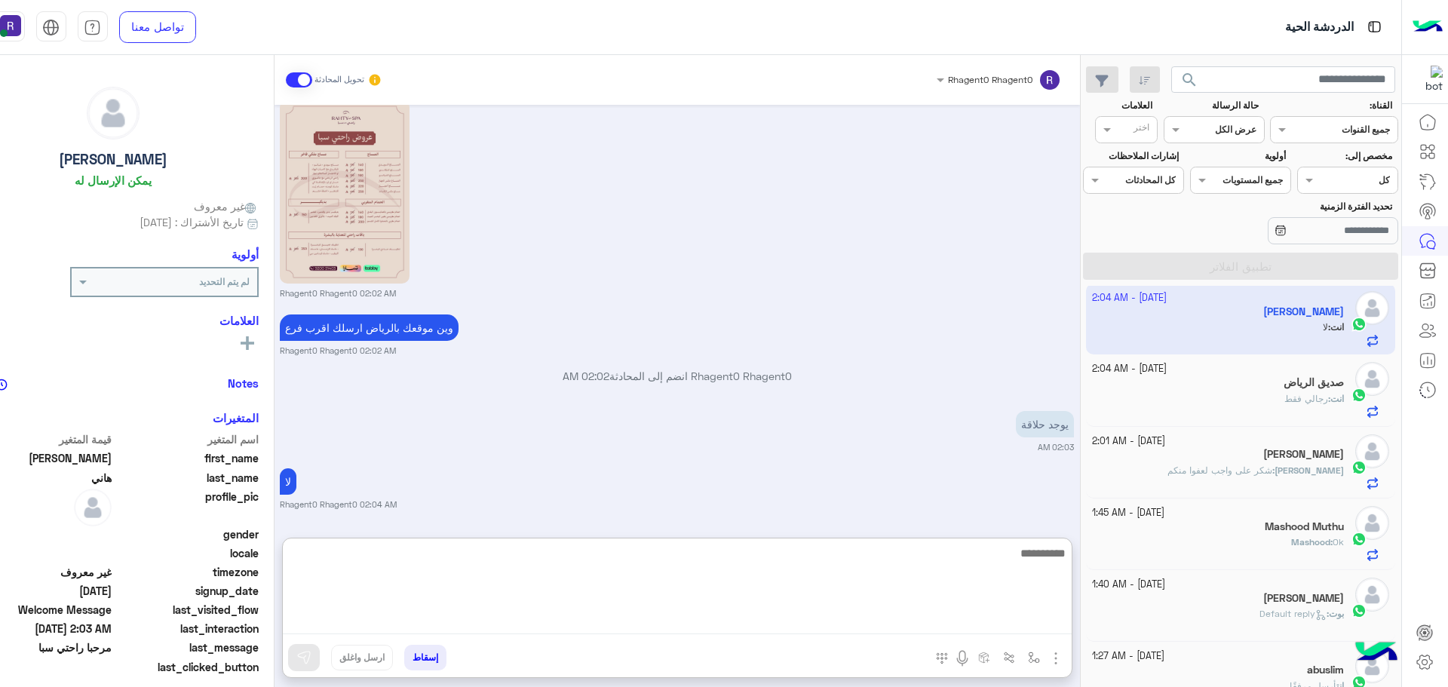
scroll to position [0, 0]
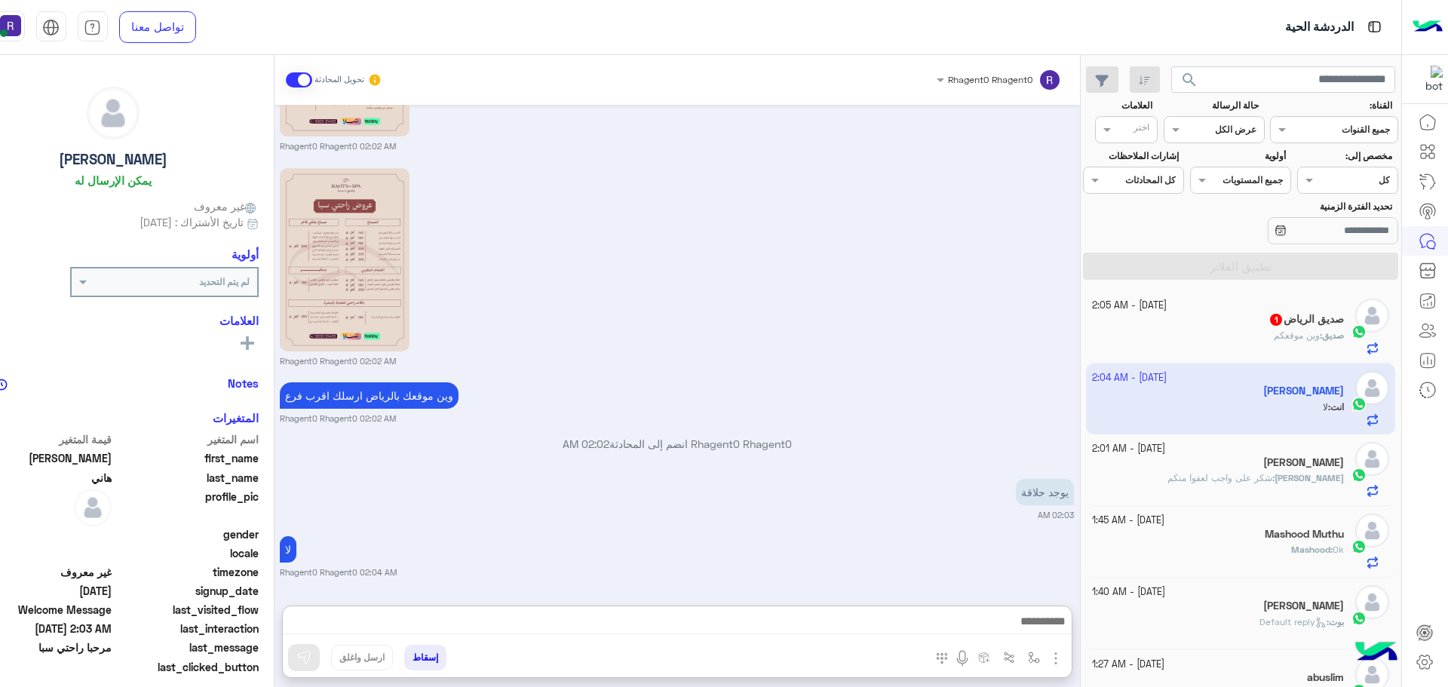
click at [976, 532] on div "لا Rhagent0 Rhagent0 02:04 AM" at bounding box center [677, 555] width 794 height 46
click at [1308, 332] on span "وين موقعكم" at bounding box center [1296, 334] width 46 height 11
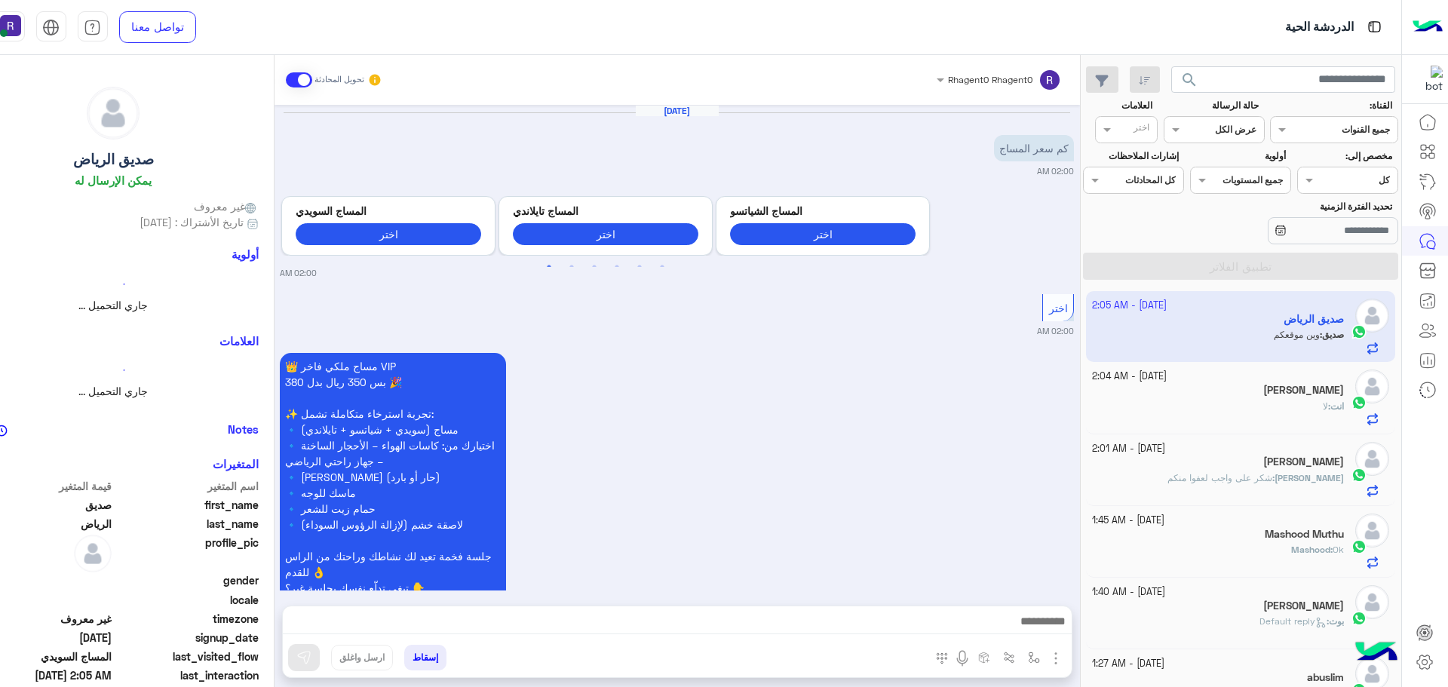
scroll to position [1570, 0]
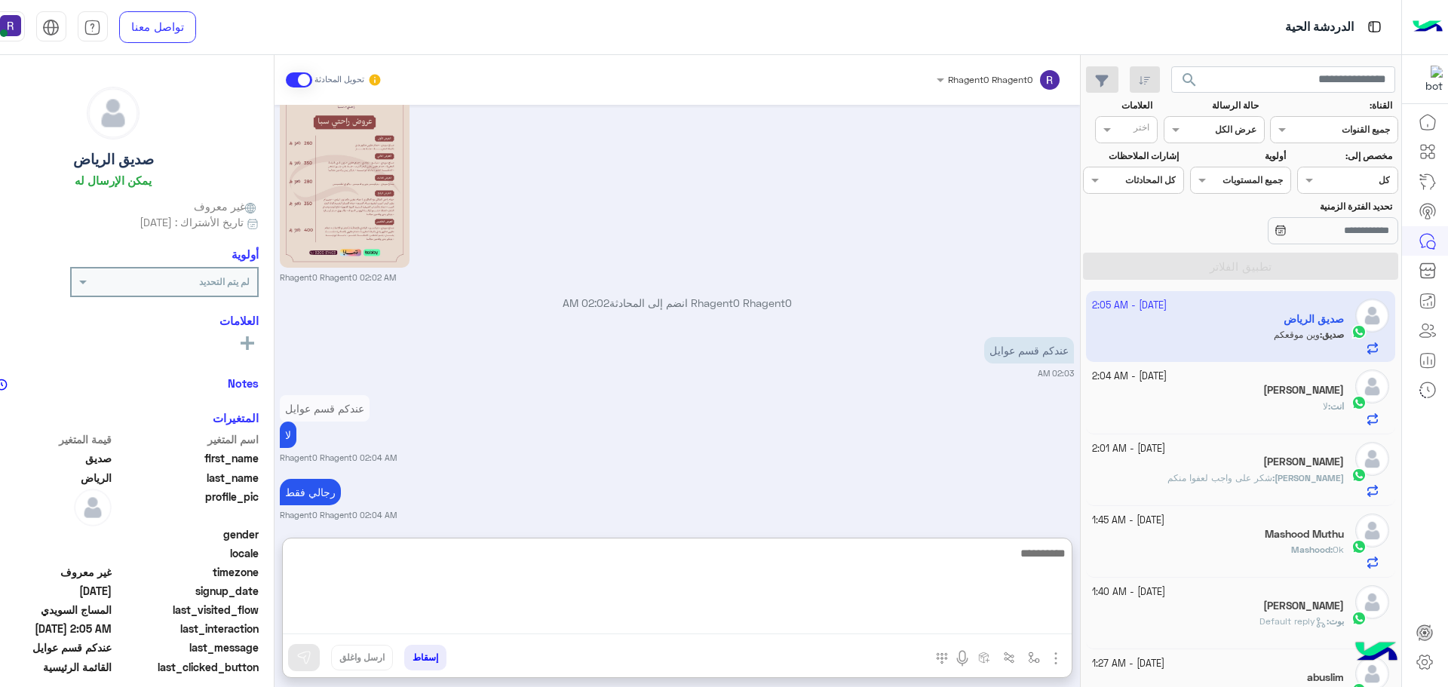
paste textarea "**********"
type textarea "**********"
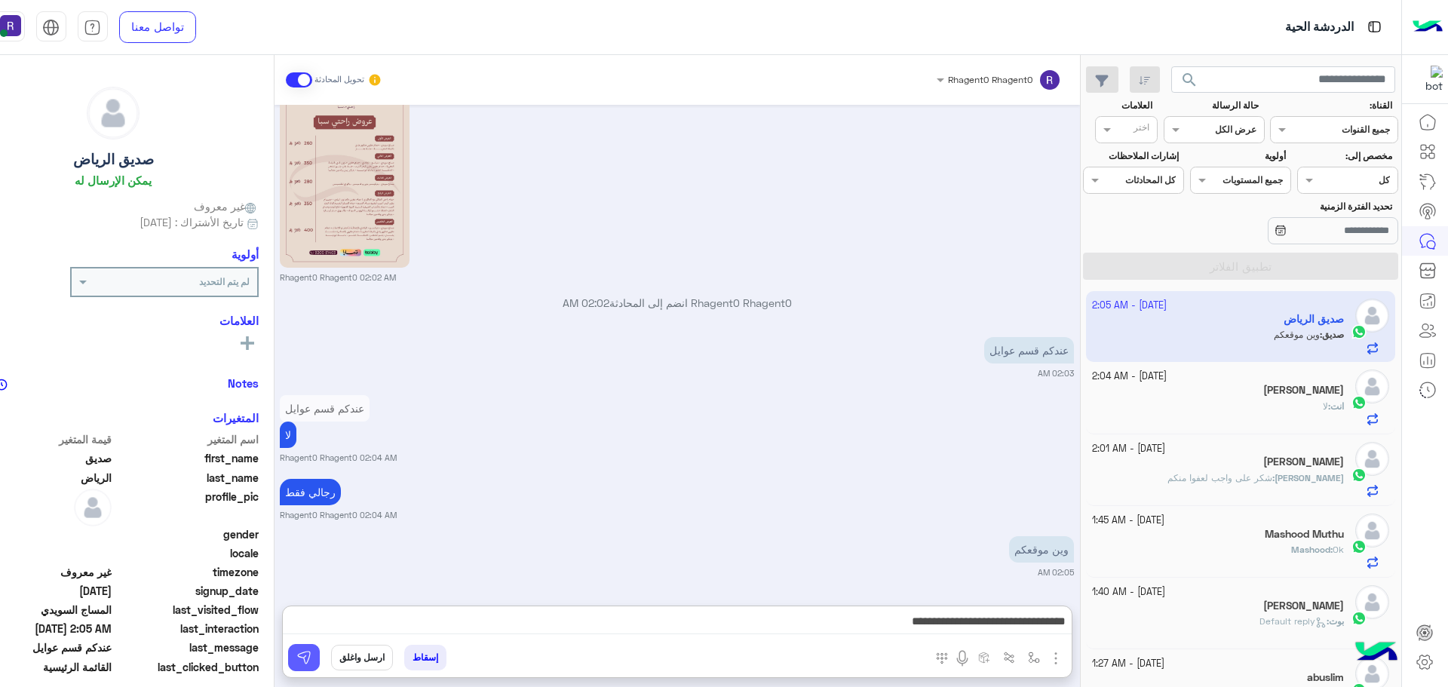
click at [311, 657] on img at bounding box center [303, 657] width 15 height 15
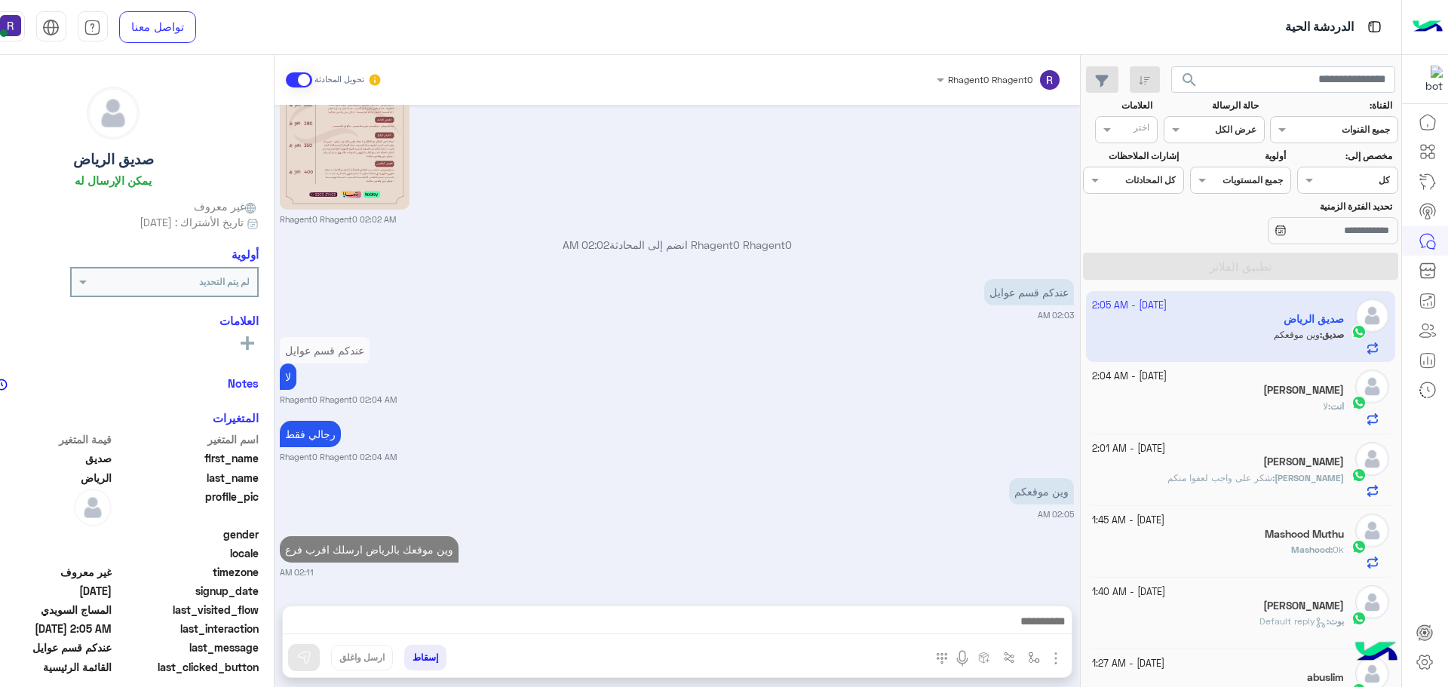
scroll to position [1628, 0]
click at [1269, 390] on div "ابراهيم هاني" at bounding box center [1218, 392] width 252 height 16
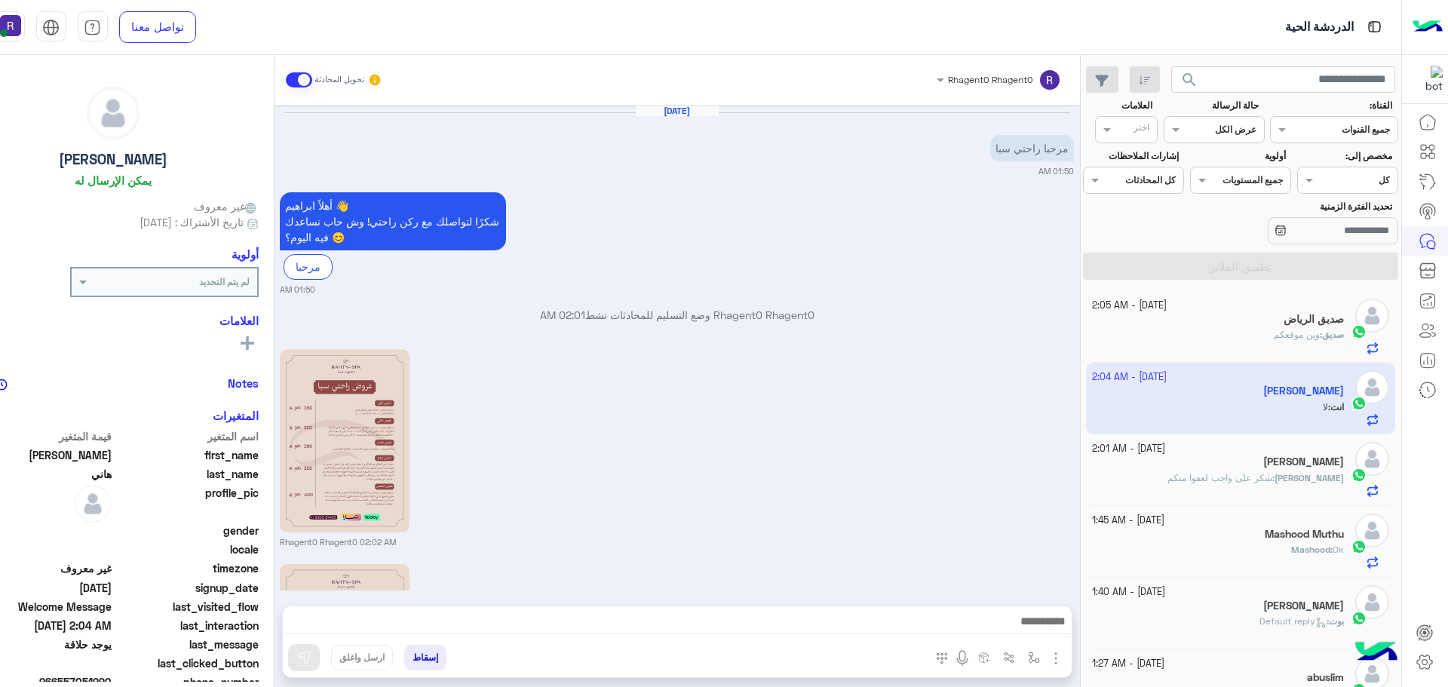
scroll to position [396, 0]
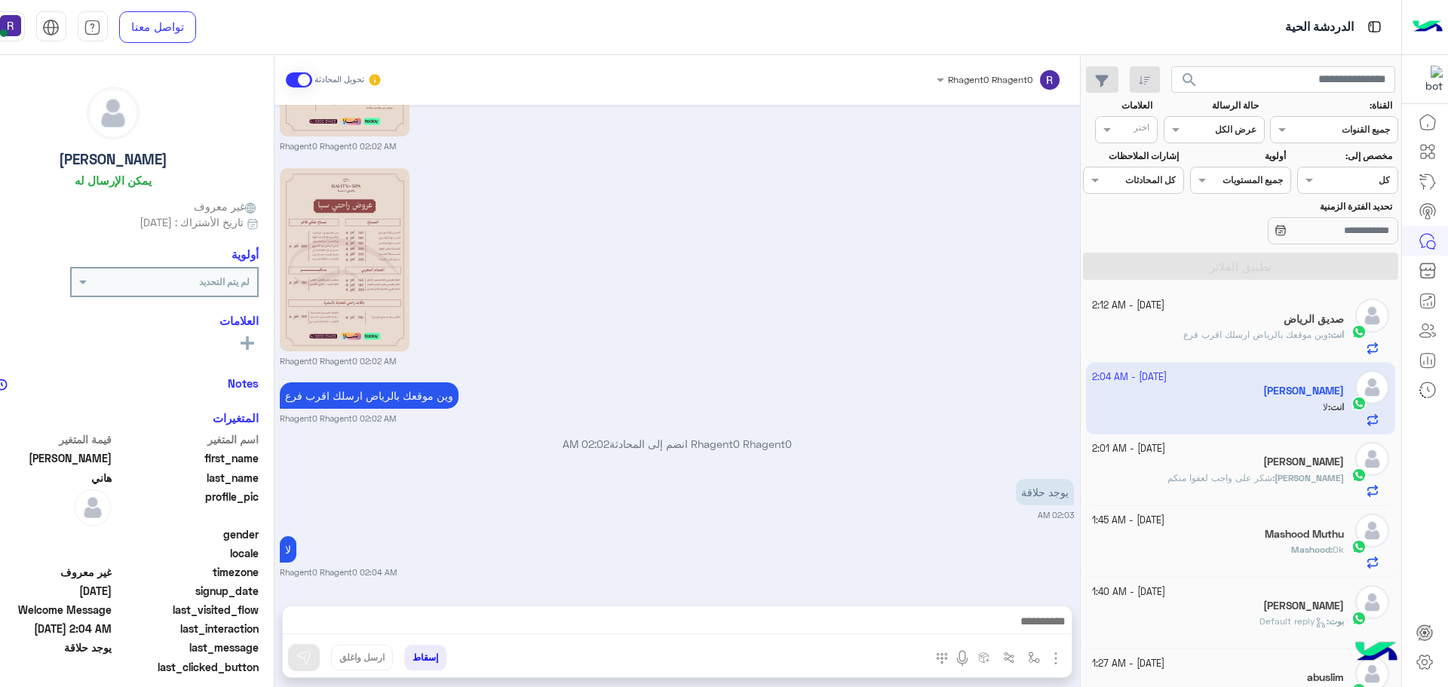
click at [1266, 343] on div "انت : وين موقعك بالرياض ارسلك اقرب فرع" at bounding box center [1218, 341] width 252 height 26
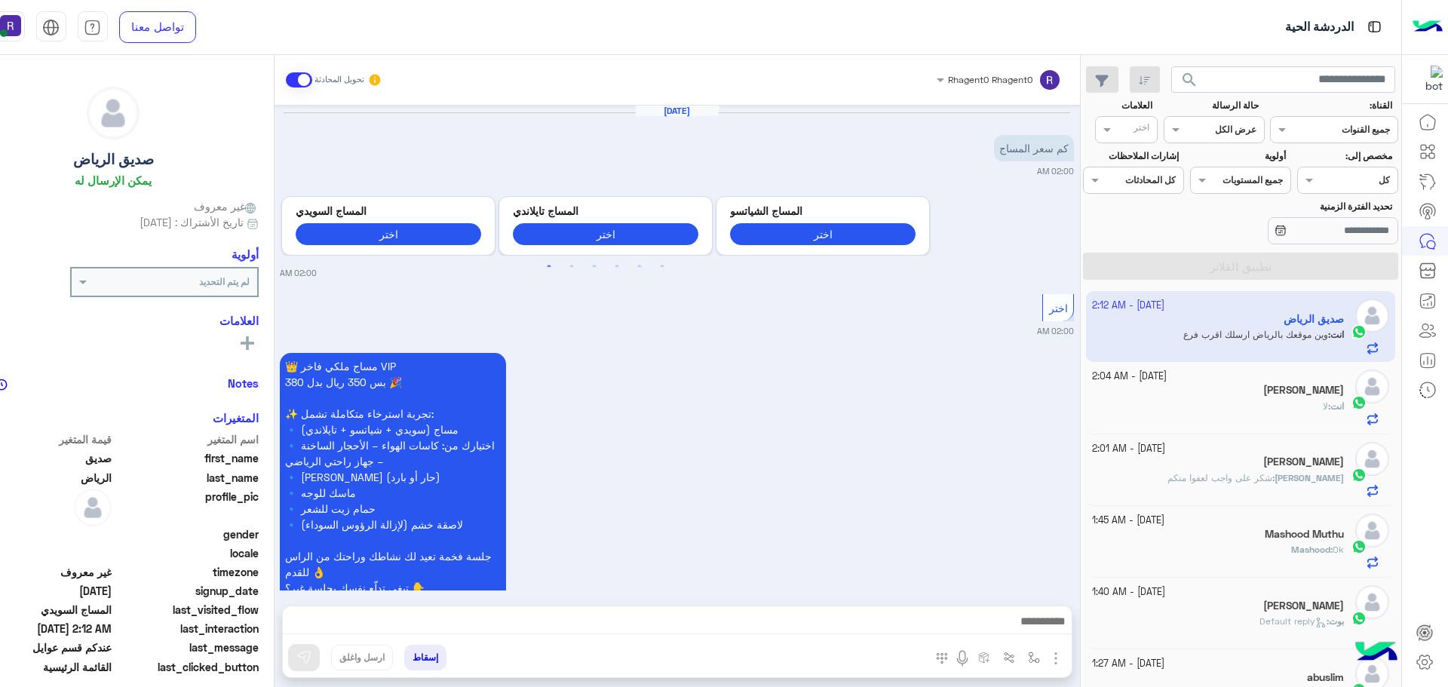
scroll to position [1628, 0]
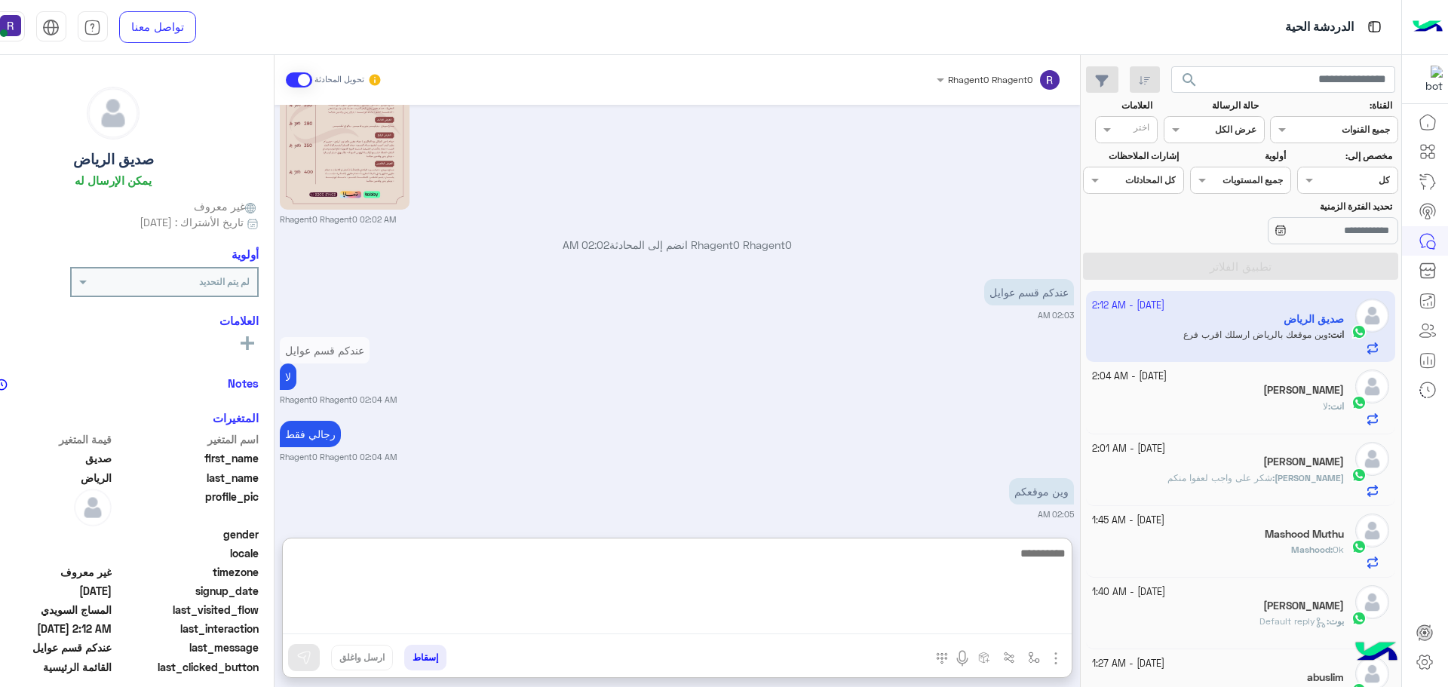
paste textarea "**********"
type textarea "**********"
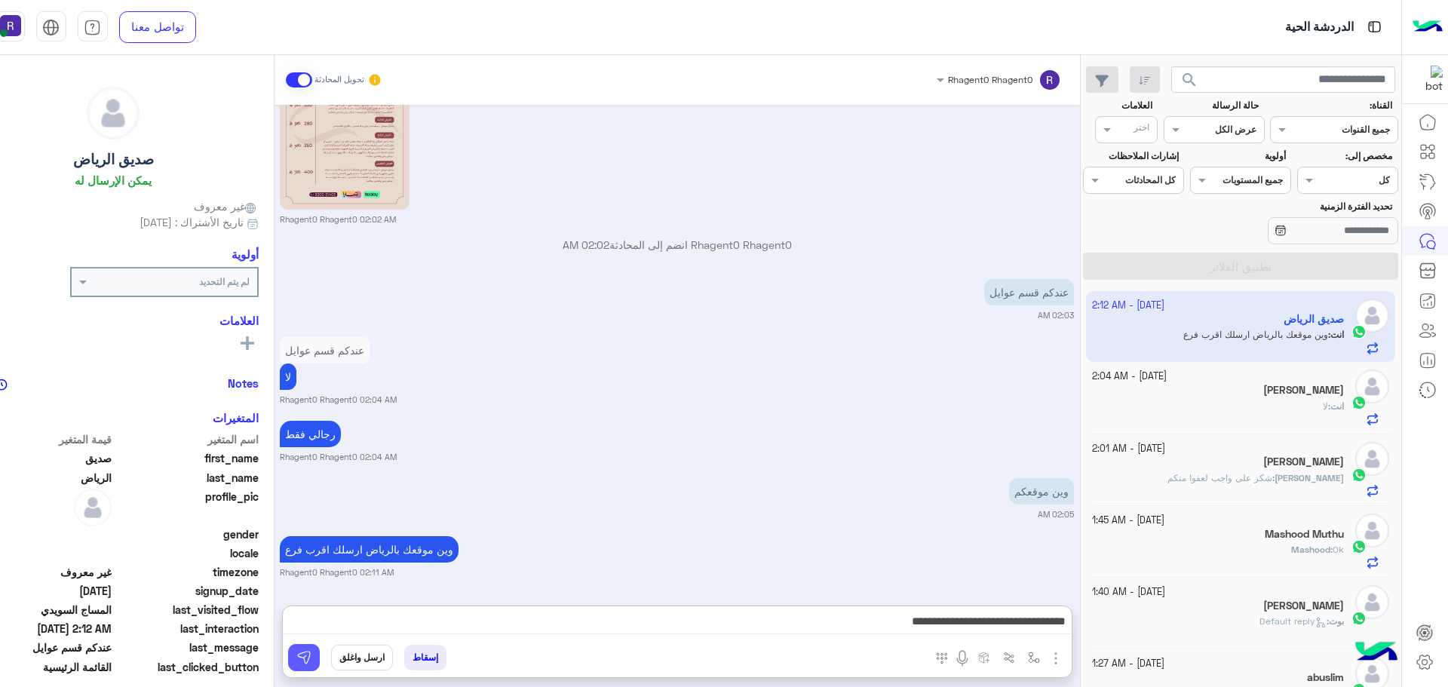
click at [320, 654] on button at bounding box center [304, 657] width 32 height 27
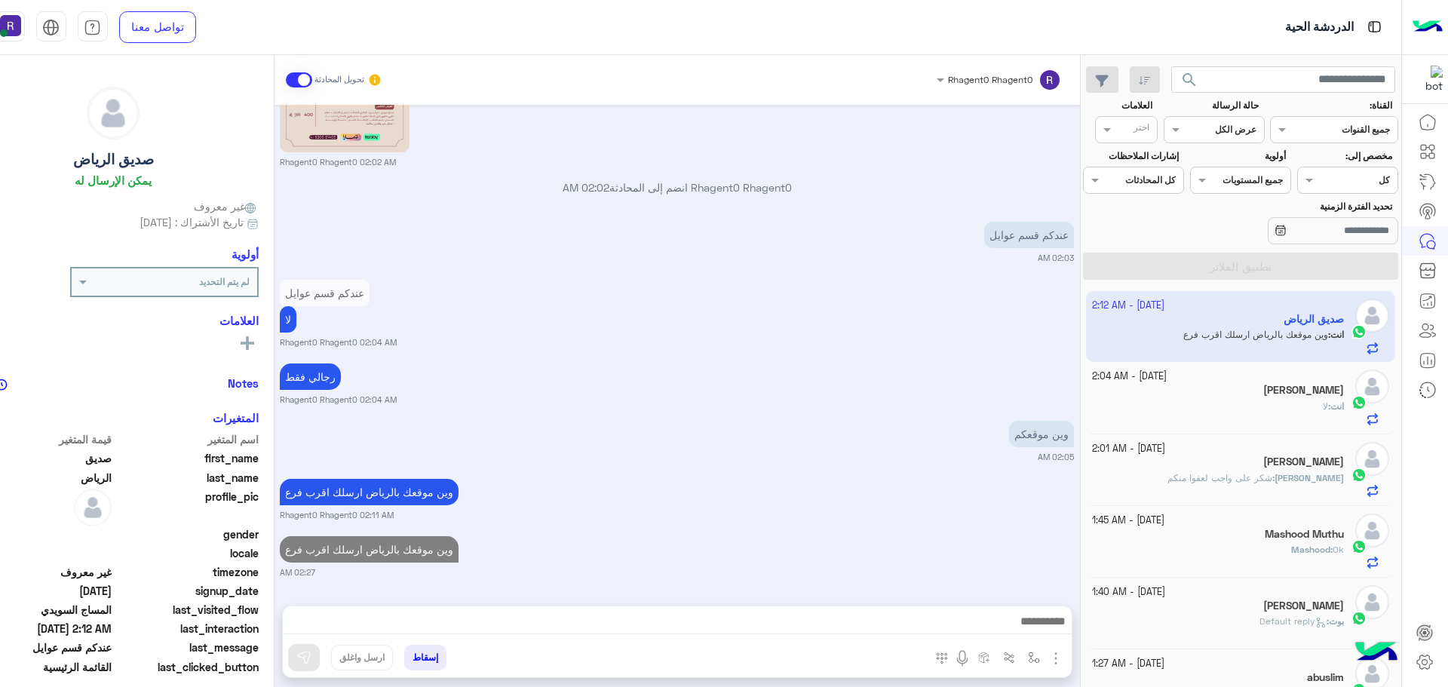
scroll to position [1686, 0]
click at [1300, 404] on div "انت : لا" at bounding box center [1218, 413] width 252 height 26
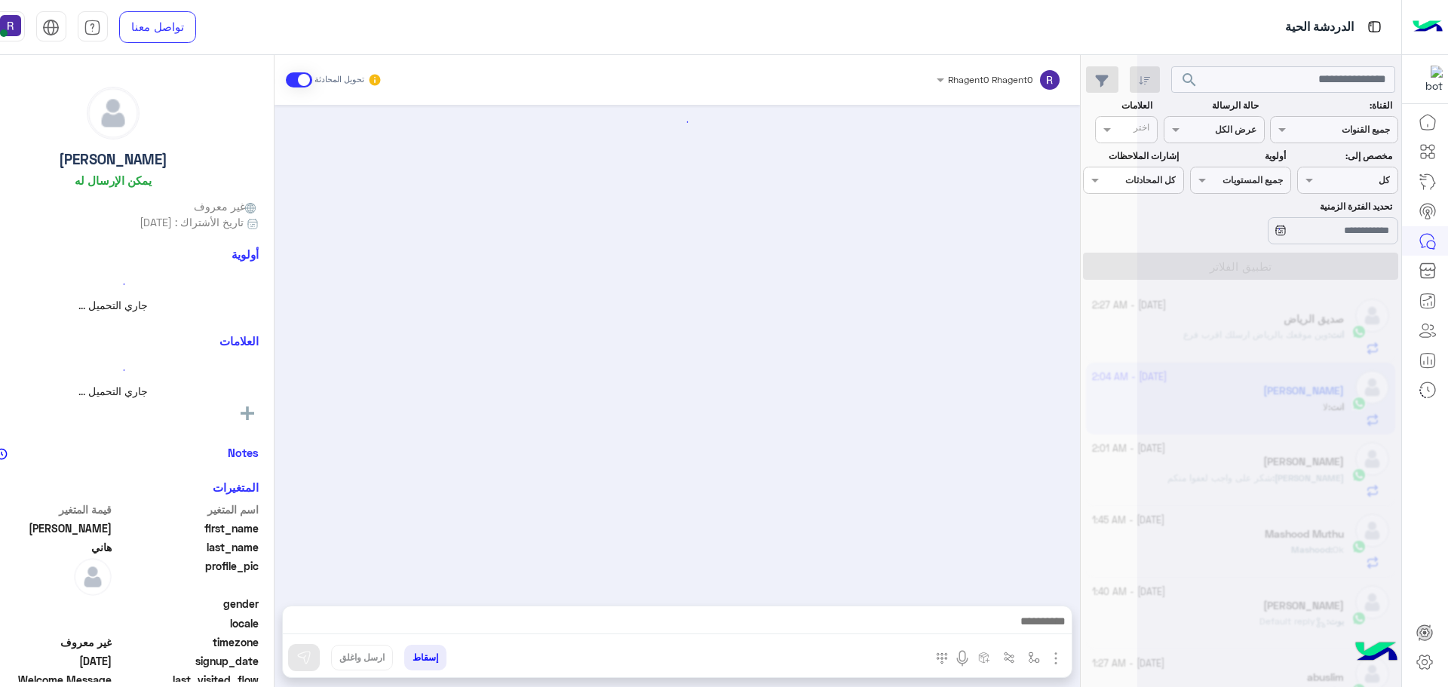
scroll to position [396, 0]
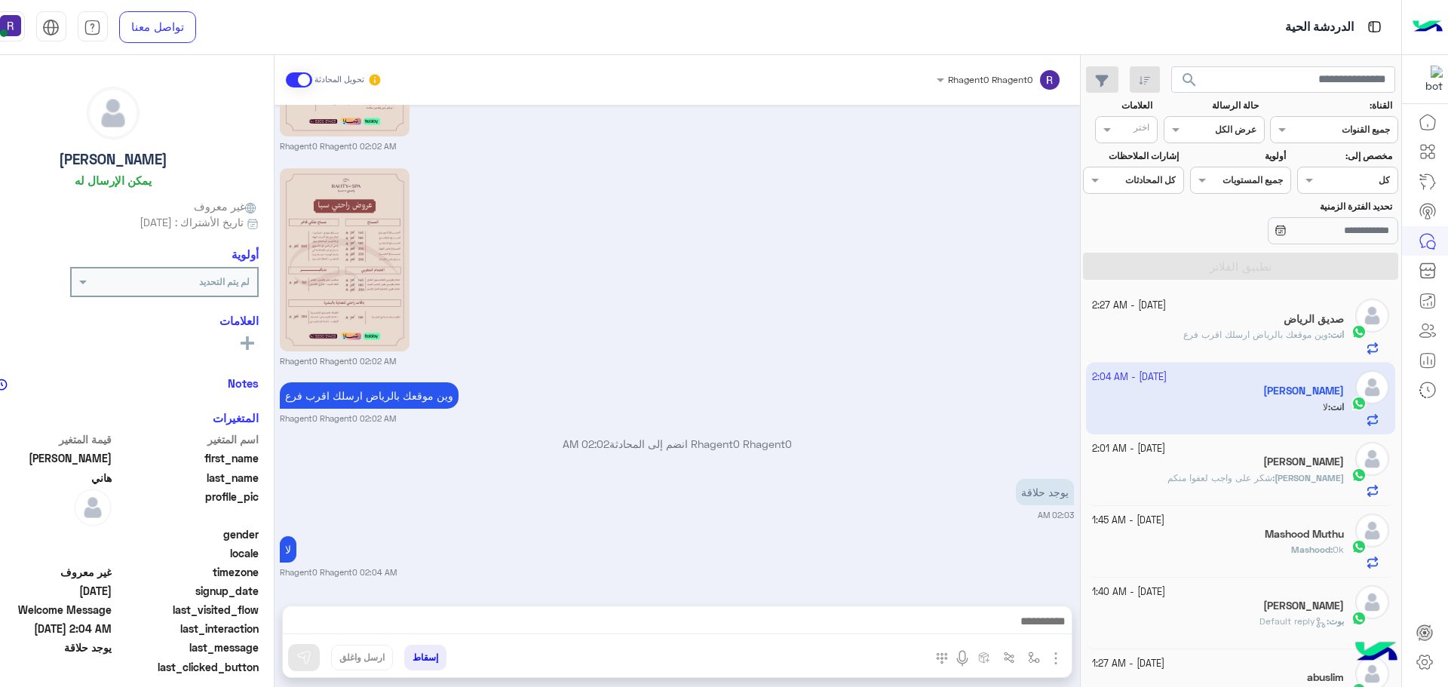
click at [1298, 335] on span "وين موقعك بالرياض ارسلك اقرب فرع" at bounding box center [1255, 334] width 145 height 11
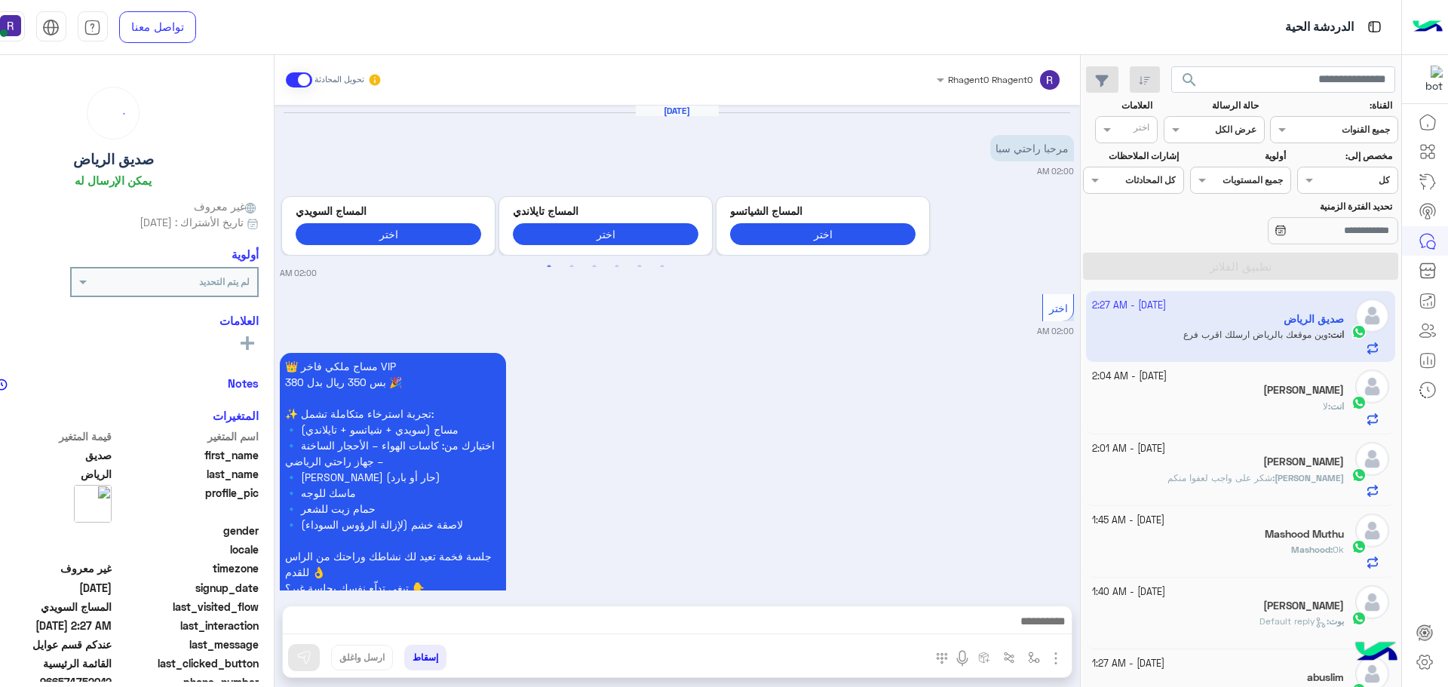
scroll to position [1686, 0]
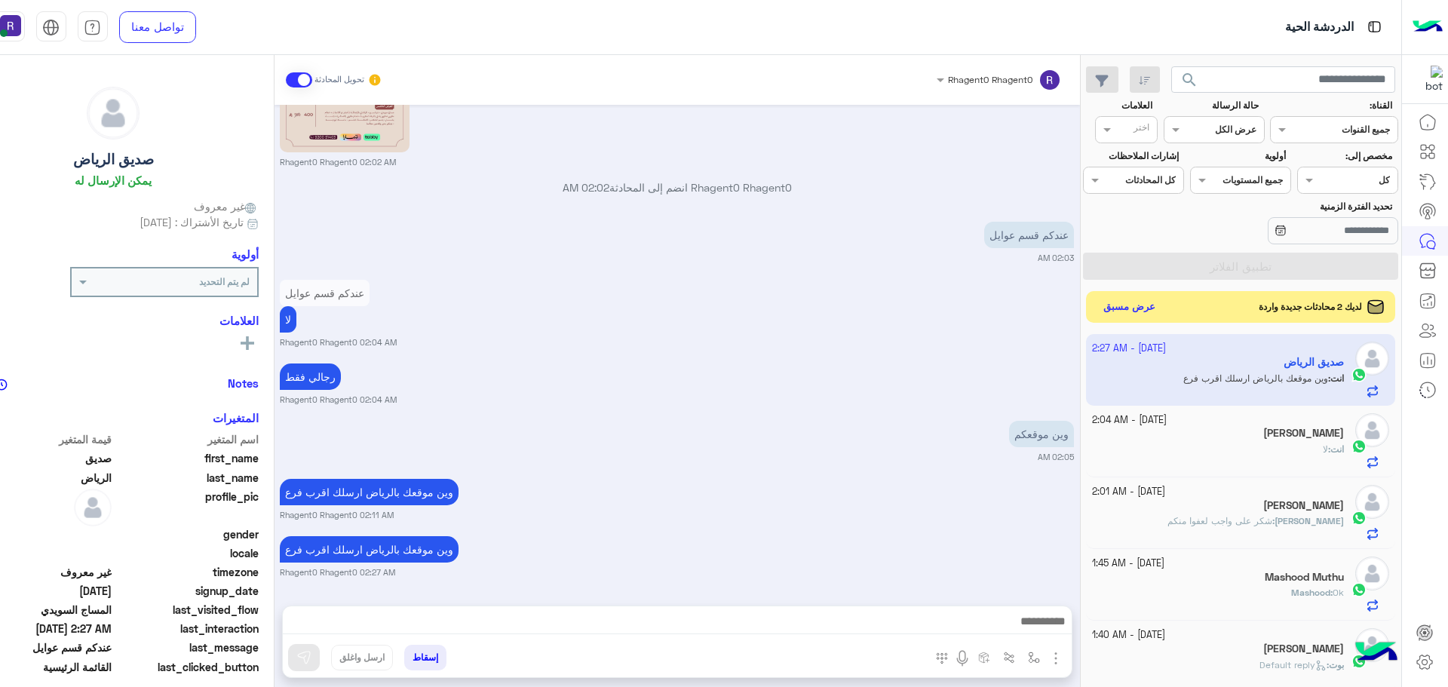
click at [1160, 310] on button "عرض مسبق" at bounding box center [1128, 307] width 63 height 20
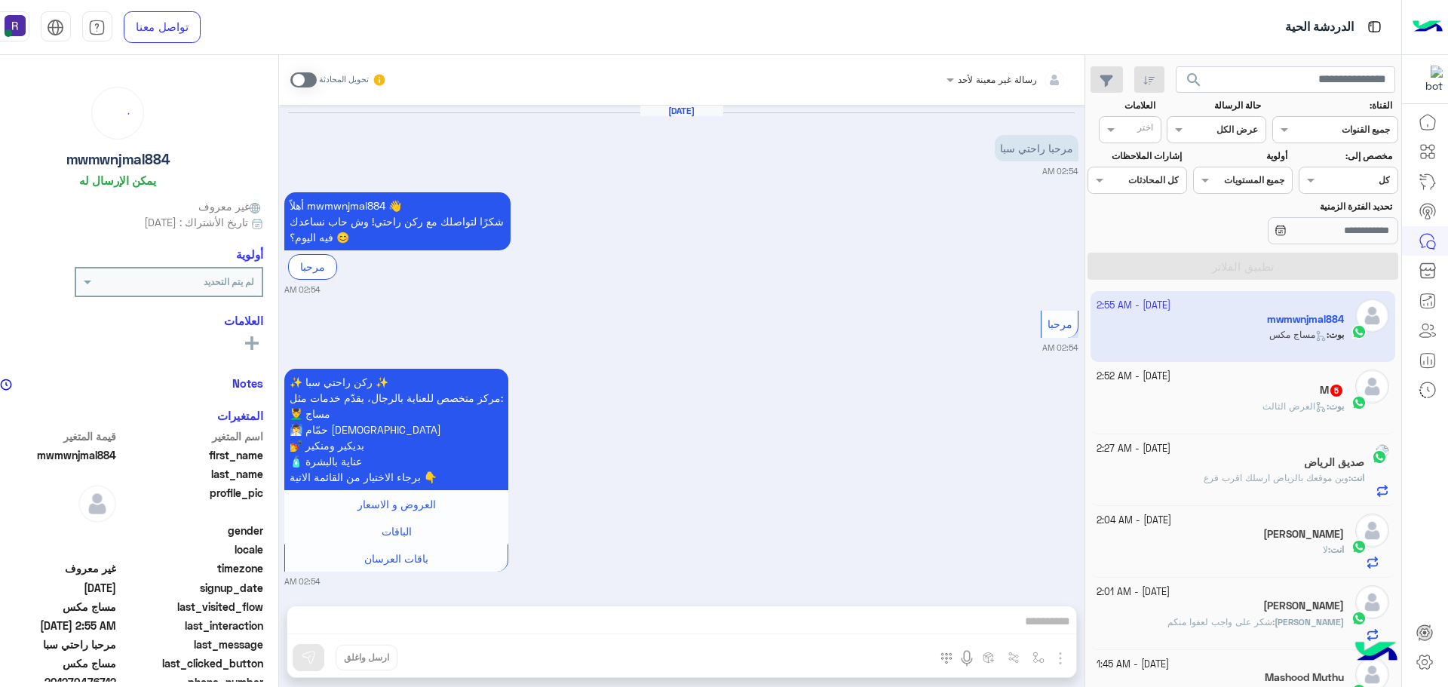
scroll to position [533, 0]
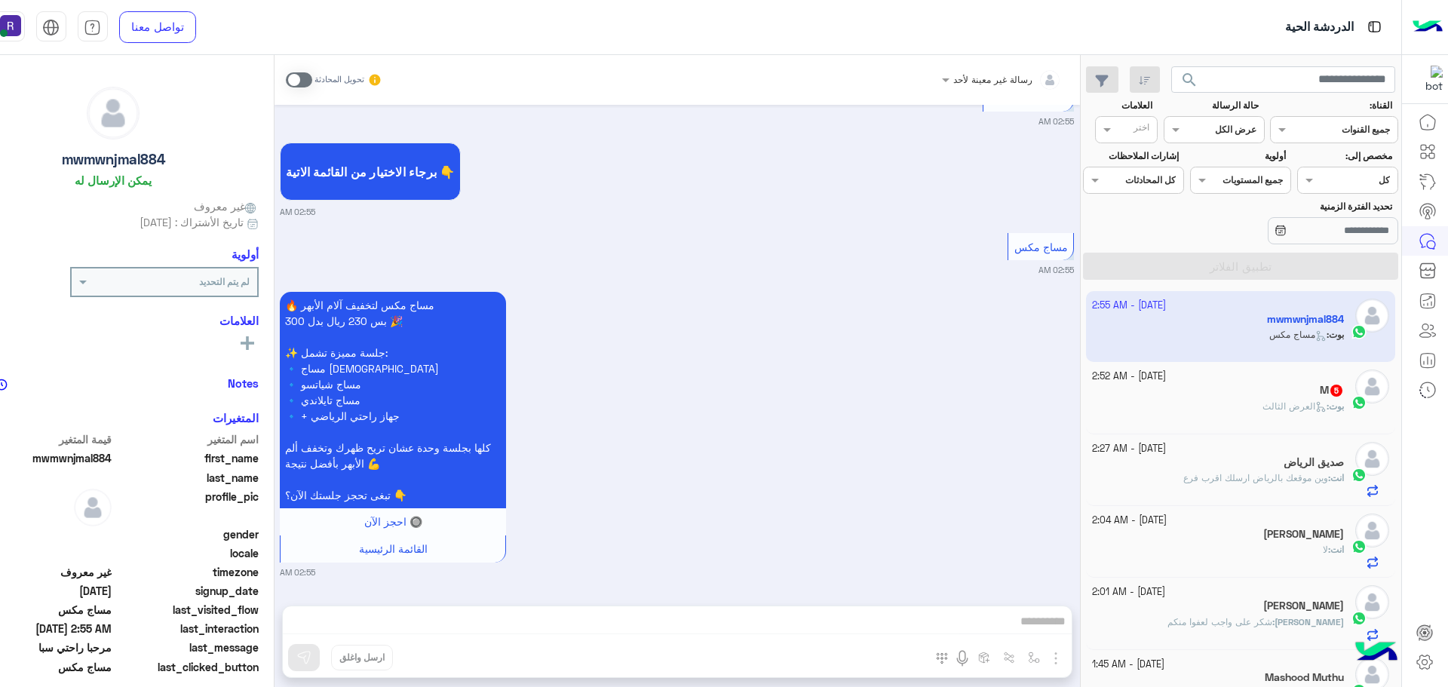
click at [312, 80] on span at bounding box center [299, 79] width 26 height 15
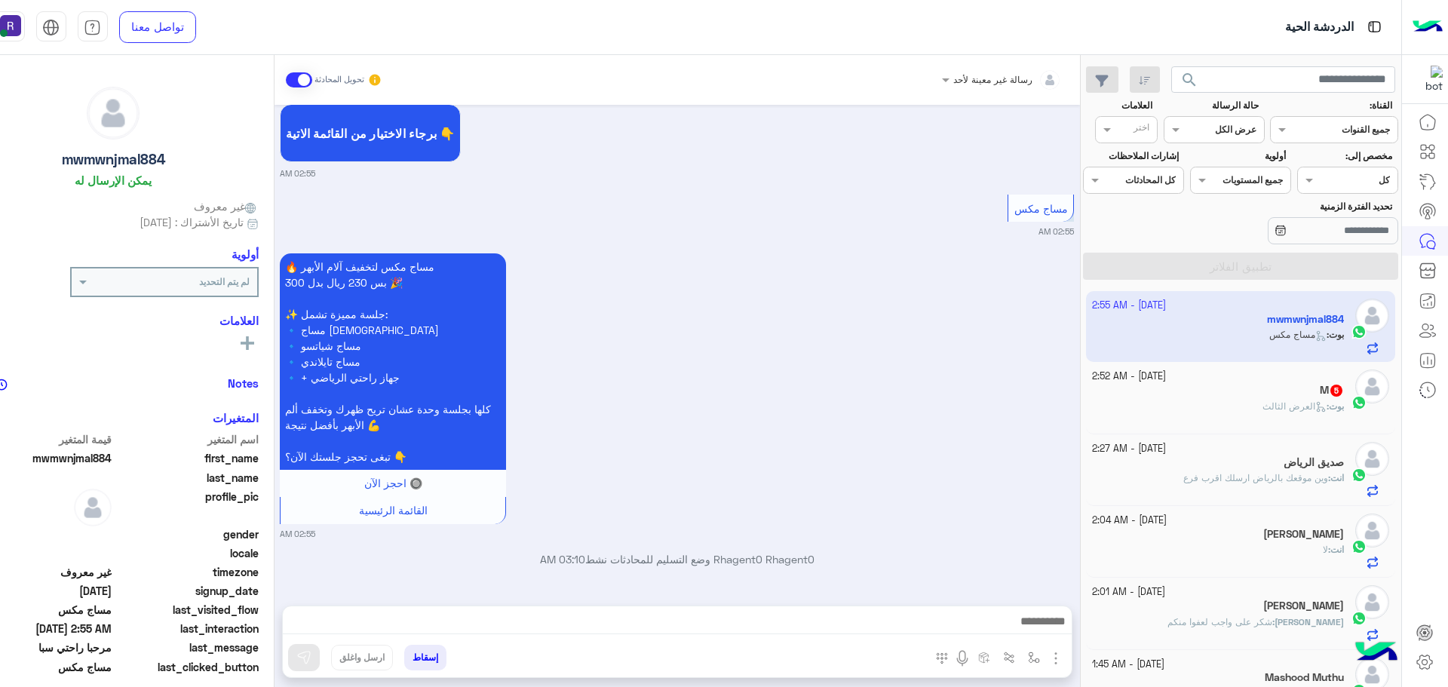
click at [1065, 657] on img "button" at bounding box center [1055, 658] width 18 height 18
click at [1059, 629] on img at bounding box center [1052, 625] width 12 height 17
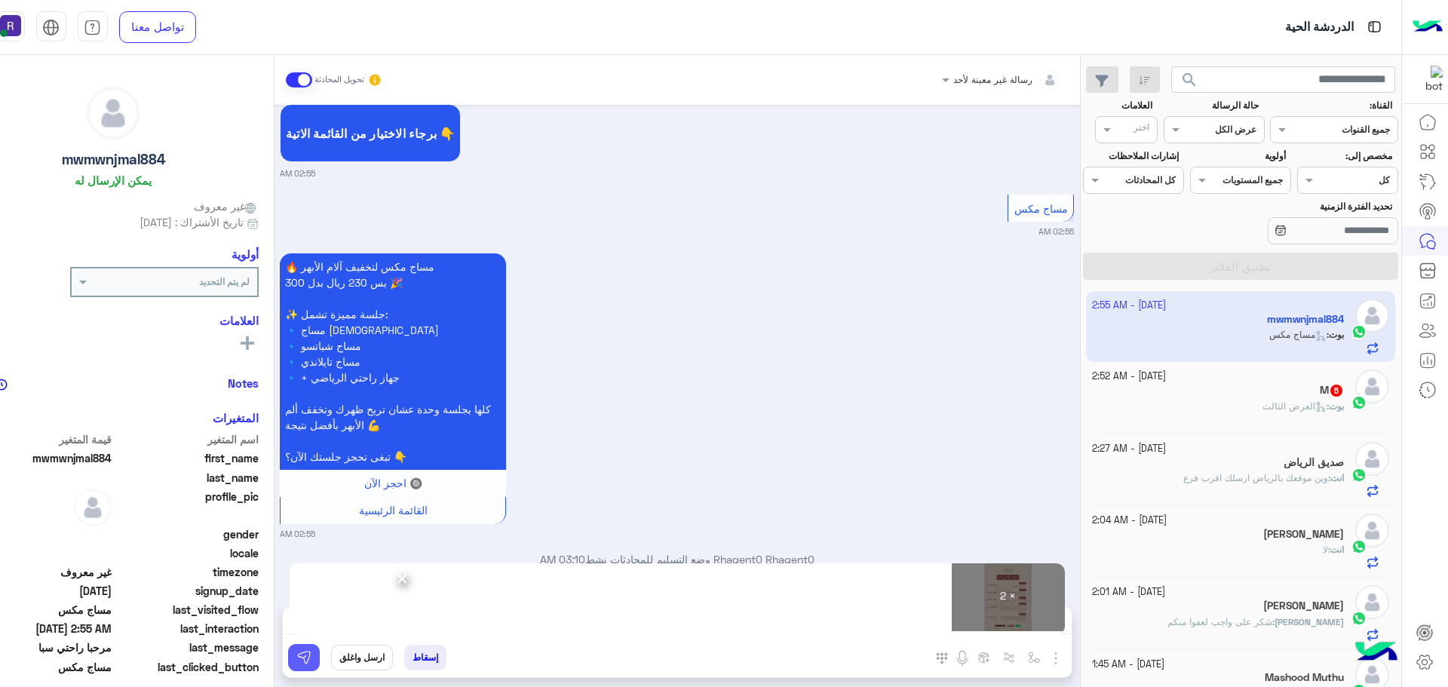
click at [320, 660] on button at bounding box center [304, 657] width 32 height 27
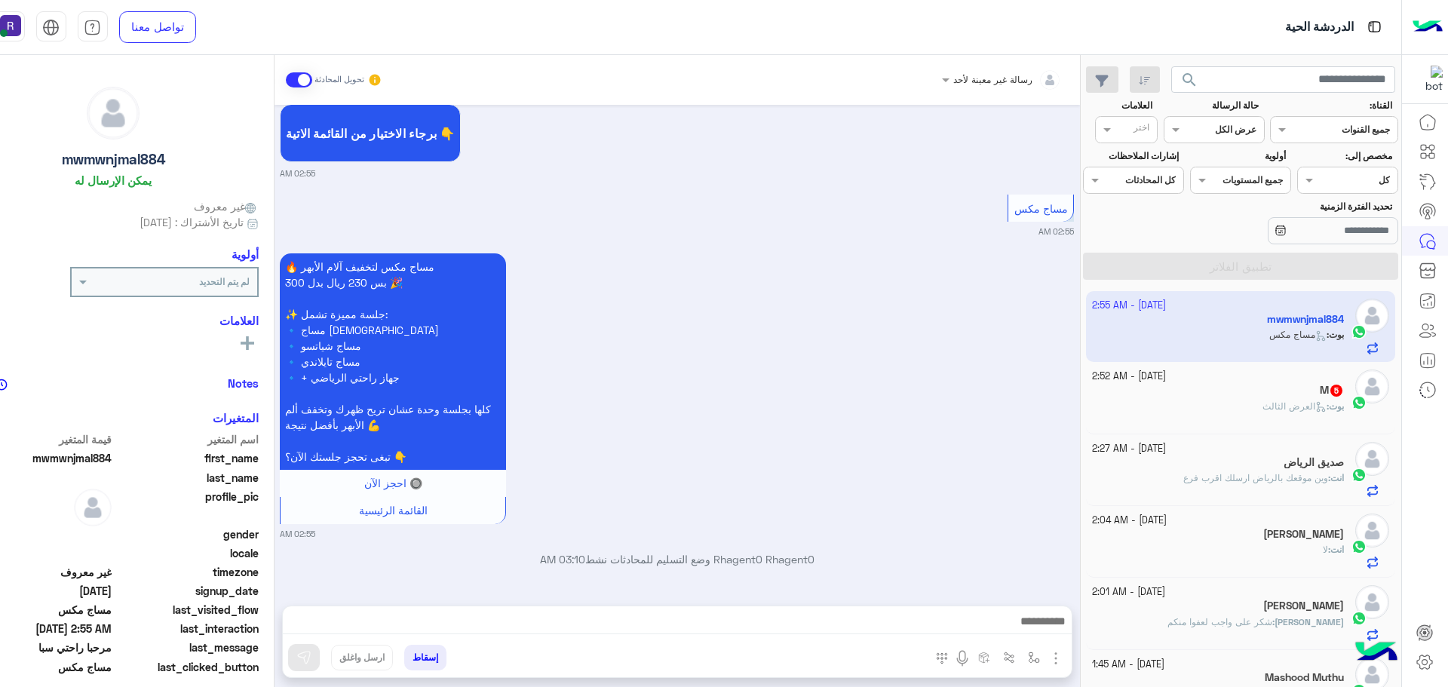
click at [1320, 416] on div "بوت : العرض الثالث" at bounding box center [1218, 413] width 252 height 26
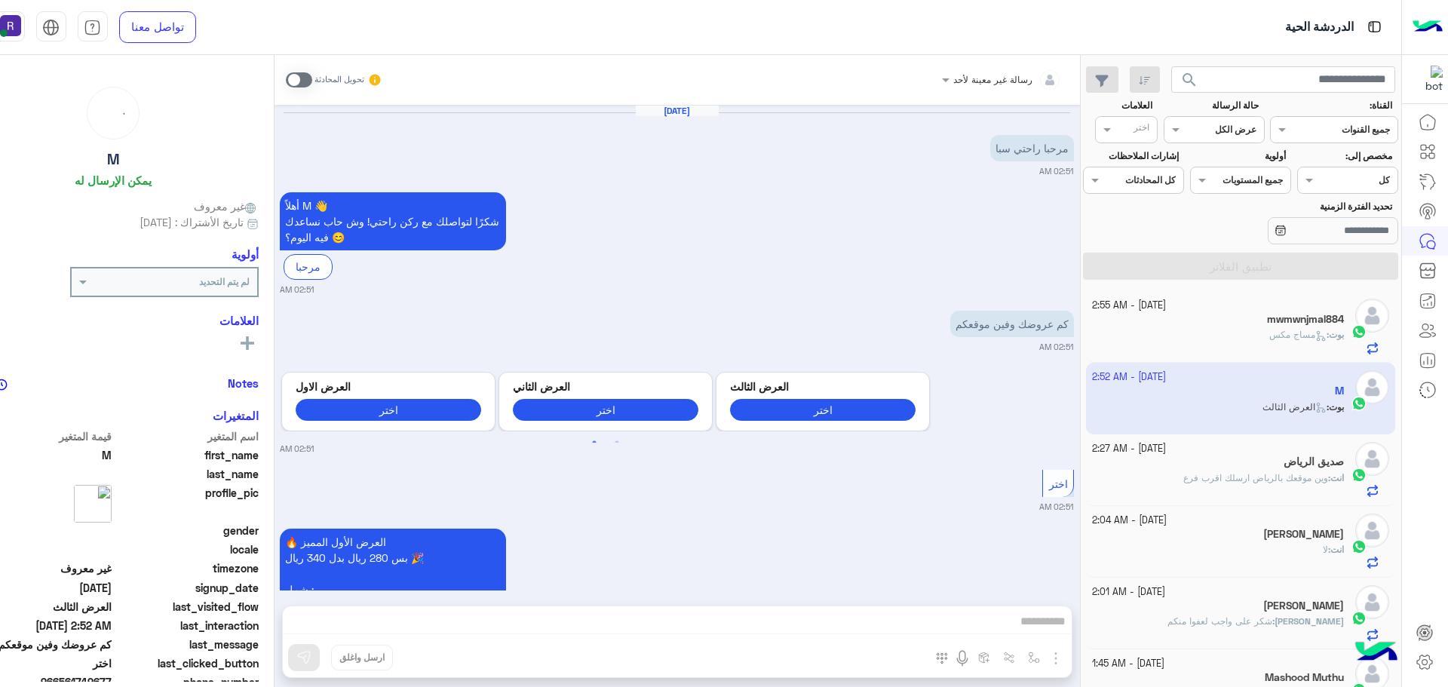
scroll to position [1131, 0]
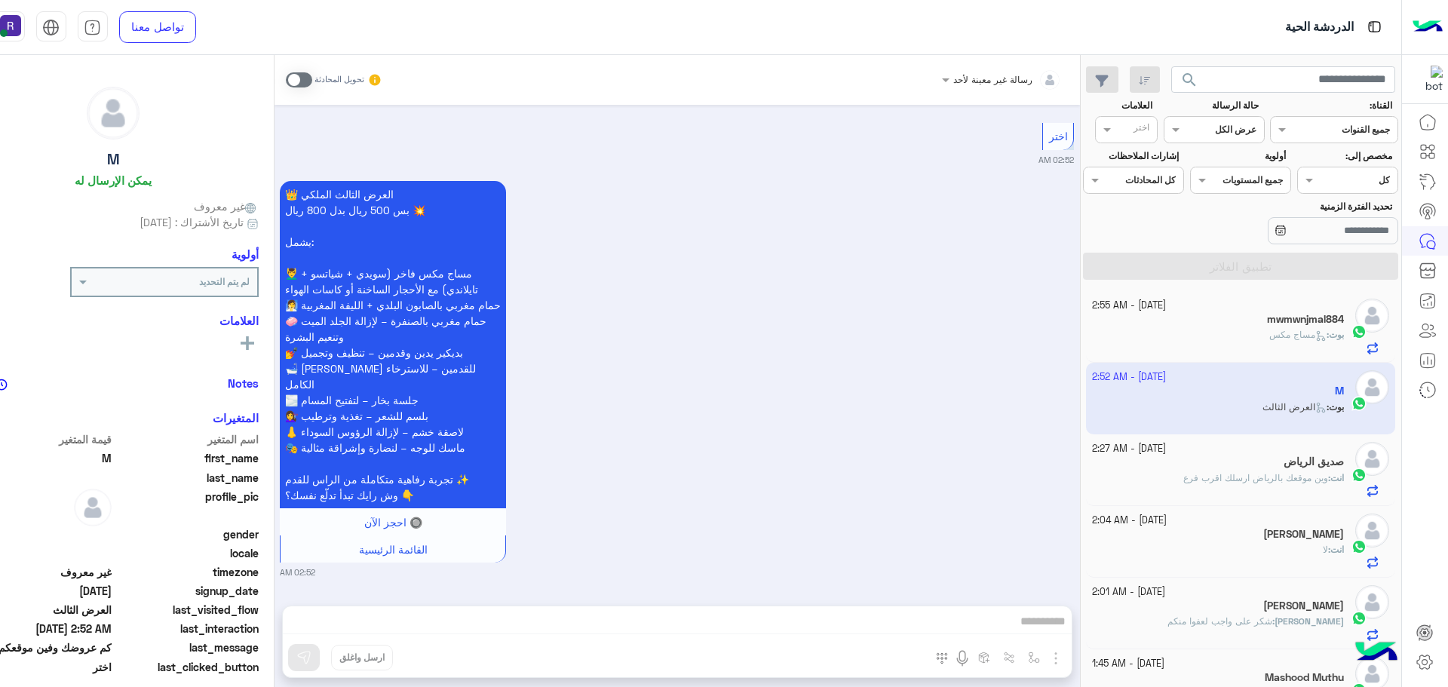
click at [312, 78] on span at bounding box center [299, 79] width 26 height 15
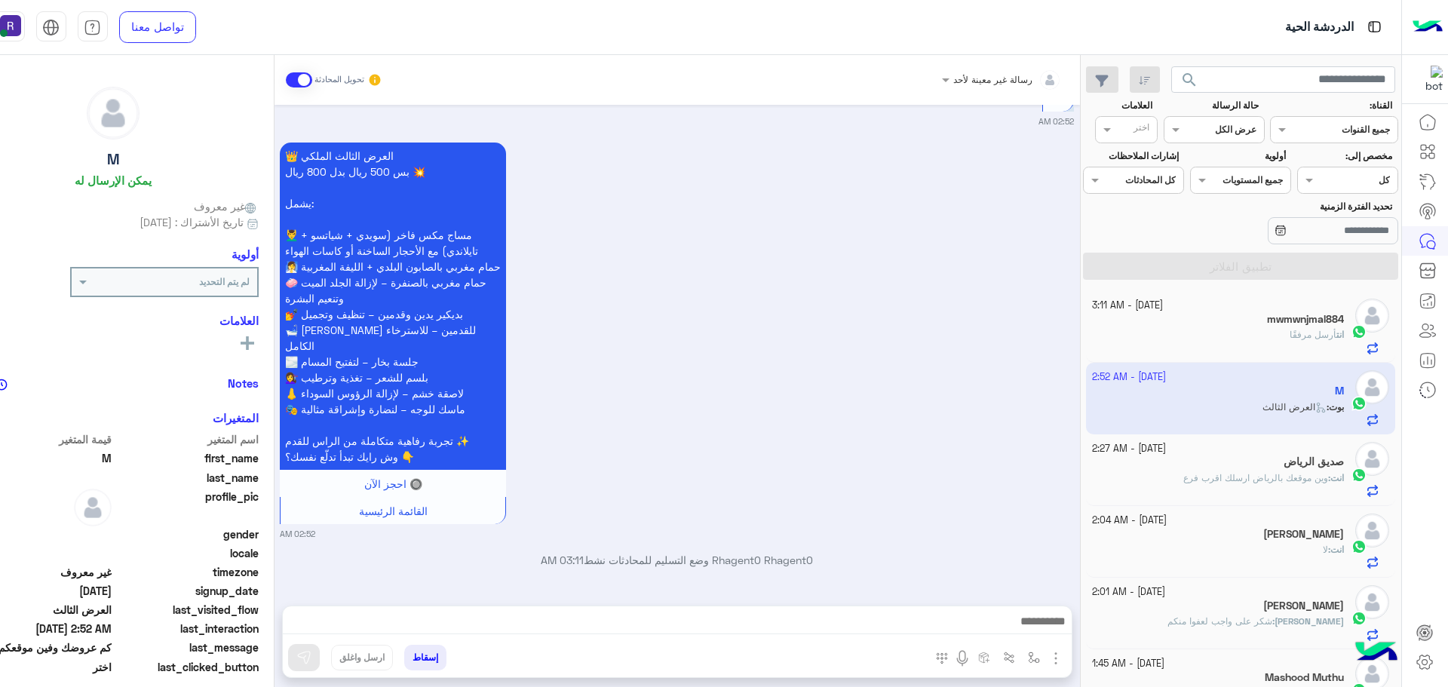
click at [1065, 661] on img "button" at bounding box center [1055, 658] width 18 height 18
click at [1059, 633] on img at bounding box center [1052, 625] width 12 height 17
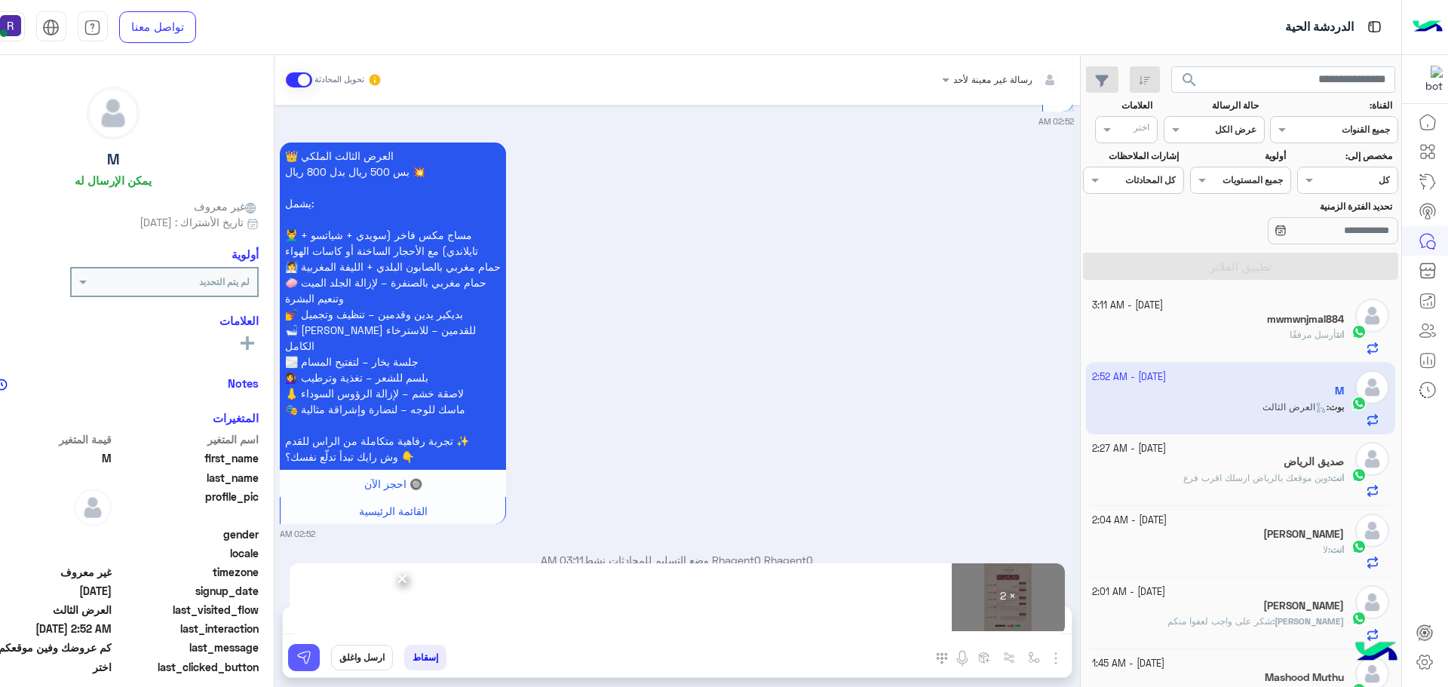
click at [311, 660] on img at bounding box center [303, 657] width 15 height 15
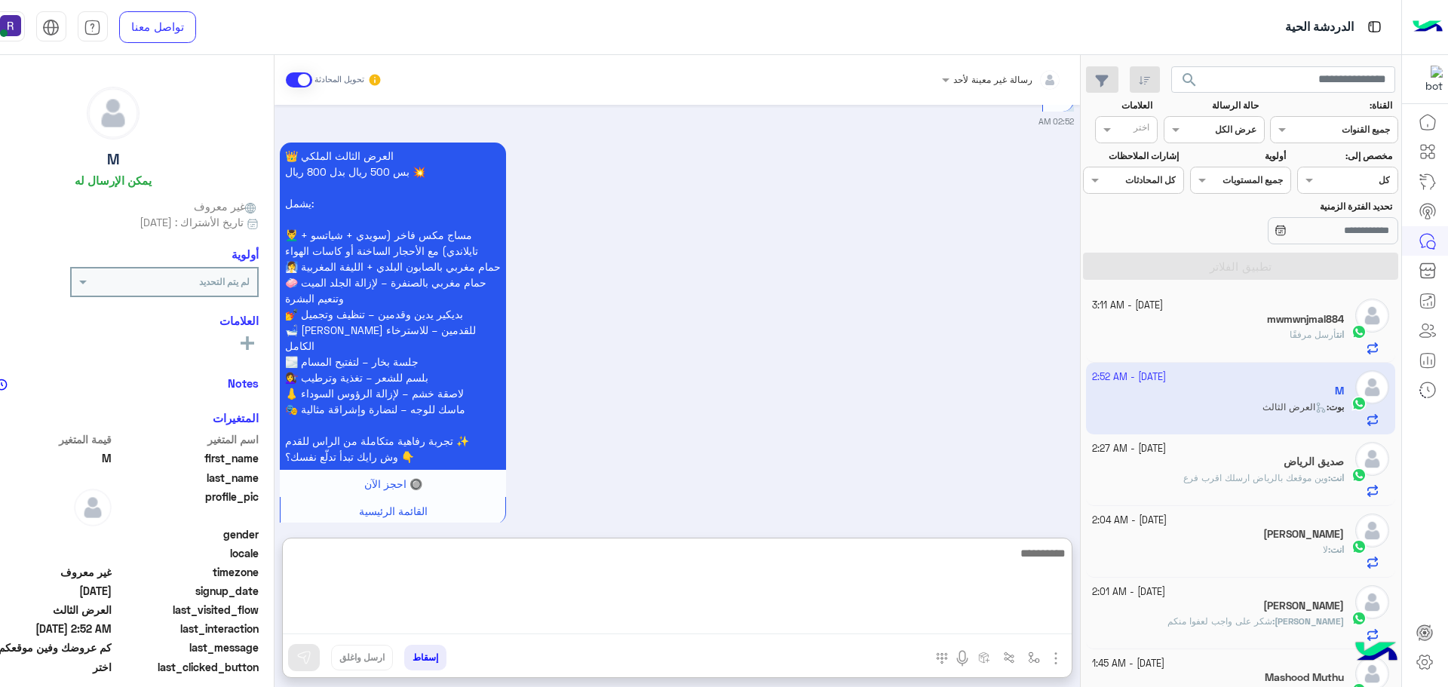
paste textarea "**********"
type textarea "**********"
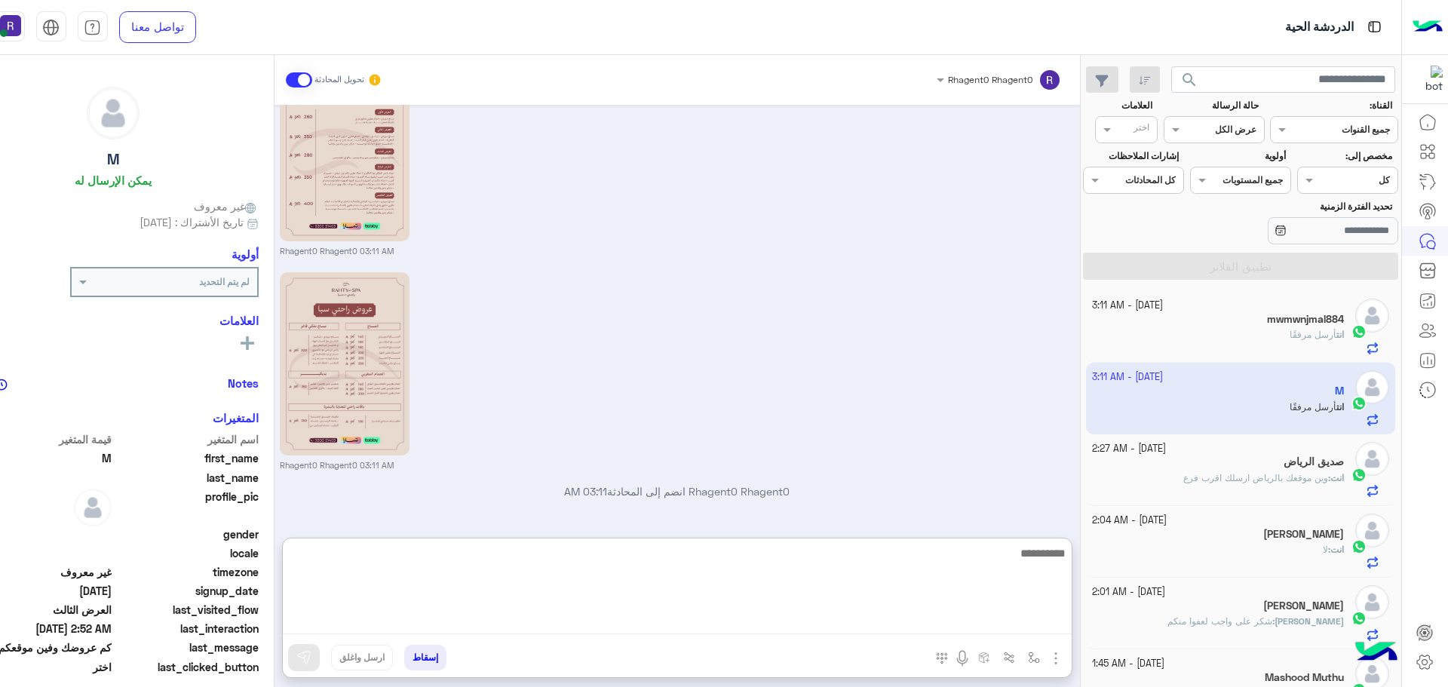
scroll to position [1763, 0]
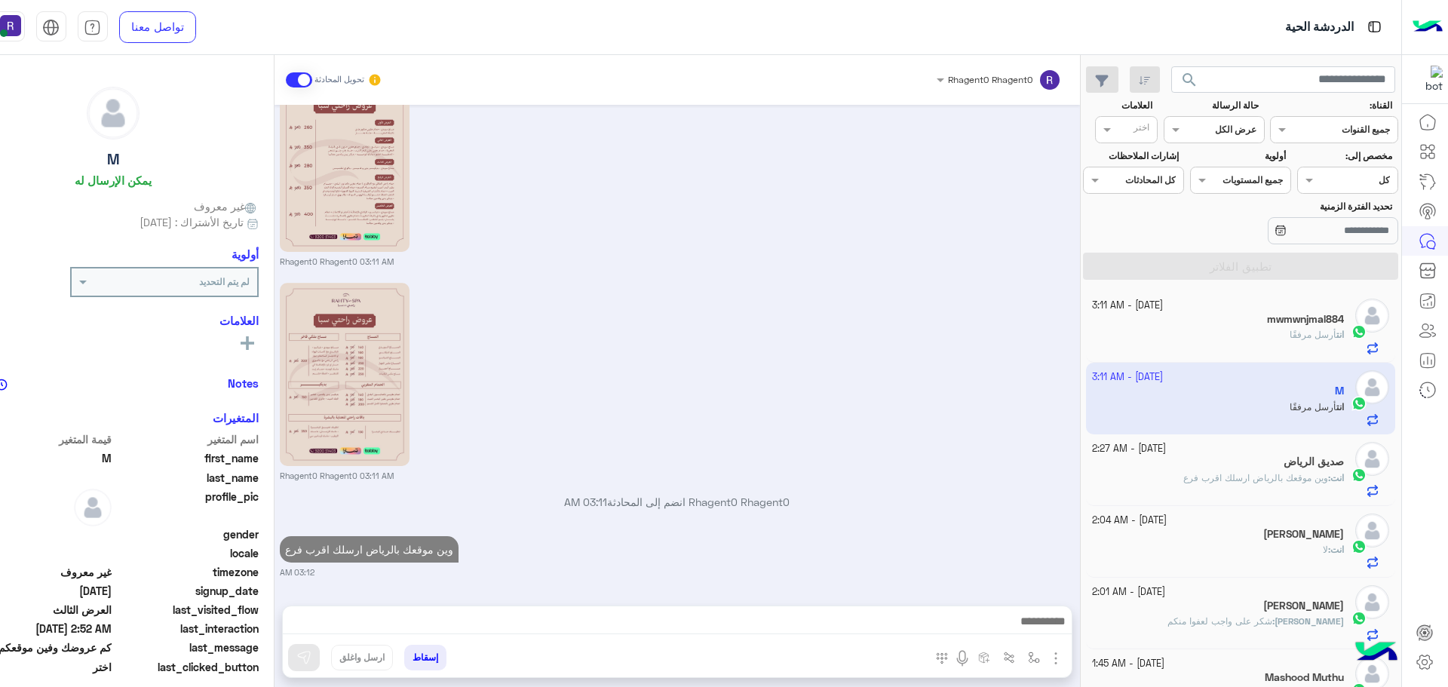
click at [1340, 334] on span "انت" at bounding box center [1340, 334] width 8 height 11
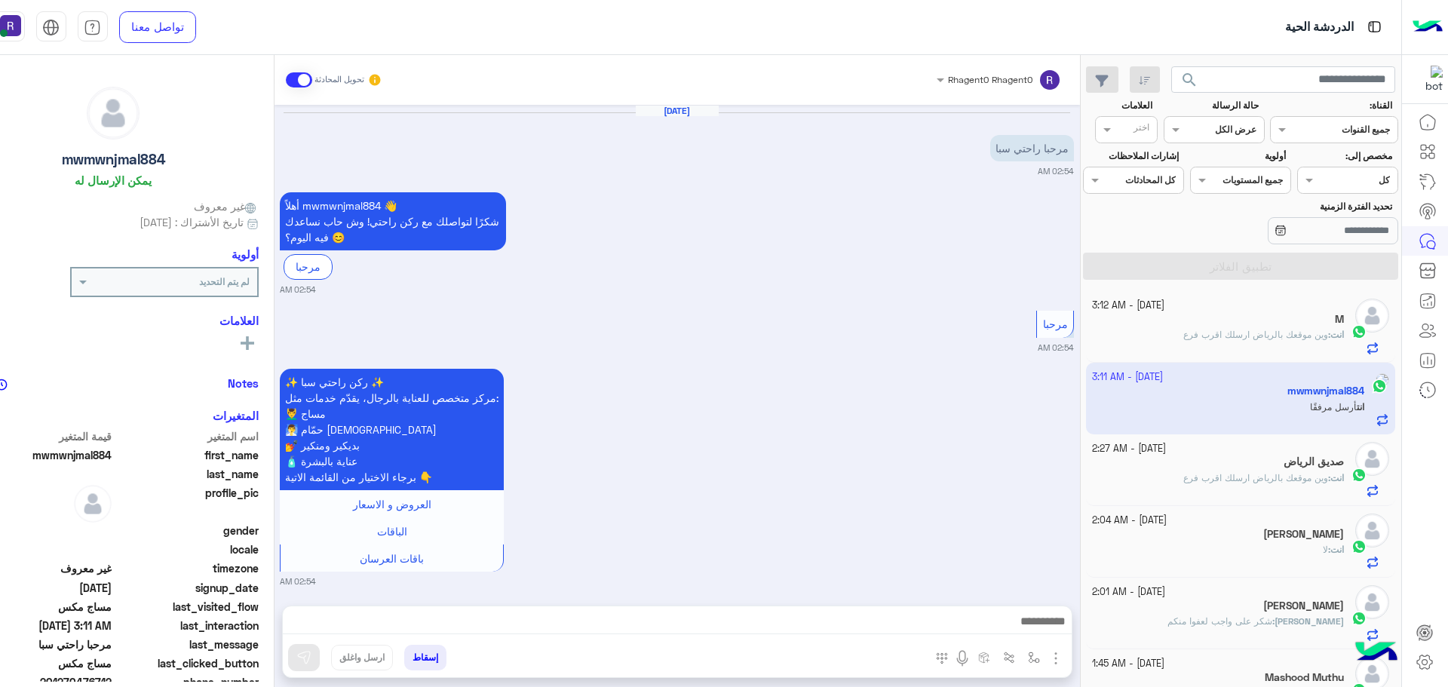
scroll to position [1039, 0]
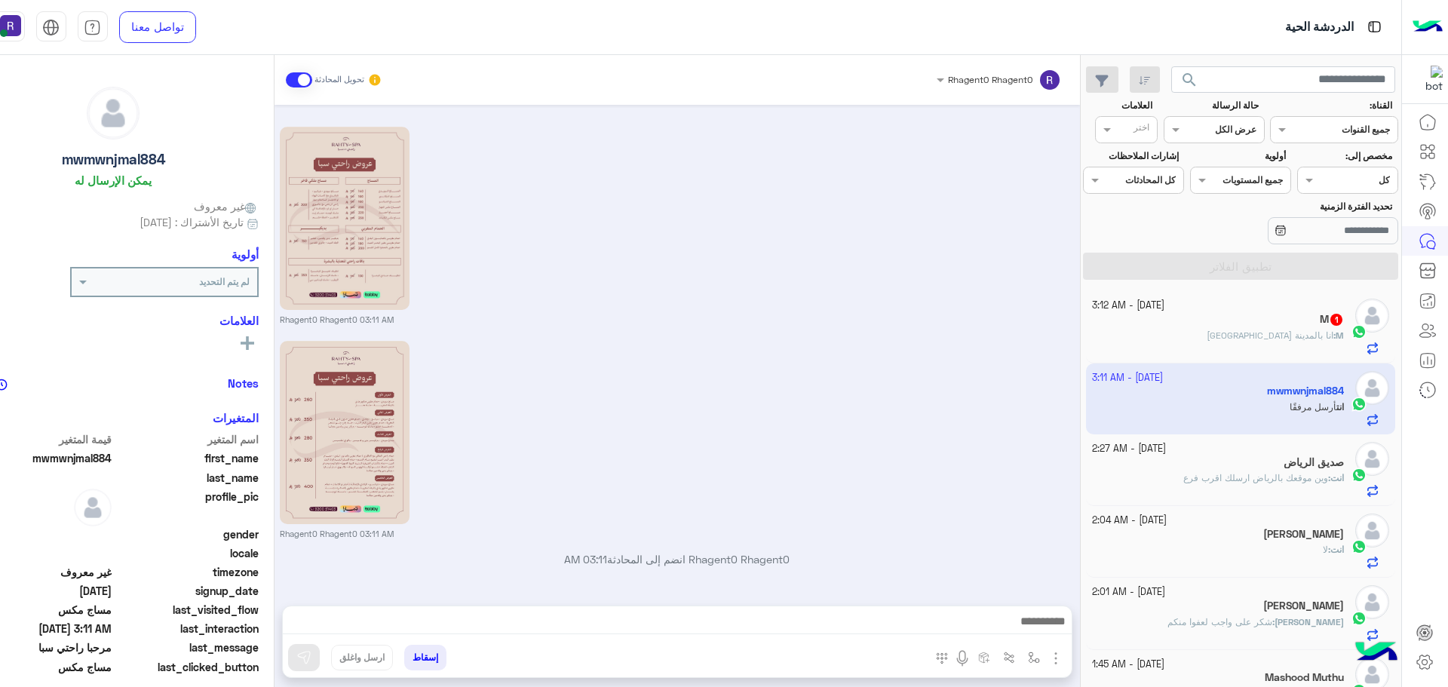
click at [1306, 332] on span "انا بالمدينة المنورة" at bounding box center [1269, 334] width 127 height 11
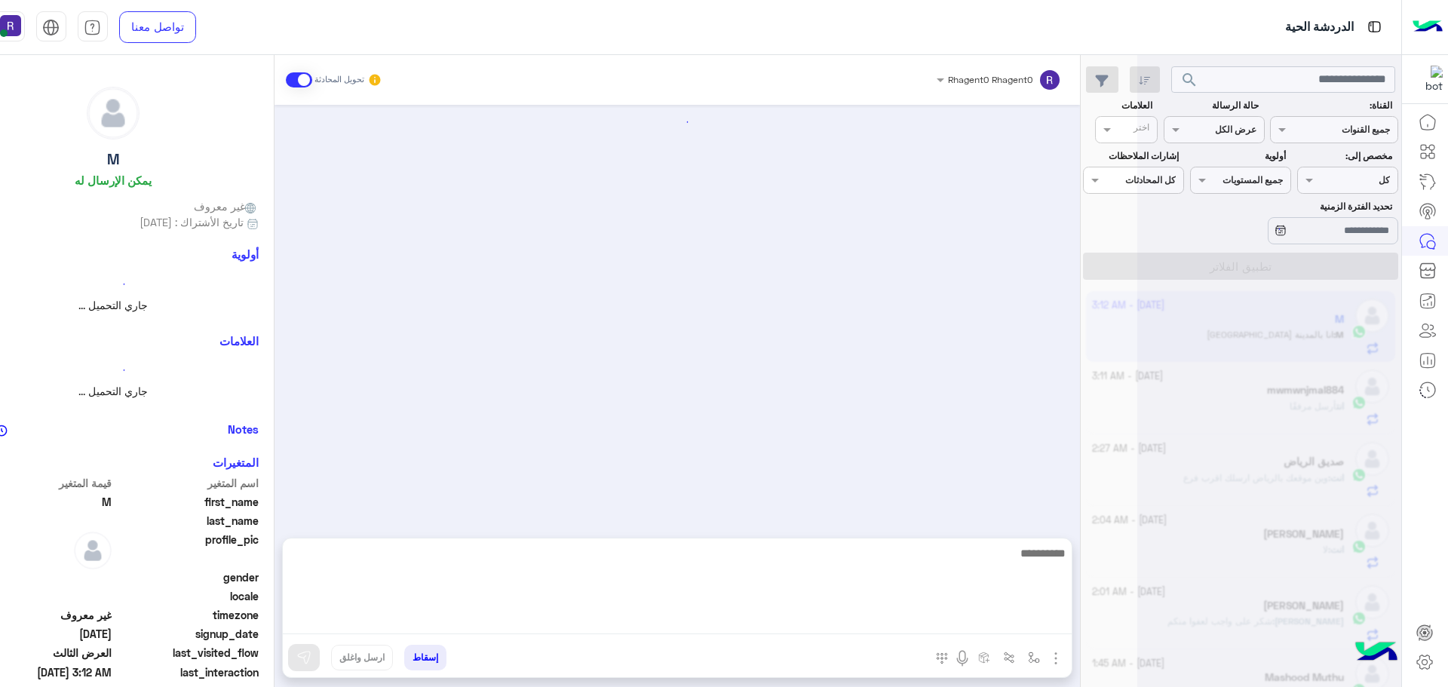
click at [596, 623] on textarea at bounding box center [677, 589] width 789 height 90
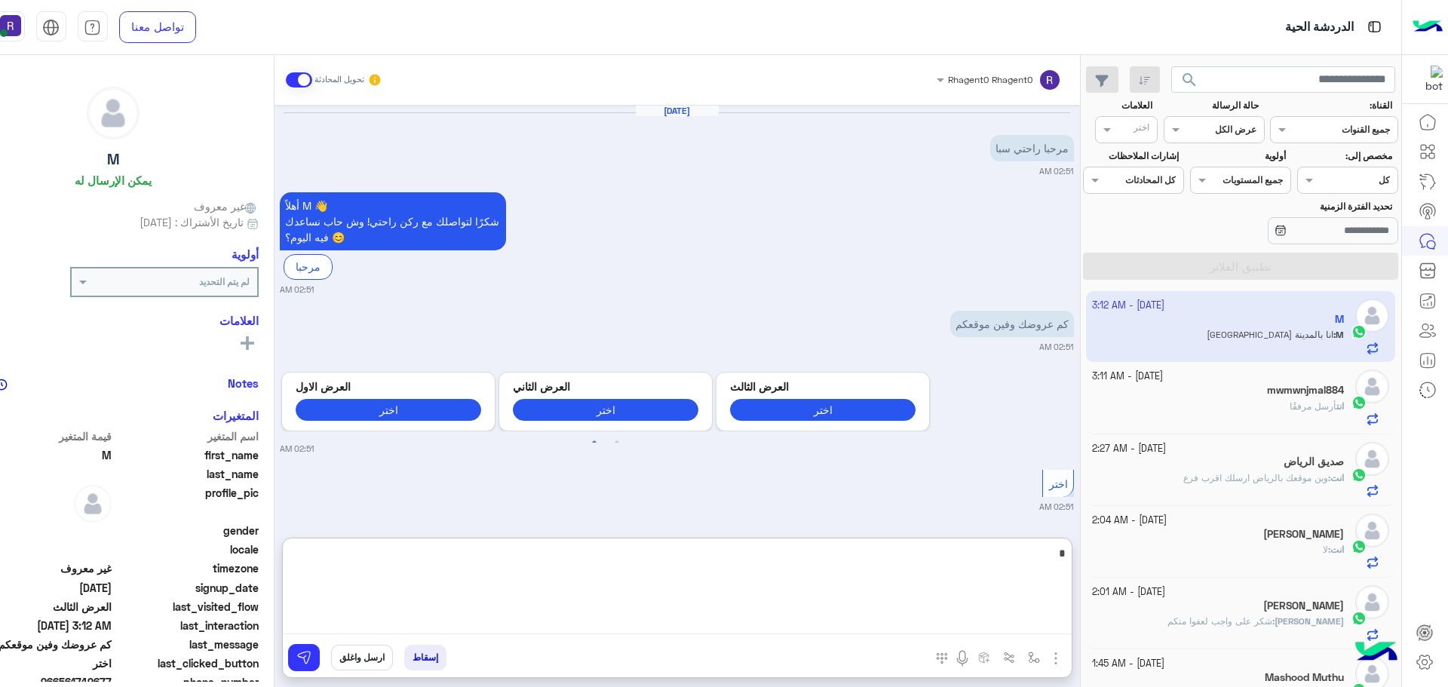
scroll to position [1820, 0]
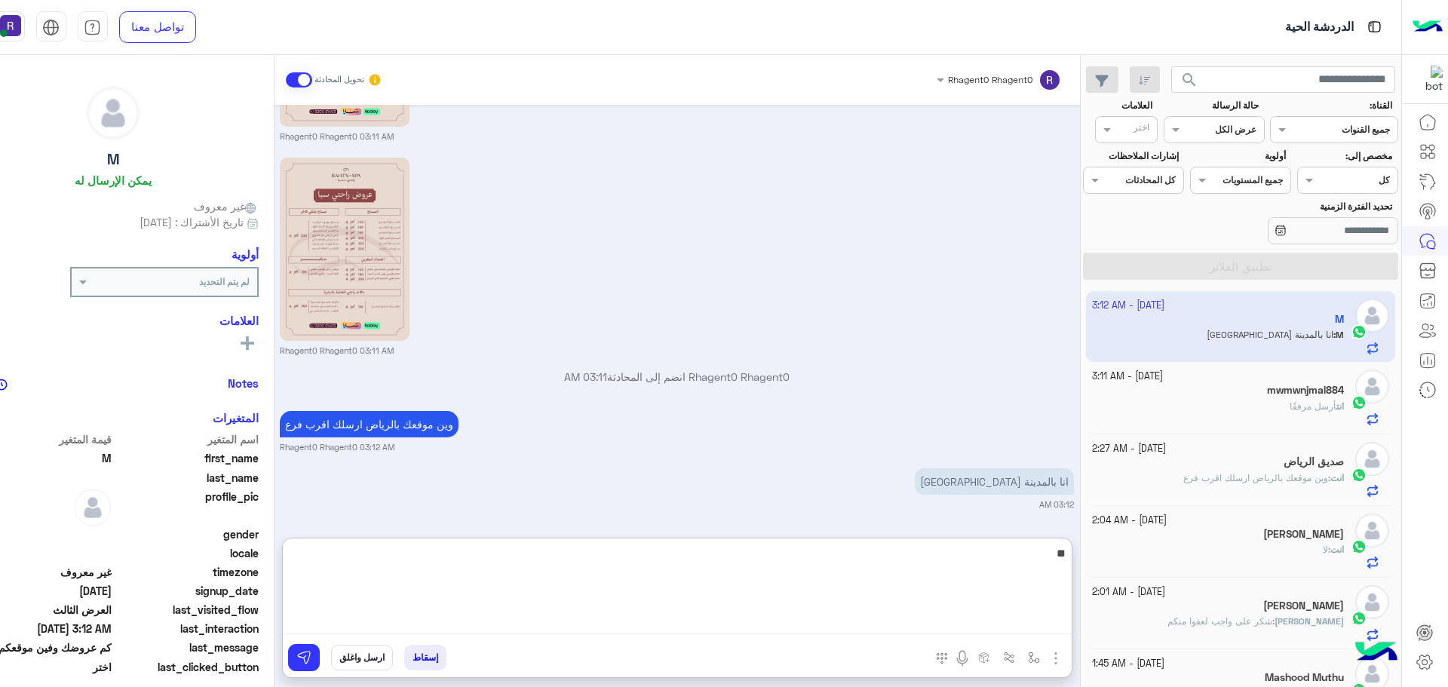
type textarea "**"
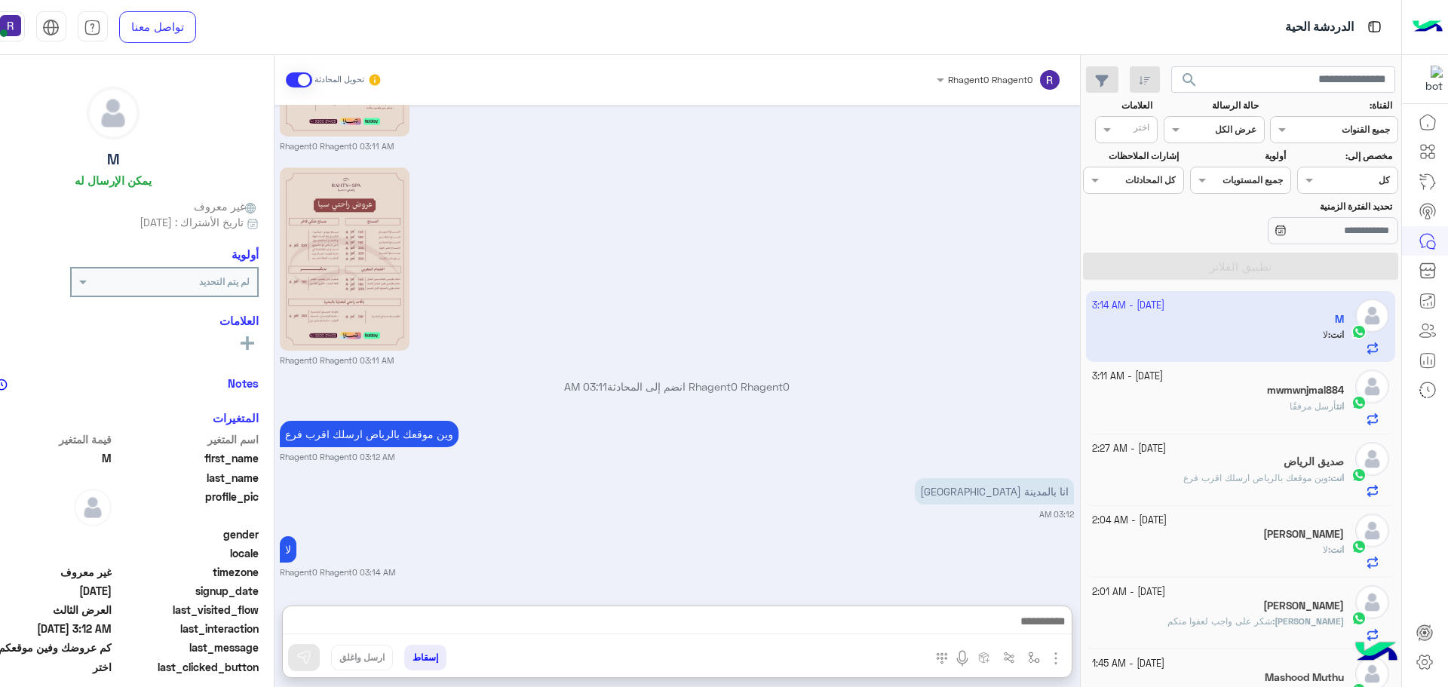
click at [712, 532] on div "لا Rhagent0 Rhagent0 03:14 AM" at bounding box center [677, 555] width 794 height 46
click at [1277, 388] on h5 "mwmwnjmal884" at bounding box center [1305, 390] width 77 height 13
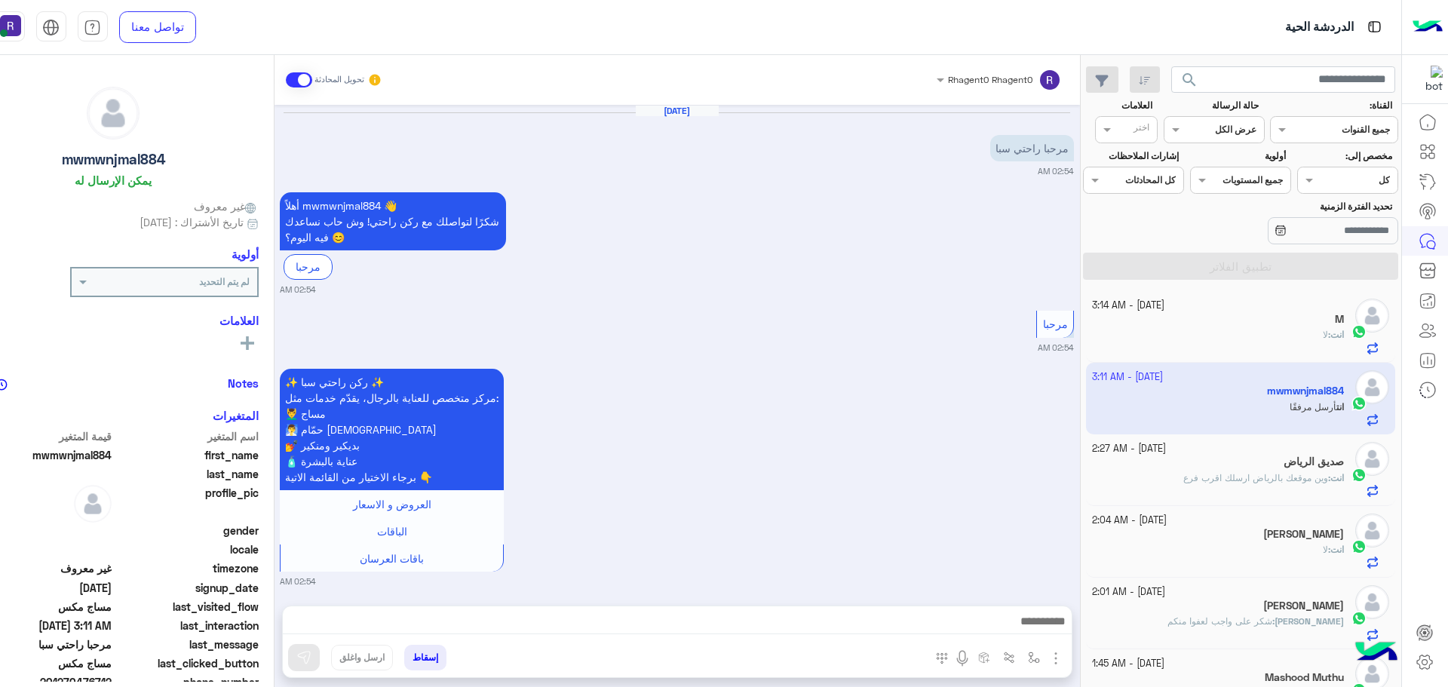
scroll to position [1039, 0]
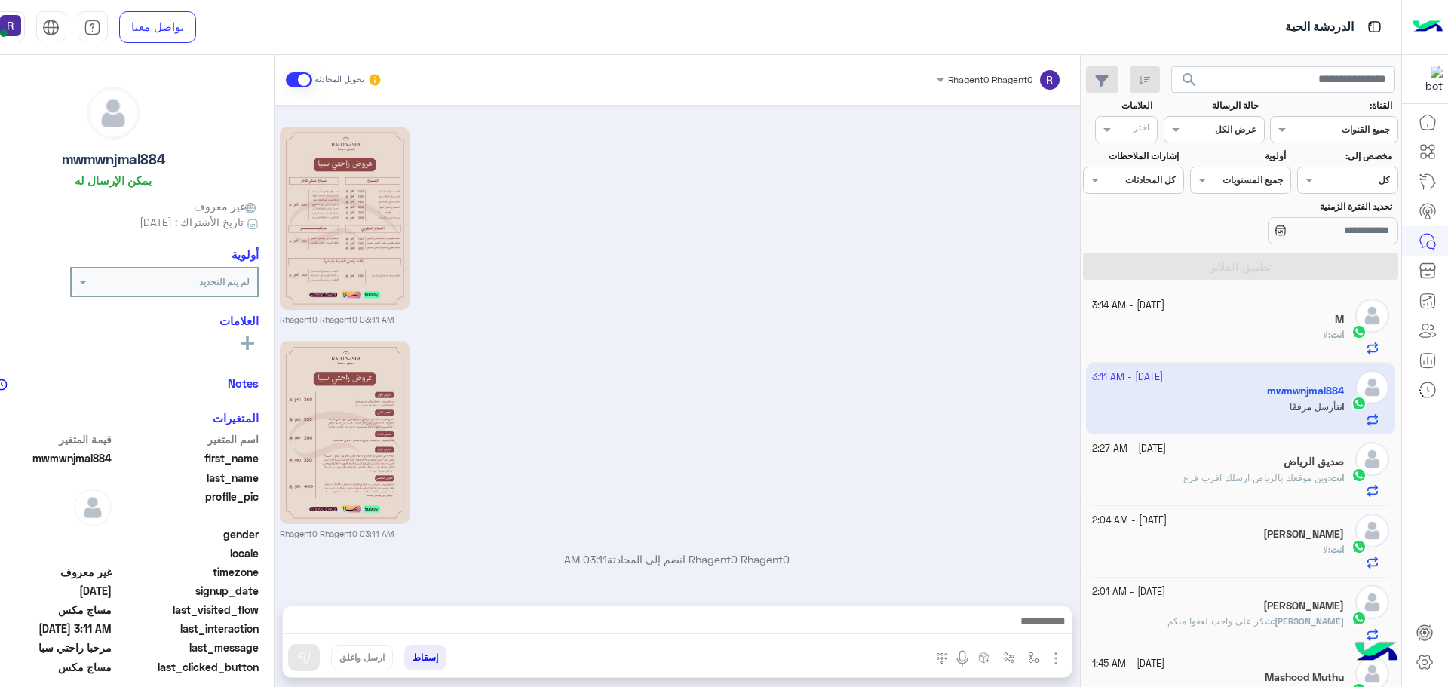
click at [1288, 323] on div "M" at bounding box center [1218, 321] width 252 height 16
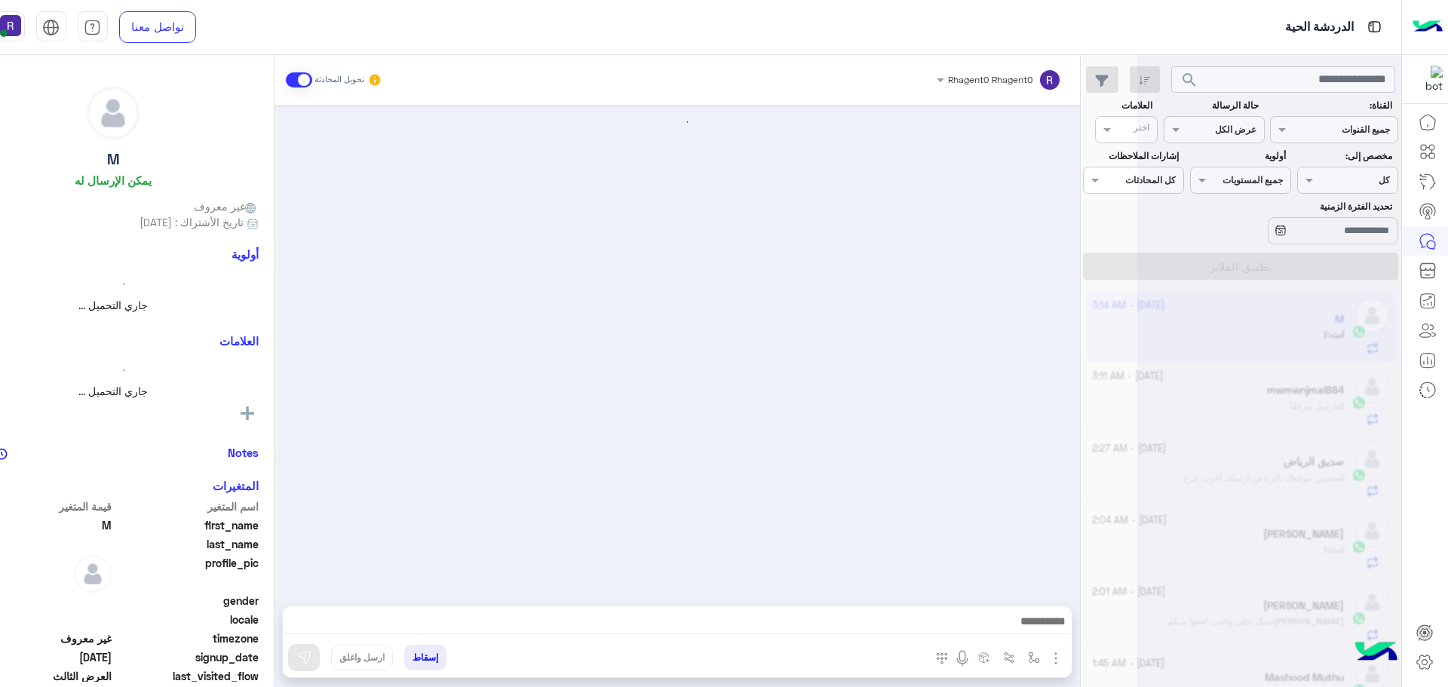
scroll to position [1810, 0]
